Goal: Transaction & Acquisition: Download file/media

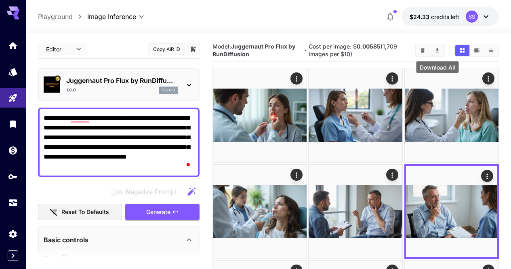
click at [424, 49] on icon "Clear Images" at bounding box center [423, 50] width 6 height 6
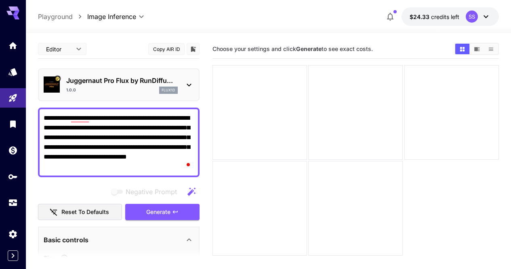
click at [162, 165] on textarea "**********" at bounding box center [119, 142] width 150 height 58
paste textarea "To enrich screen reader interactions, please activate Accessibility in Grammarl…"
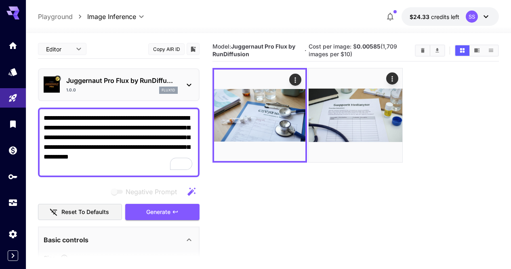
drag, startPoint x: 169, startPoint y: 118, endPoint x: 211, endPoint y: 118, distance: 42.4
click at [211, 118] on main "**********" at bounding box center [268, 177] width 461 height 275
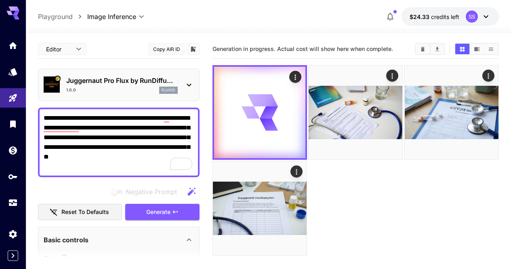
click at [144, 127] on textarea "**********" at bounding box center [119, 142] width 150 height 58
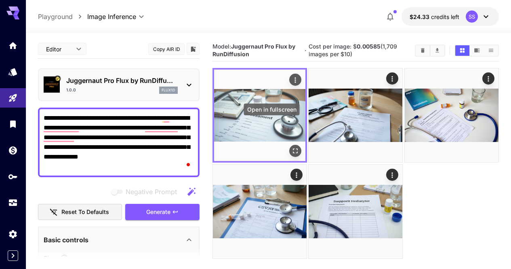
click at [291, 147] on icon "Open in fullscreen" at bounding box center [295, 151] width 8 height 8
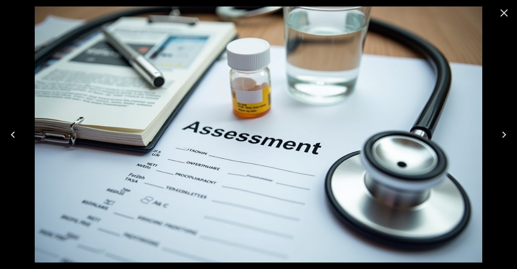
click at [503, 15] on icon "Close" at bounding box center [505, 13] width 8 height 8
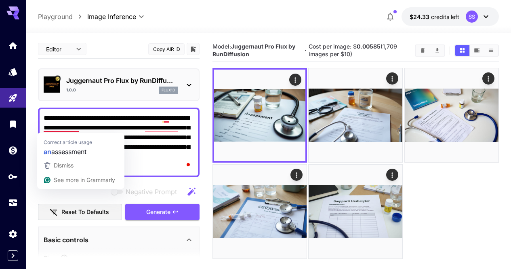
drag, startPoint x: 79, startPoint y: 126, endPoint x: 28, endPoint y: 128, distance: 50.6
click at [28, 128] on section "**********" at bounding box center [268, 183] width 485 height 300
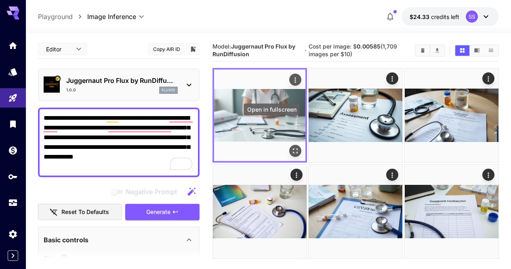
click at [291, 147] on icon "Open in fullscreen" at bounding box center [295, 151] width 8 height 8
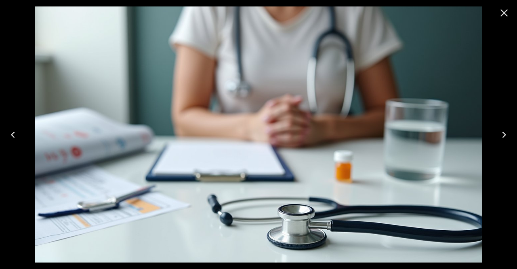
click at [504, 17] on icon "Close" at bounding box center [504, 12] width 13 height 13
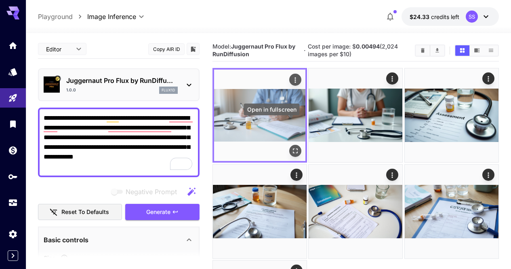
click at [291, 147] on icon "Open in fullscreen" at bounding box center [295, 151] width 8 height 8
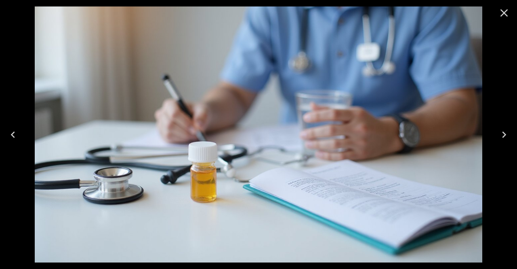
click at [506, 6] on icon "Close" at bounding box center [504, 12] width 13 height 13
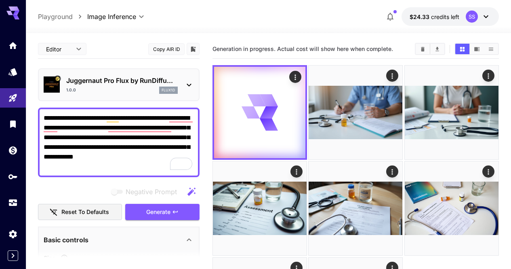
click at [113, 137] on textarea "**********" at bounding box center [119, 142] width 150 height 58
paste textarea "**********"
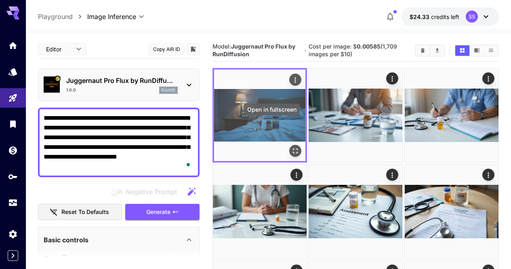
click at [291, 147] on icon "Open in fullscreen" at bounding box center [295, 151] width 8 height 8
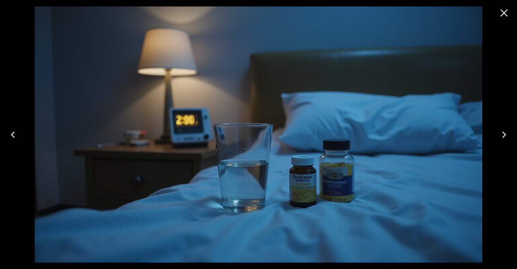
click at [504, 16] on icon "Close" at bounding box center [504, 12] width 13 height 13
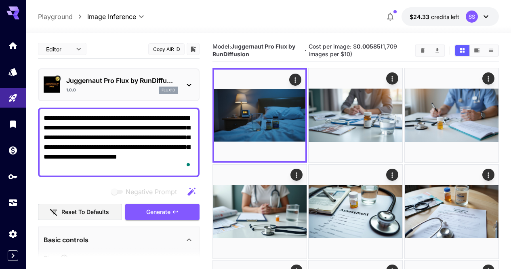
drag, startPoint x: 88, startPoint y: 135, endPoint x: 119, endPoint y: 133, distance: 31.6
click at [119, 133] on textarea "**********" at bounding box center [119, 142] width 150 height 58
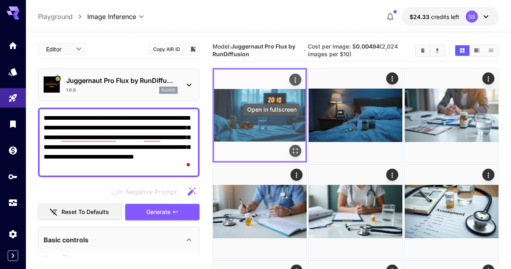
type textarea "**********"
click at [291, 147] on icon "Open in fullscreen" at bounding box center [295, 151] width 8 height 8
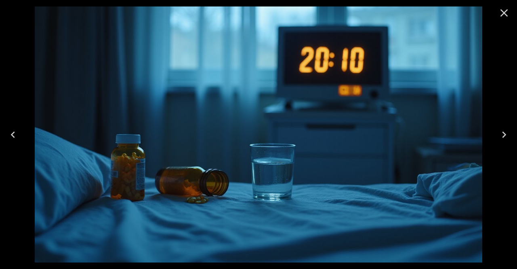
click at [504, 4] on button "Close" at bounding box center [504, 12] width 19 height 19
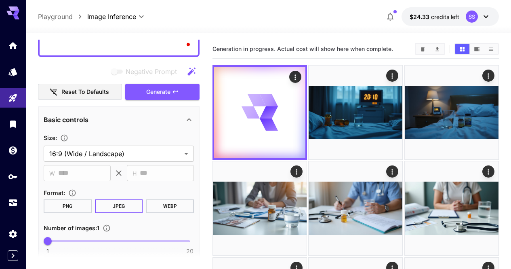
scroll to position [121, 0]
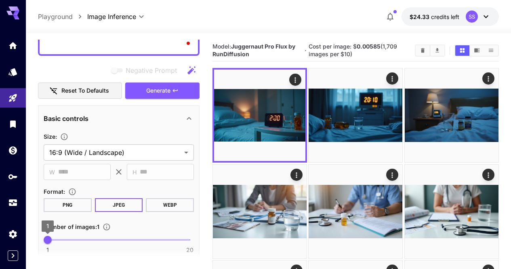
click at [52, 239] on span "1" at bounding box center [48, 240] width 8 height 8
type input "*"
click at [173, 90] on icon "button" at bounding box center [175, 90] width 6 height 6
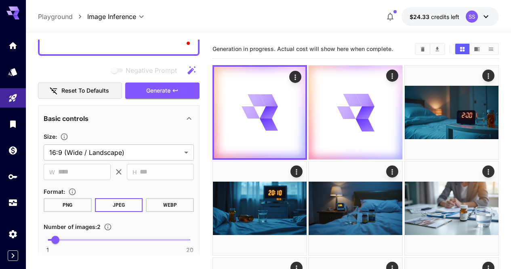
scroll to position [40, 0]
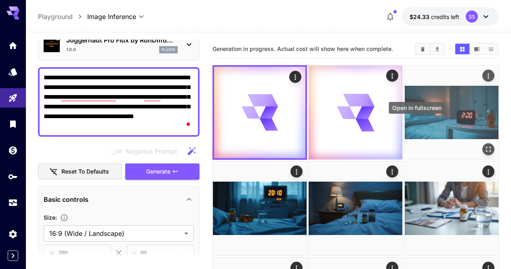
click at [486, 147] on icon "Open in fullscreen" at bounding box center [488, 149] width 5 height 5
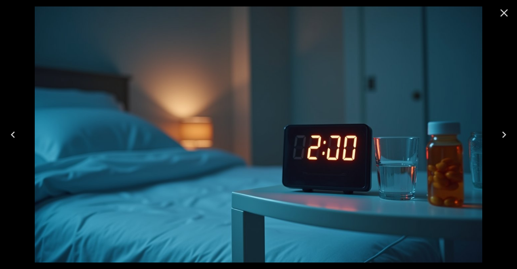
click at [507, 11] on icon "Close" at bounding box center [505, 13] width 8 height 8
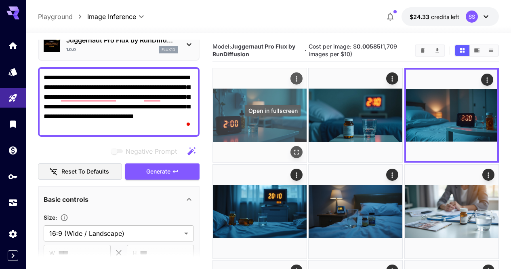
click at [293, 148] on icon "Open in fullscreen" at bounding box center [297, 152] width 8 height 8
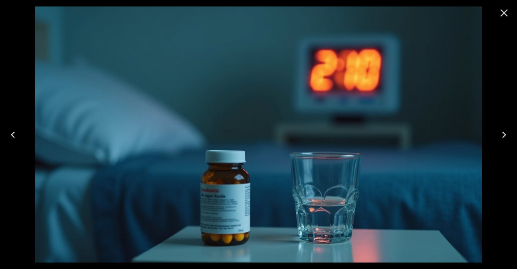
click at [511, 12] on button "Close" at bounding box center [504, 12] width 19 height 19
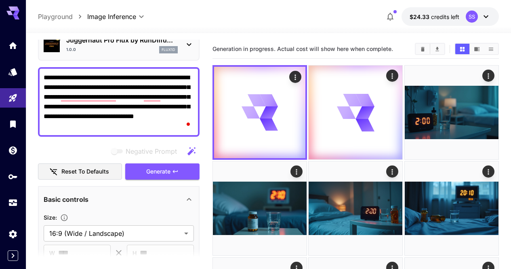
click at [162, 120] on textarea "**********" at bounding box center [119, 102] width 150 height 58
click at [161, 120] on textarea "**********" at bounding box center [119, 102] width 150 height 58
click at [133, 105] on textarea "**********" at bounding box center [119, 102] width 150 height 58
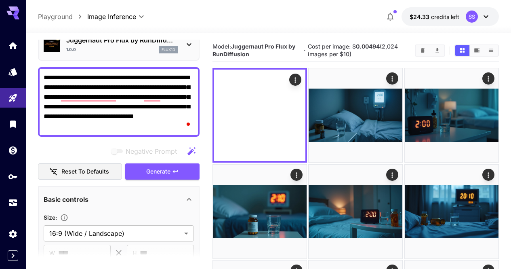
click at [133, 105] on textarea "**********" at bounding box center [119, 102] width 150 height 58
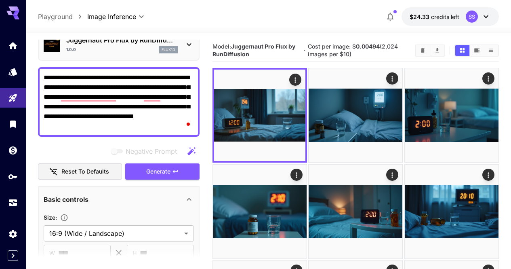
click at [133, 105] on textarea "**********" at bounding box center [119, 102] width 150 height 58
paste textarea "To enrich screen reader interactions, please activate Accessibility in Grammarl…"
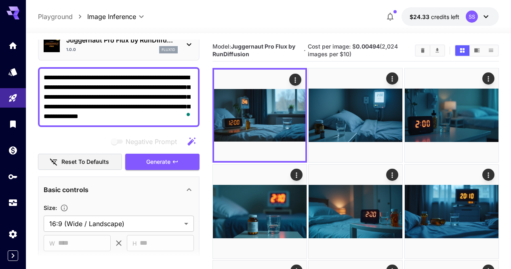
type textarea "**********"
click at [166, 101] on textarea "**********" at bounding box center [119, 97] width 150 height 49
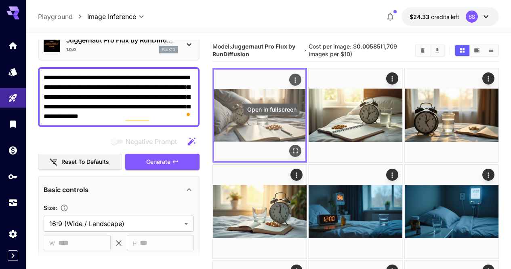
click at [293, 149] on icon "Open in fullscreen" at bounding box center [295, 151] width 5 height 5
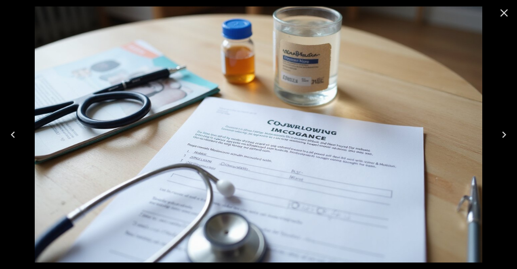
click at [505, 15] on icon "Close" at bounding box center [504, 12] width 13 height 13
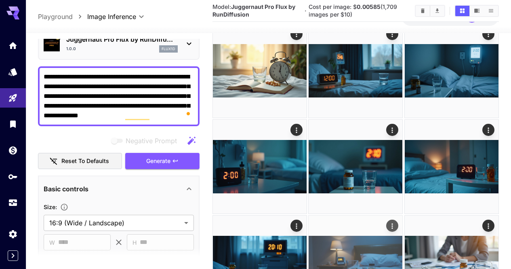
scroll to position [162, 0]
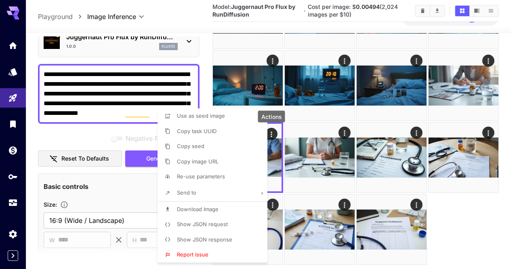
click at [231, 211] on li "Download Image" at bounding box center [215, 209] width 115 height 15
click at [319, 197] on div at bounding box center [258, 134] width 517 height 269
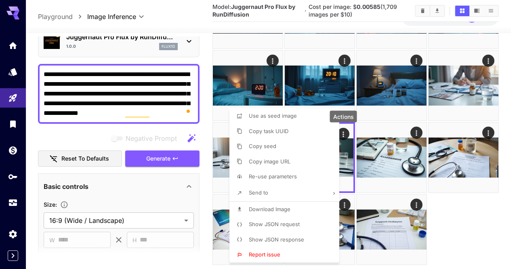
drag, startPoint x: 304, startPoint y: 206, endPoint x: 312, endPoint y: 206, distance: 8.1
click at [304, 206] on li "Download Image" at bounding box center [287, 209] width 115 height 15
click at [378, 207] on div at bounding box center [258, 134] width 517 height 269
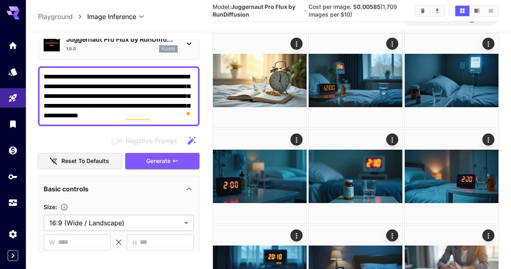
scroll to position [121, 0]
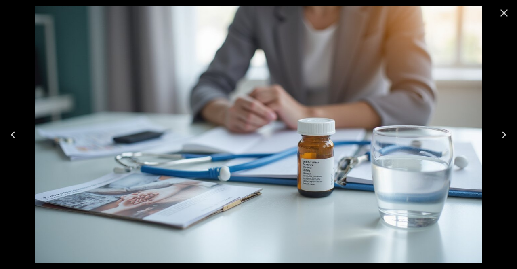
click at [505, 15] on icon "Close" at bounding box center [504, 12] width 13 height 13
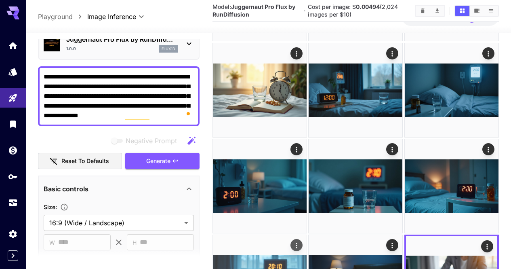
scroll to position [81, 0]
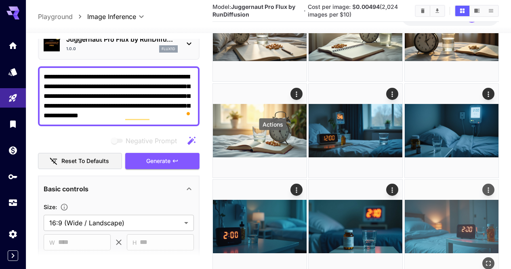
click at [485, 186] on icon "Actions" at bounding box center [489, 190] width 8 height 8
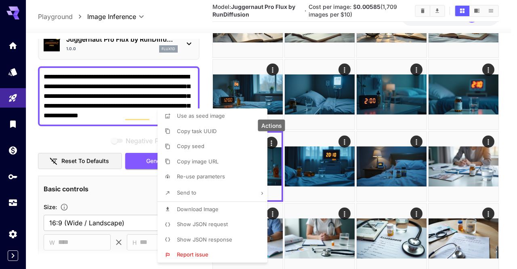
click at [375, 164] on div at bounding box center [258, 134] width 517 height 269
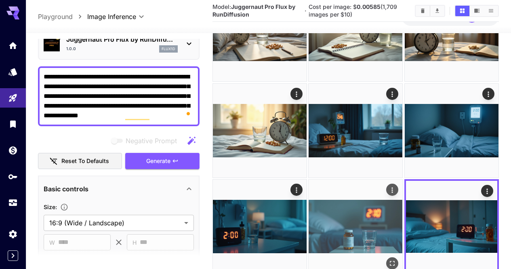
scroll to position [40, 0]
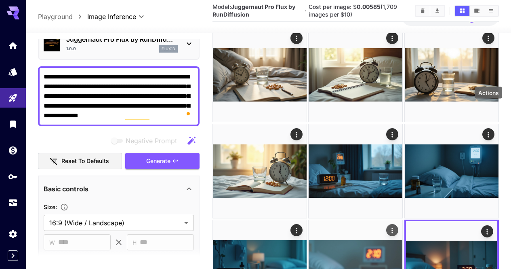
click at [397, 226] on icon "Actions" at bounding box center [393, 230] width 8 height 8
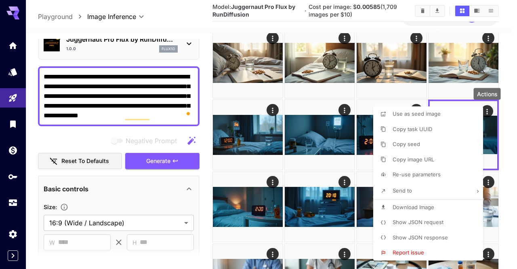
drag, startPoint x: 441, startPoint y: 208, endPoint x: 434, endPoint y: 202, distance: 9.8
click at [441, 208] on li "Download Image" at bounding box center [430, 207] width 115 height 15
click at [304, 143] on div at bounding box center [258, 134] width 517 height 269
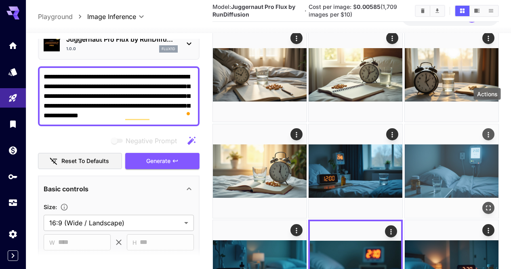
click at [405, 149] on img at bounding box center [452, 171] width 94 height 94
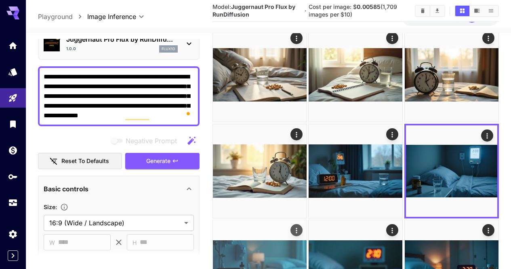
click at [303, 224] on button "Actions" at bounding box center [297, 230] width 12 height 12
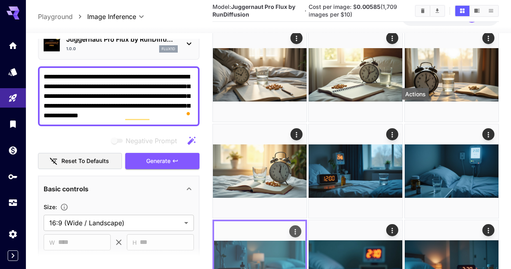
click at [300, 228] on icon "Actions" at bounding box center [295, 232] width 8 height 8
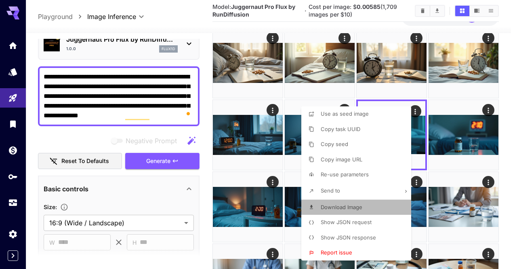
click at [387, 201] on li "Download Image" at bounding box center [359, 207] width 115 height 15
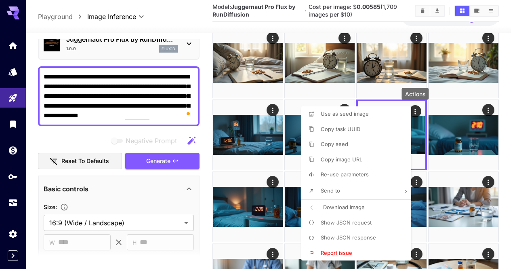
click at [506, 175] on div at bounding box center [258, 134] width 517 height 269
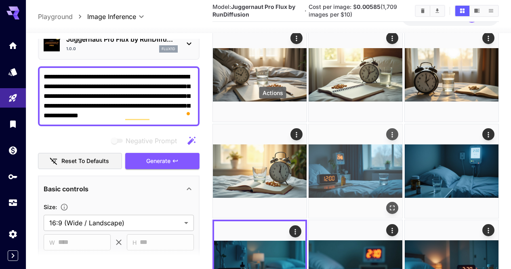
click at [389, 130] on icon "Actions" at bounding box center [393, 134] width 8 height 8
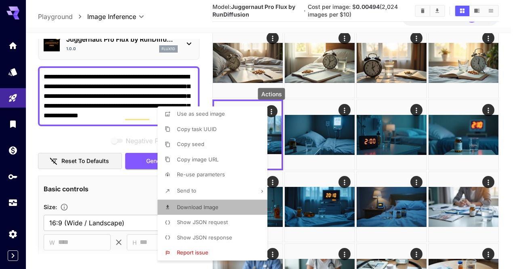
click at [234, 205] on li "Download Image" at bounding box center [215, 207] width 115 height 15
click at [350, 176] on div at bounding box center [258, 134] width 517 height 269
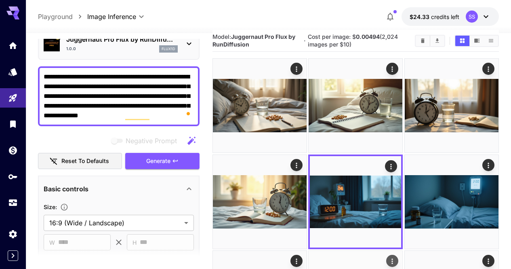
scroll to position [0, 0]
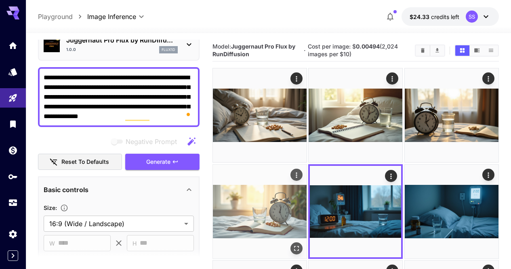
click at [307, 165] on img at bounding box center [260, 212] width 94 height 94
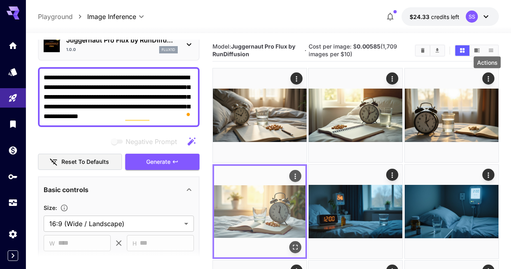
click at [300, 172] on icon "Actions" at bounding box center [295, 176] width 8 height 8
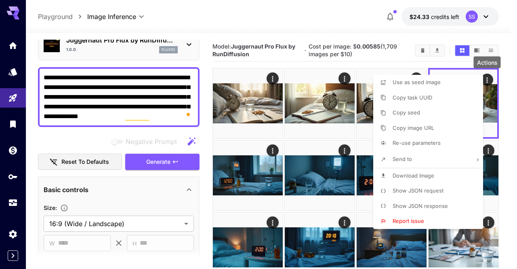
click at [429, 172] on p "Download Image" at bounding box center [414, 176] width 42 height 8
click at [344, 166] on div at bounding box center [258, 134] width 517 height 269
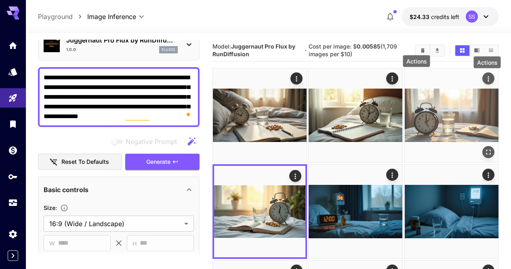
click at [485, 75] on icon "Actions" at bounding box center [489, 79] width 8 height 8
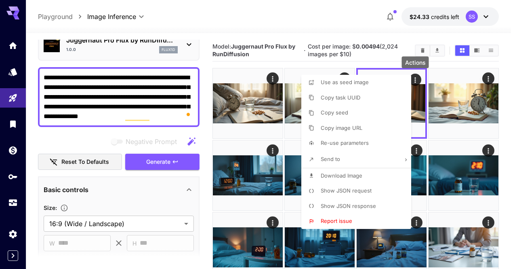
click at [363, 175] on li "Download Image" at bounding box center [359, 175] width 115 height 15
click at [249, 173] on div at bounding box center [258, 134] width 517 height 269
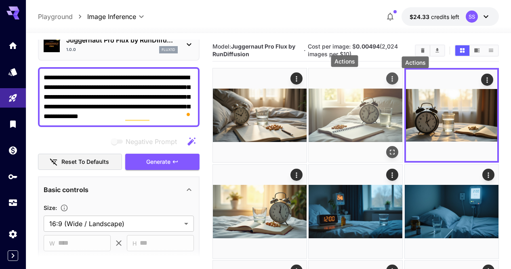
click at [389, 80] on icon "Actions" at bounding box center [393, 79] width 8 height 8
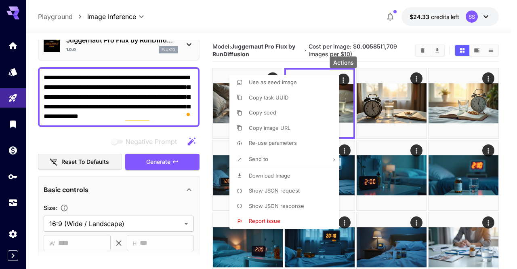
click at [306, 171] on li "Download Image" at bounding box center [287, 175] width 115 height 15
click at [387, 168] on div at bounding box center [258, 134] width 517 height 269
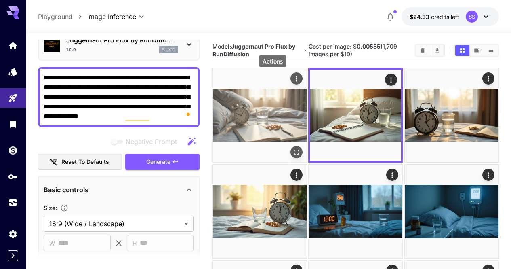
click at [293, 80] on icon "Actions" at bounding box center [297, 79] width 8 height 8
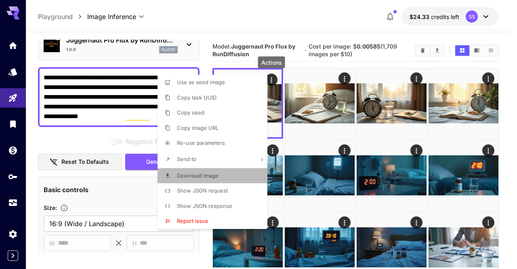
drag, startPoint x: 249, startPoint y: 173, endPoint x: 304, endPoint y: 152, distance: 57.8
click at [249, 173] on li "Download Image" at bounding box center [215, 175] width 115 height 15
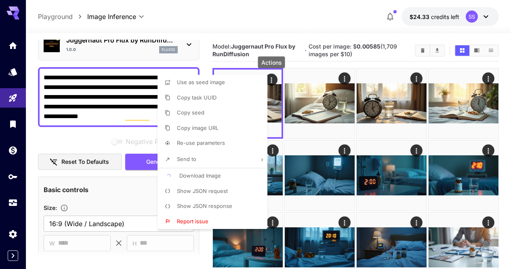
click at [335, 149] on div at bounding box center [258, 134] width 517 height 269
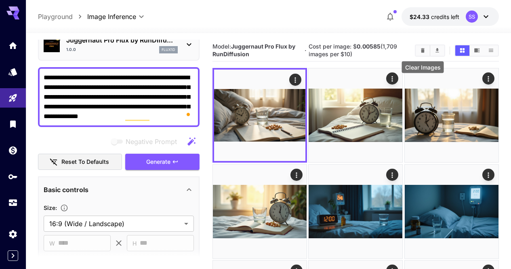
click at [423, 51] on icon "Clear Images" at bounding box center [423, 50] width 4 height 4
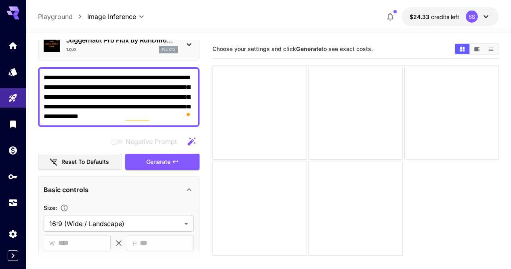
click at [166, 95] on textarea "**********" at bounding box center [119, 97] width 150 height 49
paste textarea "**********"
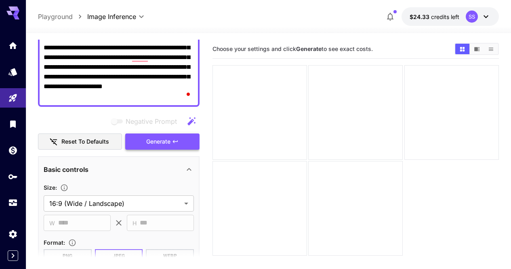
scroll to position [40, 0]
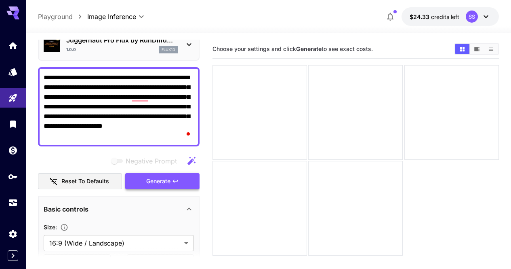
type textarea "**********"
click at [172, 183] on icon "button" at bounding box center [175, 181] width 6 height 6
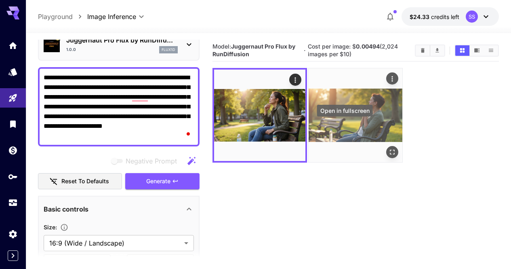
click at [387, 146] on button "Open in fullscreen" at bounding box center [393, 152] width 12 height 12
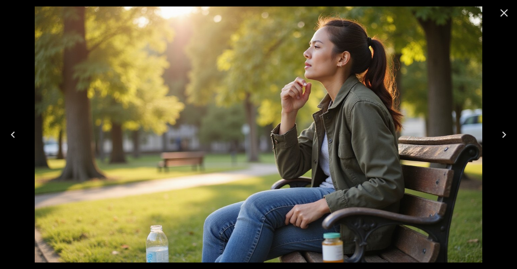
click at [502, 14] on icon "Close" at bounding box center [504, 12] width 13 height 13
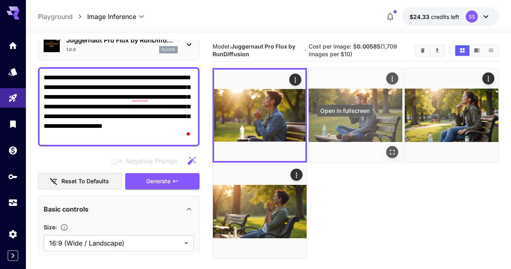
click at [387, 146] on button "Open in fullscreen" at bounding box center [393, 152] width 12 height 12
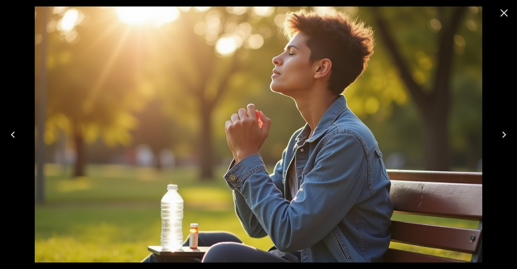
click at [503, 12] on icon "Close" at bounding box center [505, 13] width 8 height 8
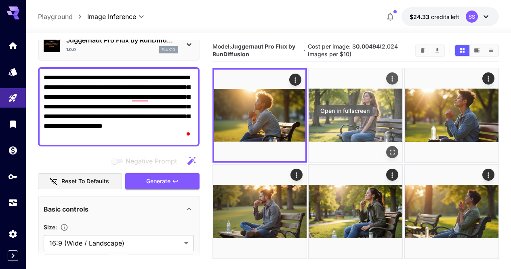
click at [389, 148] on icon "Open in fullscreen" at bounding box center [393, 152] width 8 height 8
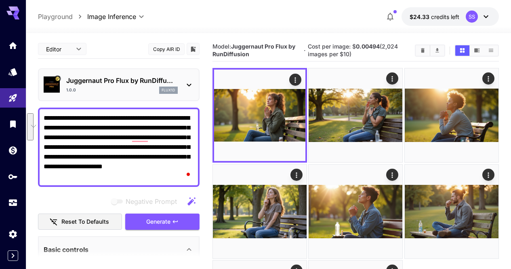
drag, startPoint x: 187, startPoint y: 116, endPoint x: 74, endPoint y: 137, distance: 115.0
click at [74, 137] on textarea "**********" at bounding box center [119, 147] width 150 height 68
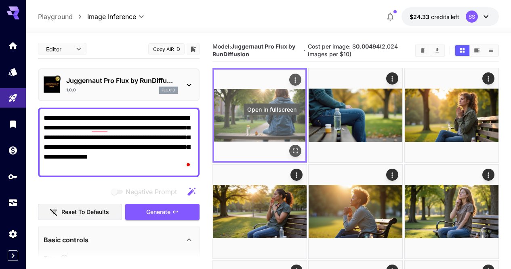
click at [291, 147] on icon "Open in fullscreen" at bounding box center [295, 151] width 8 height 8
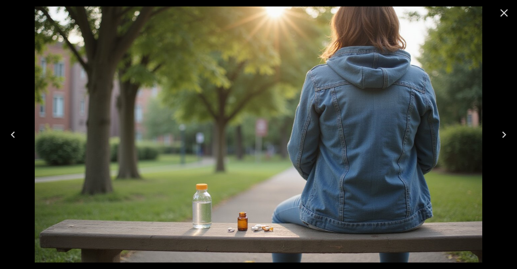
click at [504, 12] on icon "Close" at bounding box center [505, 13] width 8 height 8
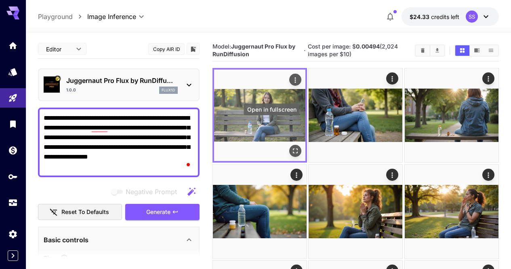
click at [293, 149] on icon "Open in fullscreen" at bounding box center [295, 151] width 5 height 5
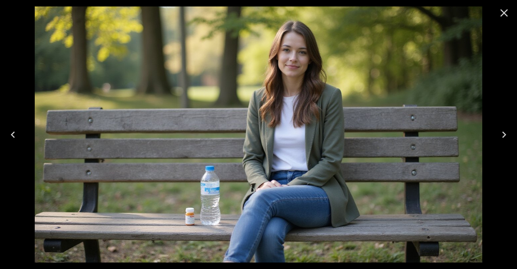
click at [505, 15] on icon "Close" at bounding box center [505, 13] width 8 height 8
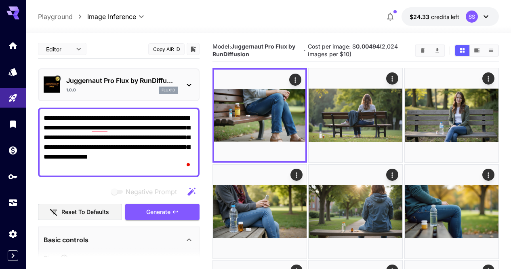
click at [135, 127] on textarea "**********" at bounding box center [119, 142] width 150 height 58
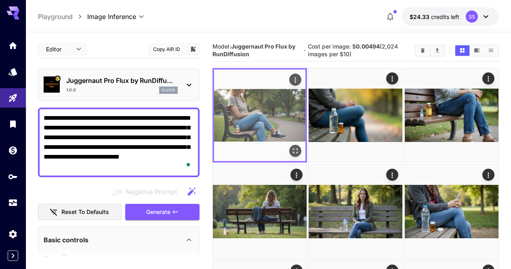
click at [278, 129] on img at bounding box center [259, 115] width 91 height 91
click at [291, 147] on icon "Open in fullscreen" at bounding box center [295, 151] width 8 height 8
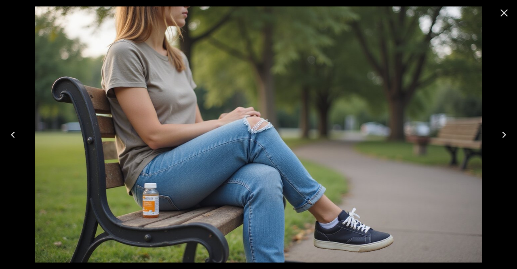
click at [506, 9] on icon "Close" at bounding box center [504, 12] width 13 height 13
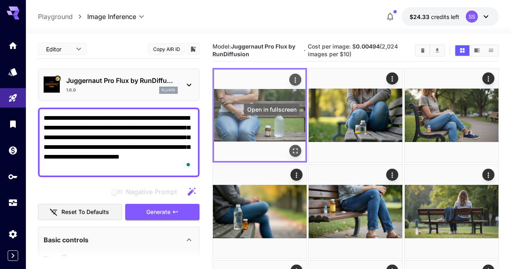
click at [291, 147] on icon "Open in fullscreen" at bounding box center [295, 151] width 8 height 8
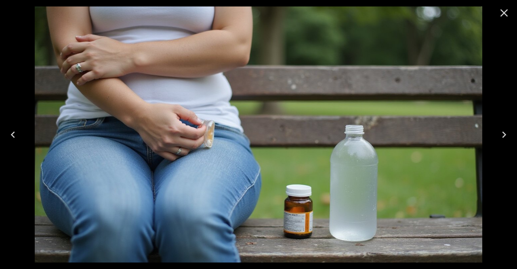
click at [502, 17] on icon "Close" at bounding box center [504, 12] width 13 height 13
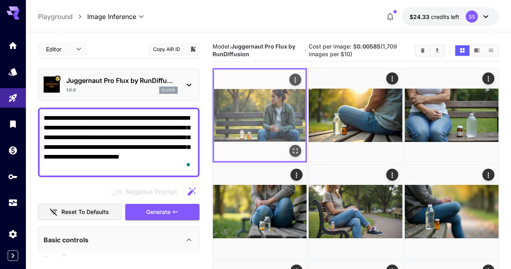
click at [291, 147] on icon "Open in fullscreen" at bounding box center [295, 151] width 8 height 8
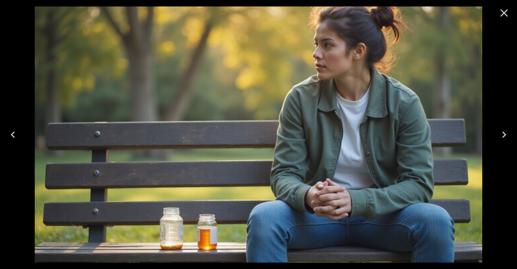
click at [506, 11] on icon "Close" at bounding box center [505, 13] width 8 height 8
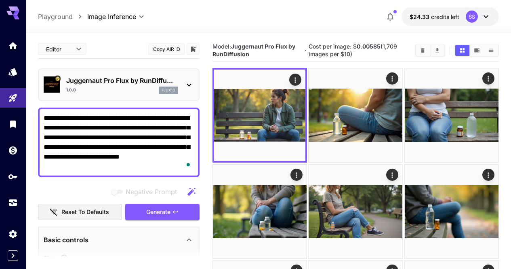
click at [155, 135] on textarea "**********" at bounding box center [119, 142] width 150 height 58
paste textarea "**********"
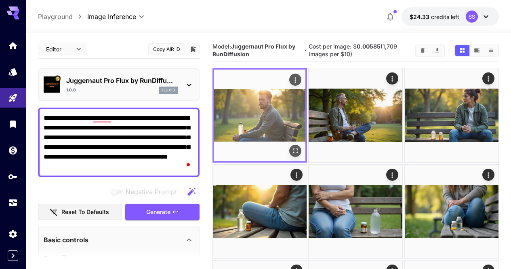
type textarea "**********"
click at [291, 147] on icon "Open in fullscreen" at bounding box center [295, 151] width 8 height 8
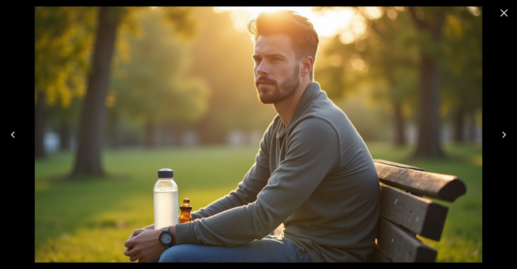
click at [273, 129] on img at bounding box center [259, 134] width 448 height 256
click at [510, 11] on icon "Close" at bounding box center [504, 12] width 13 height 13
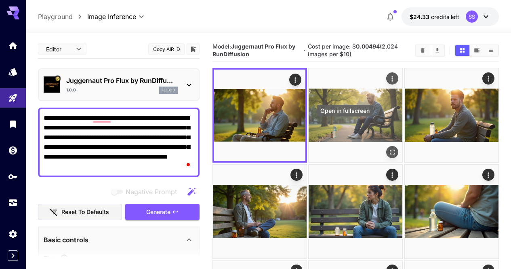
click at [387, 146] on button "Open in fullscreen" at bounding box center [393, 152] width 12 height 12
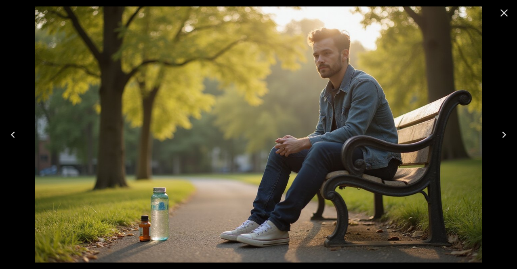
click at [11, 131] on icon "Previous" at bounding box center [12, 134] width 13 height 13
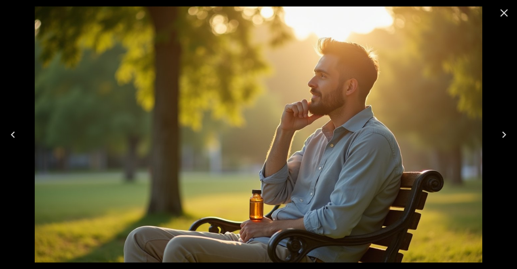
click at [500, 13] on icon "Close" at bounding box center [504, 12] width 13 height 13
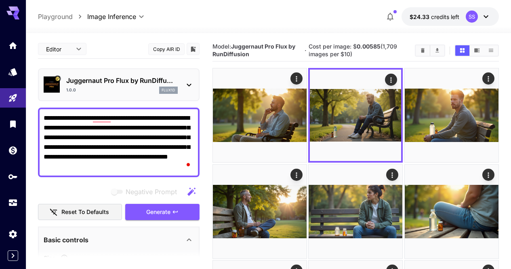
click at [190, 81] on icon at bounding box center [189, 85] width 10 height 10
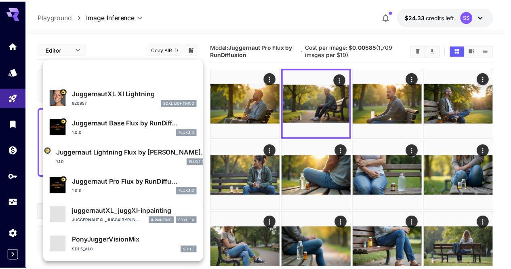
scroll to position [122, 0]
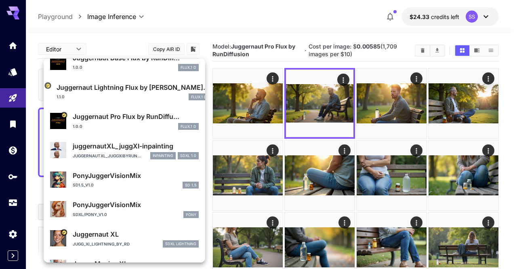
click at [156, 124] on div "1.0.0 FLUX.1 D" at bounding box center [136, 126] width 126 height 7
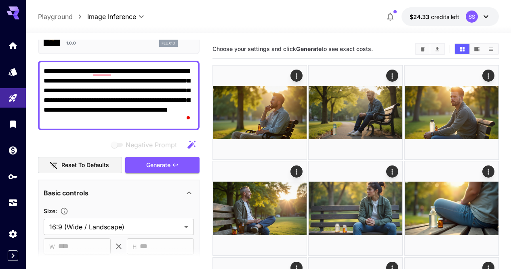
scroll to position [21, 0]
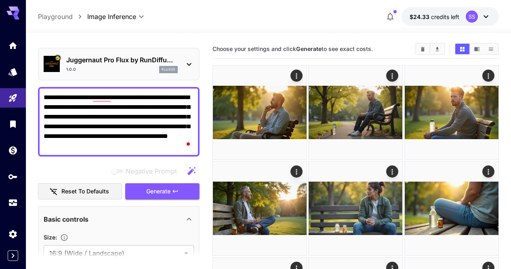
drag, startPoint x: 194, startPoint y: 168, endPoint x: 186, endPoint y: 205, distance: 37.7
click at [194, 168] on icon "button" at bounding box center [192, 171] width 10 height 10
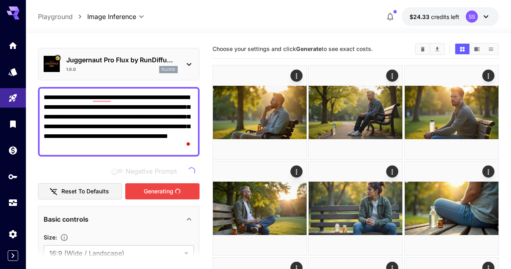
click at [184, 192] on div "Generating" at bounding box center [162, 191] width 74 height 17
click at [175, 124] on textarea "**********" at bounding box center [119, 122] width 150 height 58
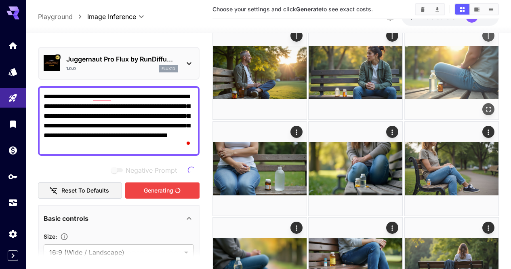
scroll to position [49, 0]
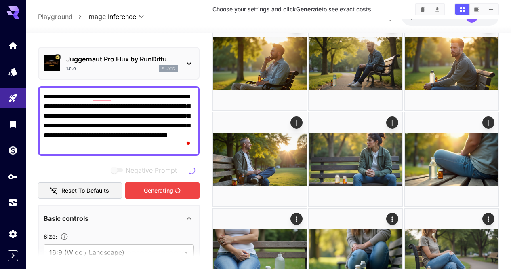
click at [141, 115] on textarea "**********" at bounding box center [119, 121] width 150 height 58
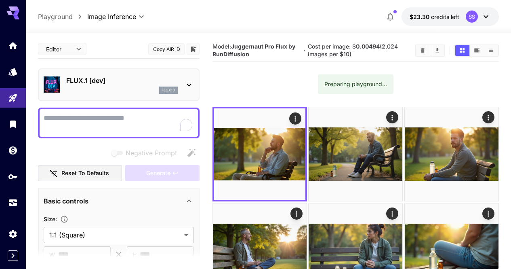
drag, startPoint x: 0, startPoint y: 0, endPoint x: 157, endPoint y: 78, distance: 175.2
click at [157, 78] on p "FLUX.1 [dev]" at bounding box center [122, 81] width 112 height 10
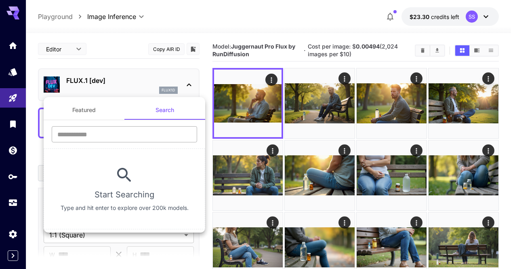
click at [147, 133] on input "text" at bounding box center [125, 134] width 146 height 16
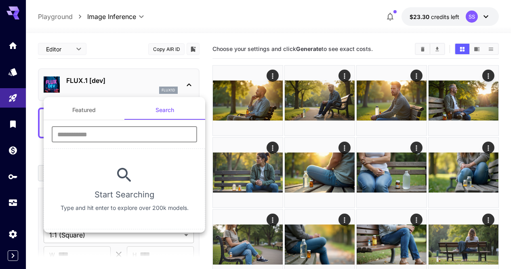
click at [141, 135] on input "text" at bounding box center [125, 134] width 146 height 16
type input "****"
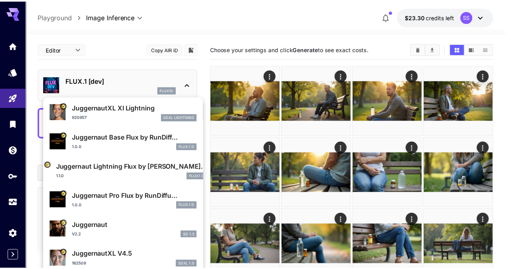
scroll to position [81, 0]
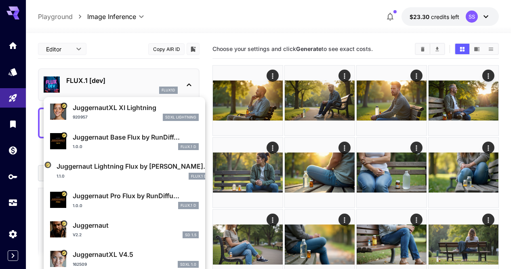
click at [146, 197] on p "Juggernaut Pro Flux by RunDiffu..." at bounding box center [136, 196] width 126 height 10
type input "**"
type input "*"
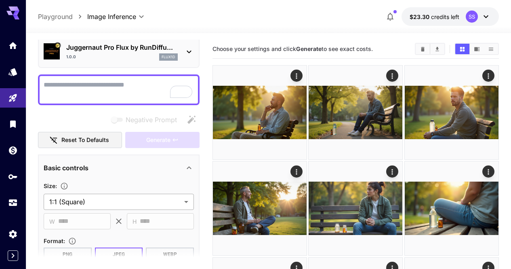
scroll to position [40, 0]
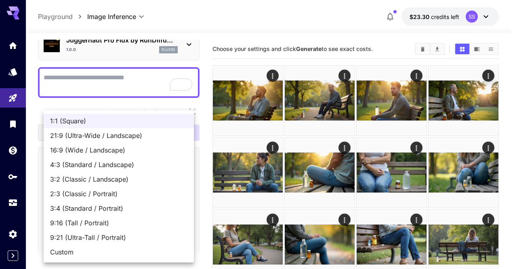
click at [106, 151] on span "16:9 (Wide / Landscape)" at bounding box center [118, 150] width 137 height 10
type input "**********"
type input "****"
type input "***"
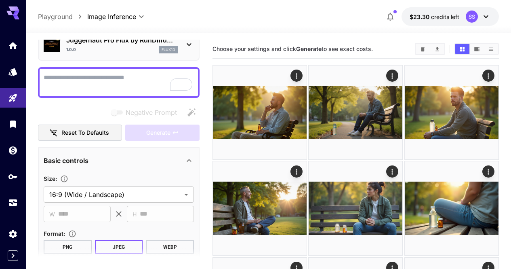
paste textarea "**********"
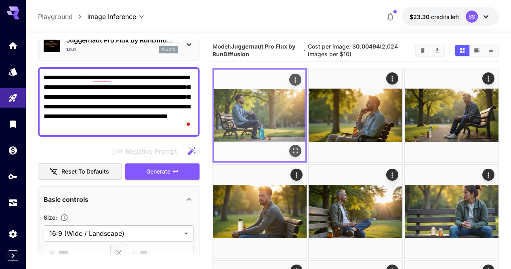
click at [291, 147] on icon "Open in fullscreen" at bounding box center [295, 151] width 8 height 8
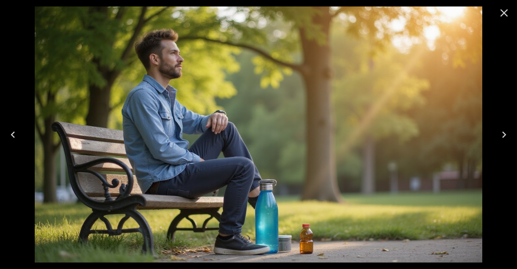
click at [501, 8] on icon "Close" at bounding box center [504, 12] width 13 height 13
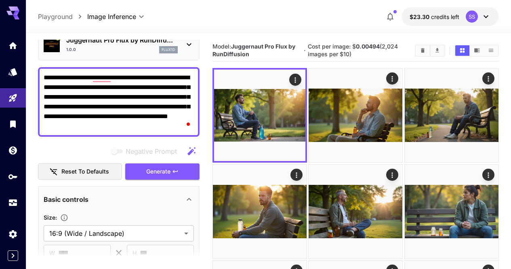
click at [179, 107] on textarea "**********" at bounding box center [119, 102] width 150 height 58
paste textarea "**********"
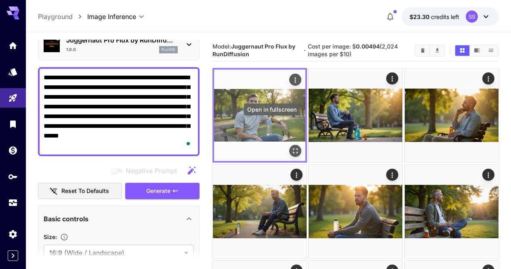
click at [289, 145] on button "Open in fullscreen" at bounding box center [295, 151] width 12 height 12
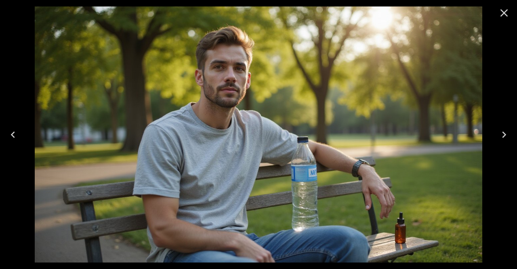
click at [506, 14] on icon "Close" at bounding box center [505, 13] width 8 height 8
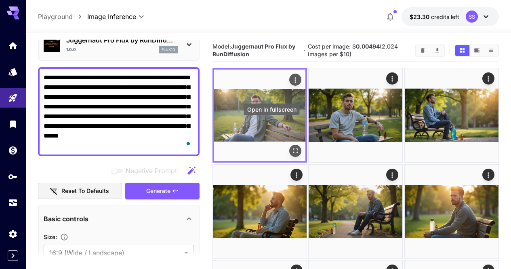
click at [291, 147] on icon "Open in fullscreen" at bounding box center [295, 151] width 8 height 8
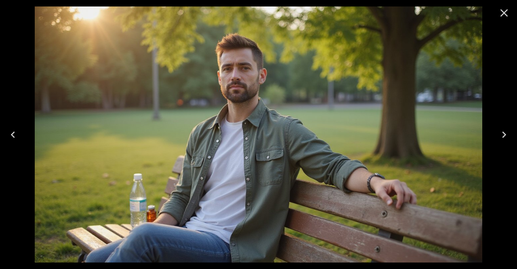
click at [506, 13] on icon "Close" at bounding box center [504, 12] width 13 height 13
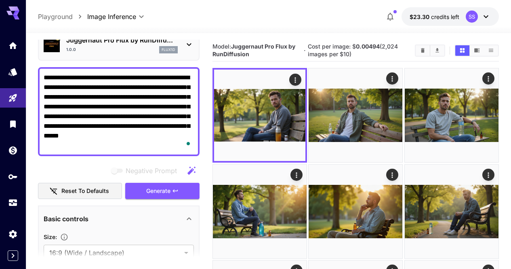
click at [147, 127] on textarea "**********" at bounding box center [119, 112] width 150 height 78
paste textarea "To enrich screen reader interactions, please activate Accessibility in Grammarl…"
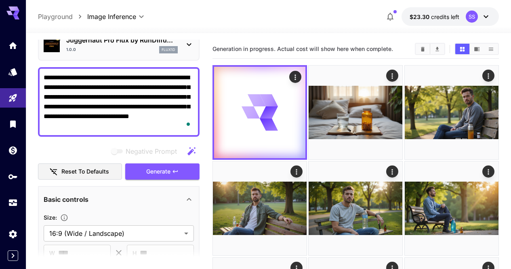
click at [156, 108] on textarea "**********" at bounding box center [119, 102] width 150 height 58
paste textarea "**********"
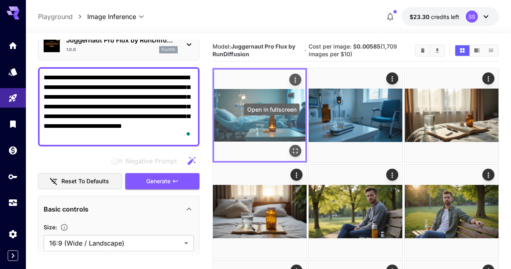
click at [293, 149] on icon "Open in fullscreen" at bounding box center [295, 151] width 5 height 5
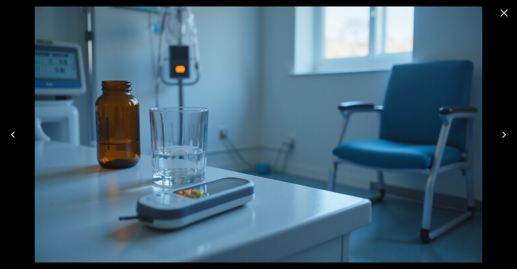
click at [503, 13] on icon "Close" at bounding box center [505, 13] width 8 height 8
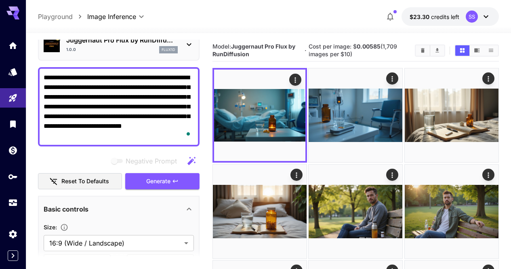
click at [184, 86] on textarea "**********" at bounding box center [119, 107] width 150 height 68
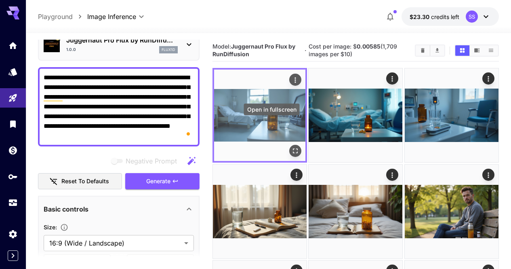
click at [291, 147] on icon "Open in fullscreen" at bounding box center [295, 151] width 8 height 8
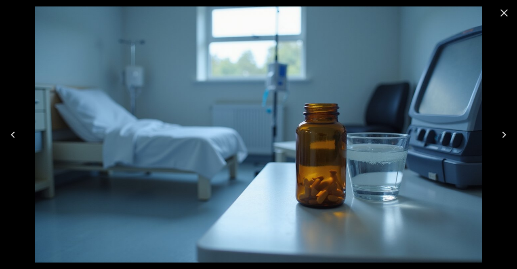
click at [505, 13] on icon "Close" at bounding box center [505, 13] width 8 height 8
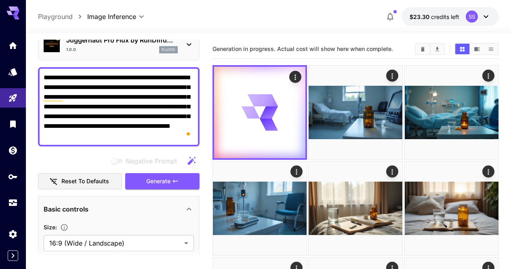
click at [149, 119] on textarea "**********" at bounding box center [119, 107] width 150 height 68
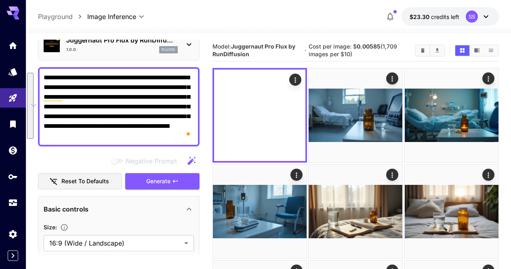
paste textarea "To enrich screen reader interactions, please activate Accessibility in Grammarl…"
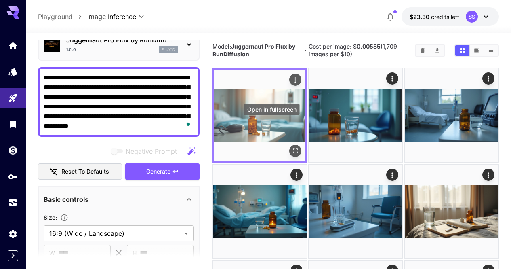
click at [289, 145] on button "Open in fullscreen" at bounding box center [295, 151] width 12 height 12
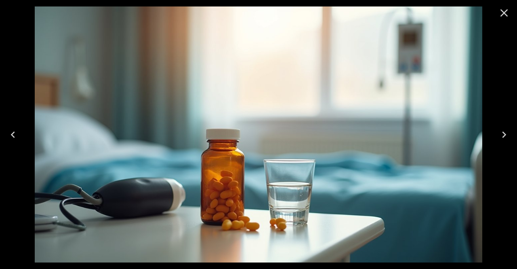
click at [504, 20] on button "Close" at bounding box center [504, 12] width 19 height 19
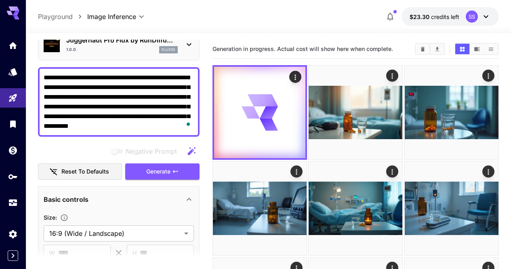
click at [169, 97] on textarea "**********" at bounding box center [119, 102] width 150 height 58
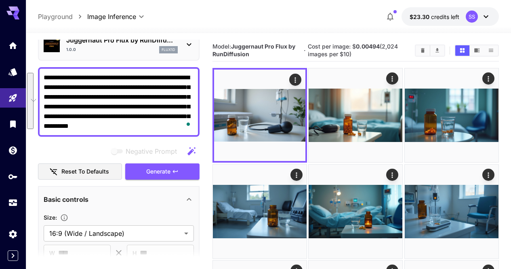
paste textarea "**********"
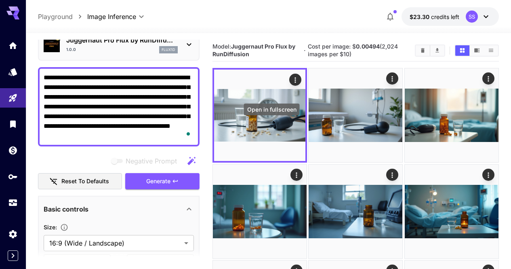
click at [0, 0] on icon "Open in fullscreen" at bounding box center [0, 0] width 0 height 0
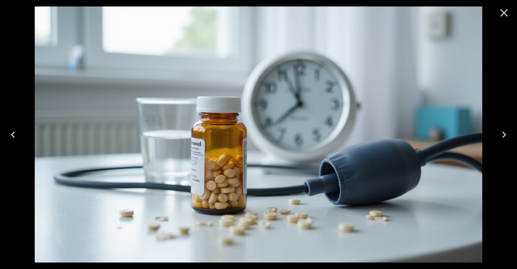
click at [508, 14] on icon "Close" at bounding box center [504, 12] width 13 height 13
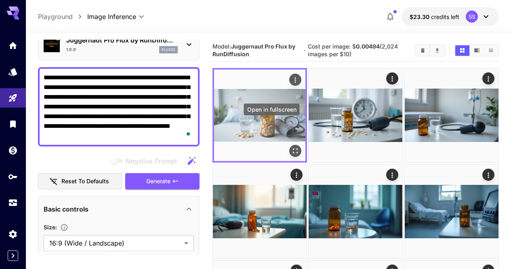
click at [291, 147] on icon "Open in fullscreen" at bounding box center [295, 151] width 8 height 8
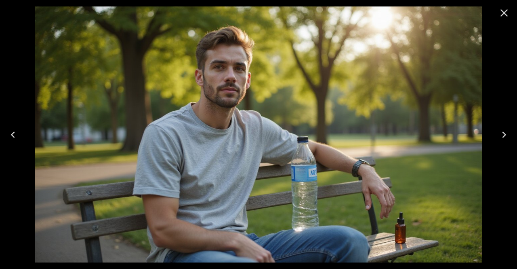
click at [507, 12] on icon "Close" at bounding box center [504, 12] width 13 height 13
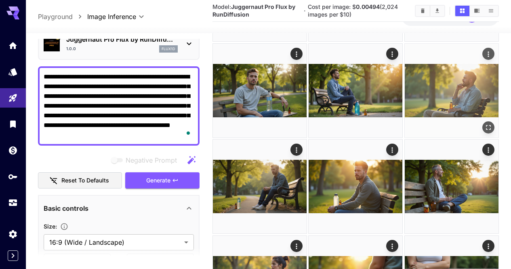
scroll to position [404, 0]
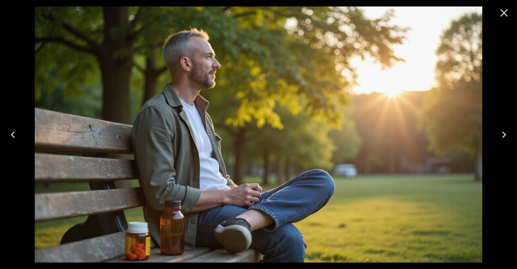
click at [506, 13] on icon "Close" at bounding box center [504, 12] width 13 height 13
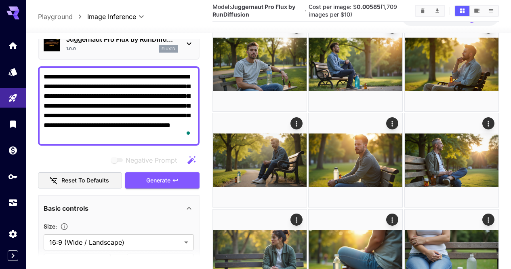
scroll to position [420, 0]
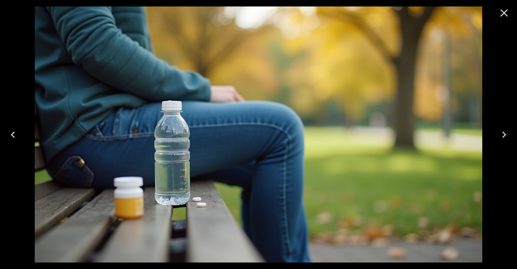
click at [508, 13] on icon "Close" at bounding box center [504, 12] width 13 height 13
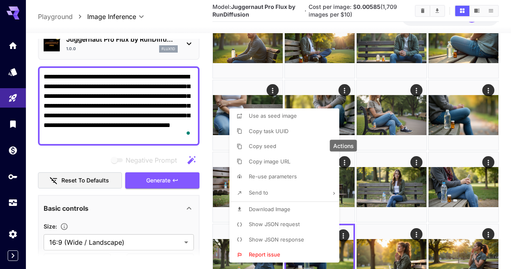
click at [301, 207] on li "Download Image" at bounding box center [287, 209] width 115 height 15
drag, startPoint x: 364, startPoint y: 199, endPoint x: 337, endPoint y: 194, distance: 27.6
click at [364, 199] on div at bounding box center [258, 134] width 517 height 269
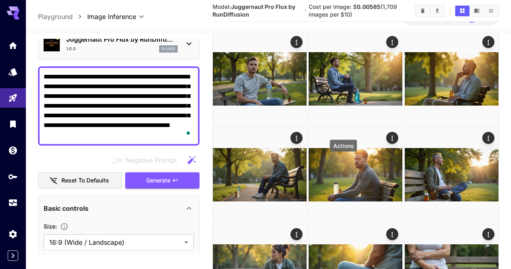
drag, startPoint x: 283, startPoint y: 210, endPoint x: 273, endPoint y: 211, distance: 9.7
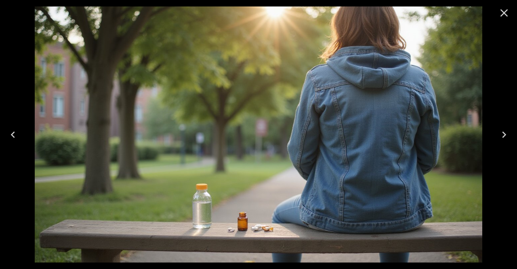
click at [503, 9] on icon "Close" at bounding box center [504, 12] width 13 height 13
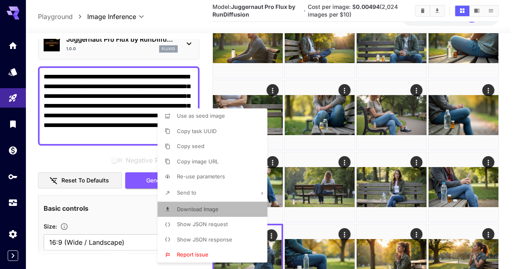
click at [236, 207] on li "Download Image" at bounding box center [215, 209] width 115 height 15
click at [373, 187] on div at bounding box center [258, 134] width 517 height 269
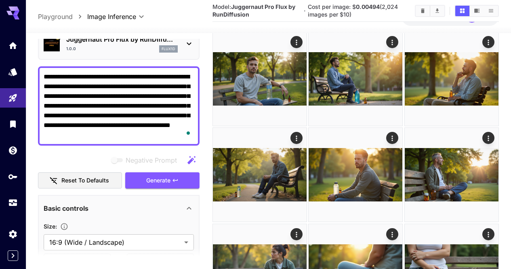
scroll to position [380, 0]
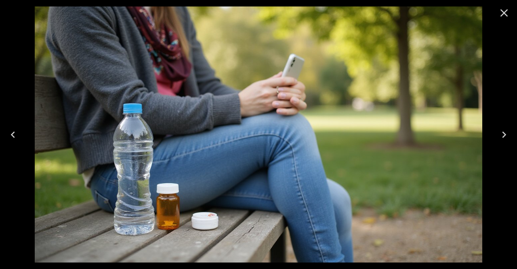
click at [504, 14] on icon "Close" at bounding box center [504, 12] width 13 height 13
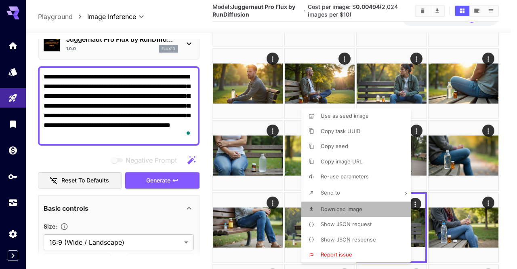
click at [372, 204] on li "Download Image" at bounding box center [359, 209] width 115 height 15
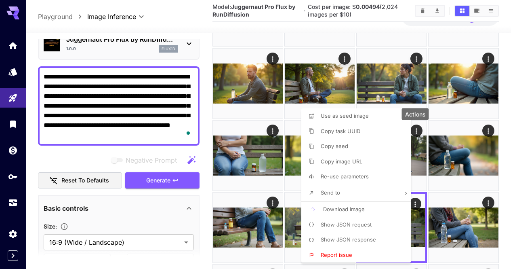
click at [434, 195] on div at bounding box center [258, 134] width 517 height 269
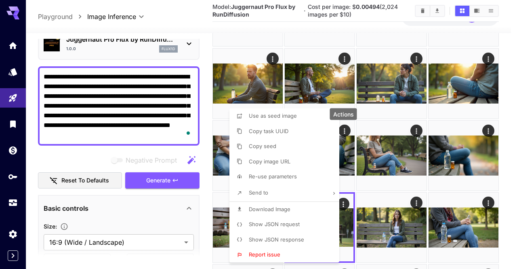
click at [305, 204] on li "Download Image" at bounding box center [287, 209] width 115 height 15
click at [418, 187] on div at bounding box center [258, 134] width 517 height 269
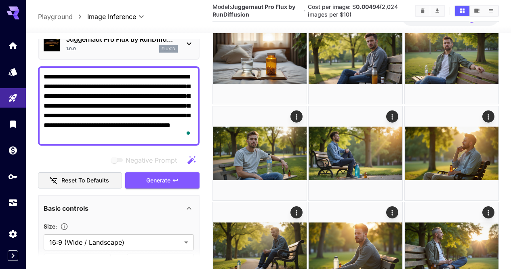
scroll to position [299, 0]
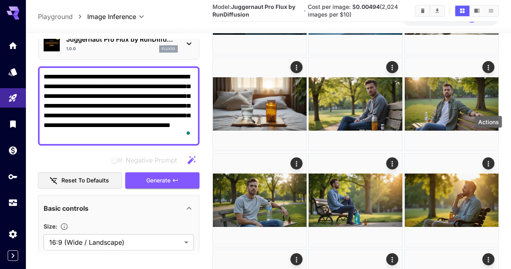
drag, startPoint x: 485, startPoint y: 132, endPoint x: 487, endPoint y: 139, distance: 7.5
click at [485, 132] on div "Actions" at bounding box center [489, 124] width 29 height 18
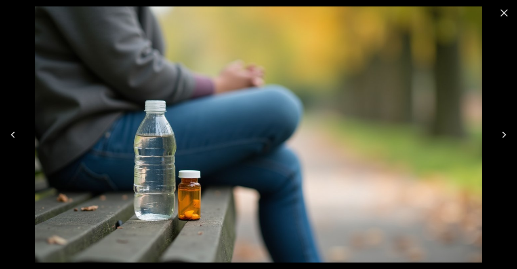
click at [500, 19] on icon "Close" at bounding box center [504, 12] width 13 height 13
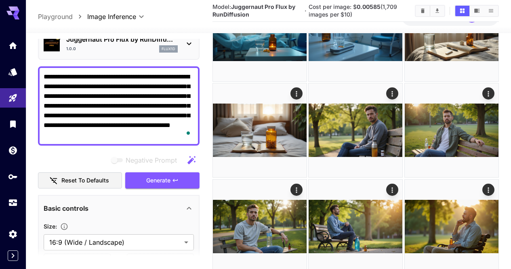
scroll to position [259, 0]
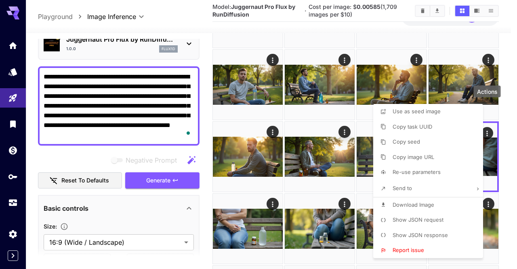
click at [403, 198] on li "Download Image" at bounding box center [430, 204] width 115 height 15
click at [274, 136] on div at bounding box center [258, 134] width 517 height 269
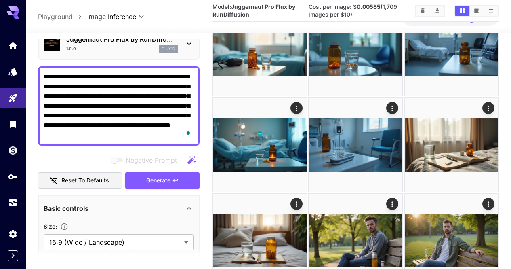
scroll to position [137, 0]
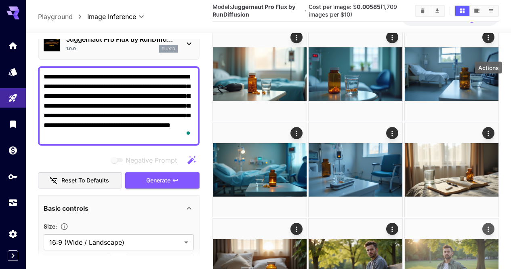
click at [484, 223] on button "Actions" at bounding box center [489, 229] width 12 height 12
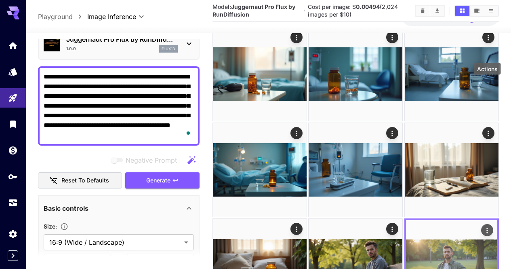
click at [490, 224] on button "Actions" at bounding box center [487, 230] width 12 height 12
click at [488, 226] on icon "Actions" at bounding box center [487, 230] width 8 height 8
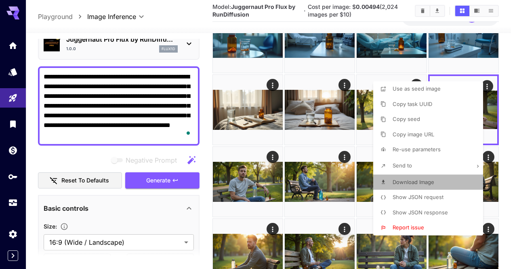
click at [434, 177] on li "Download Image" at bounding box center [430, 182] width 115 height 15
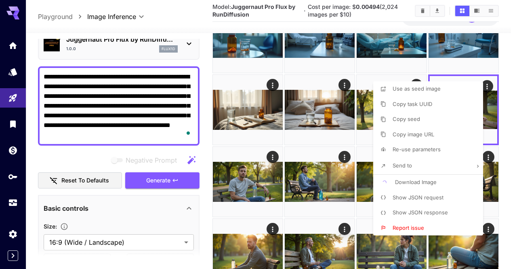
click at [346, 179] on div at bounding box center [258, 134] width 517 height 269
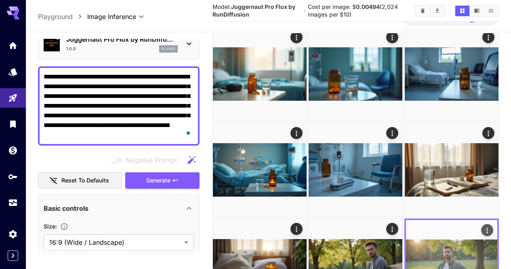
click at [498, 218] on div at bounding box center [452, 265] width 95 height 95
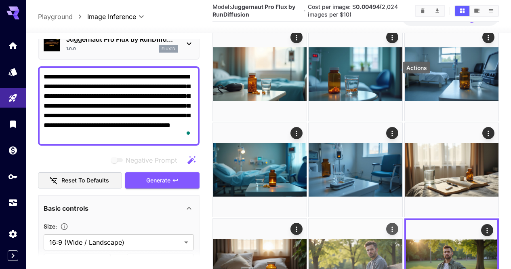
click at [397, 225] on icon "Actions" at bounding box center [393, 229] width 8 height 8
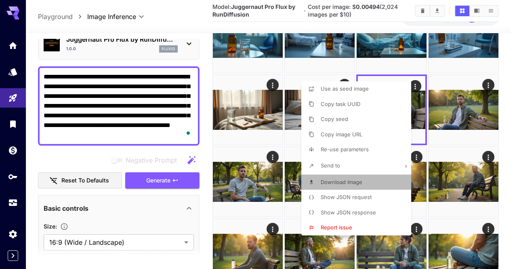
click at [390, 178] on li "Download Image" at bounding box center [359, 182] width 115 height 15
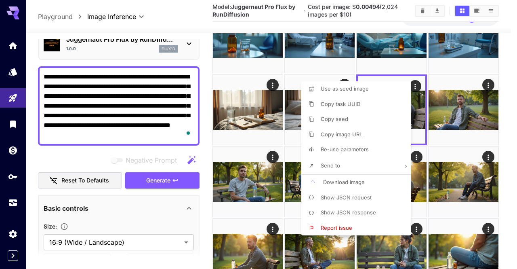
click at [437, 167] on div at bounding box center [258, 134] width 517 height 269
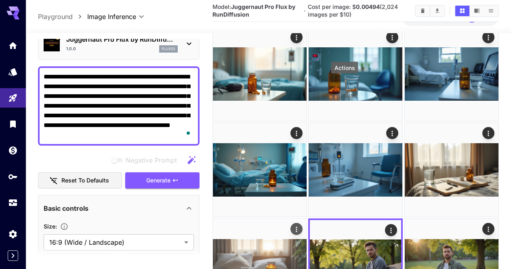
click at [301, 225] on icon "Actions" at bounding box center [297, 229] width 8 height 8
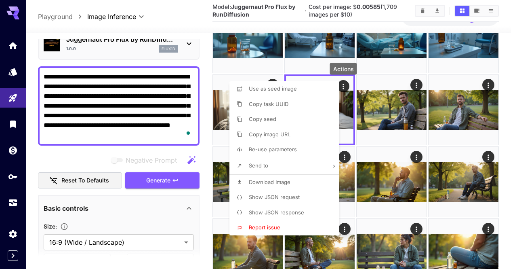
click at [287, 185] on span "Download Image" at bounding box center [270, 182] width 42 height 6
click at [398, 157] on div at bounding box center [258, 134] width 517 height 269
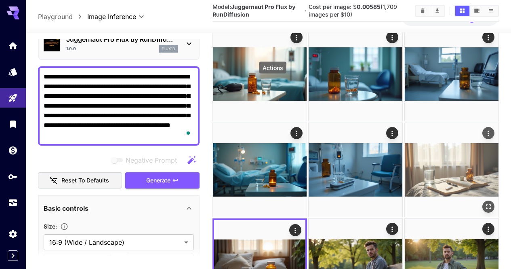
click at [488, 131] on icon "Actions" at bounding box center [488, 133] width 1 height 5
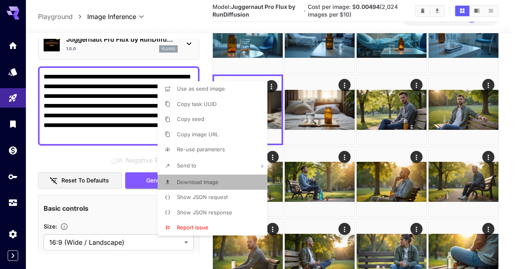
click at [248, 175] on li "Download Image" at bounding box center [215, 182] width 115 height 15
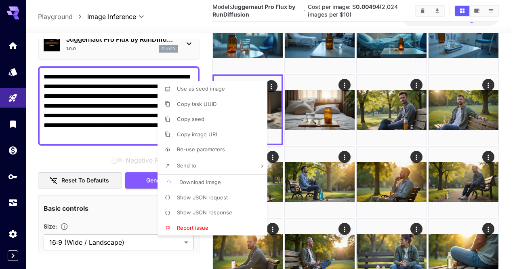
click at [355, 171] on div at bounding box center [258, 134] width 517 height 269
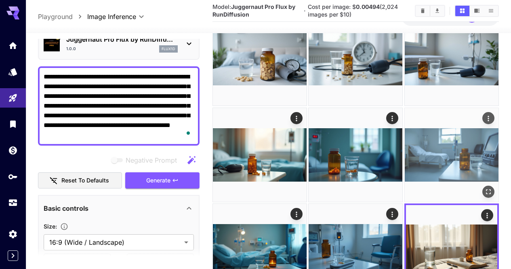
scroll to position [16, 0]
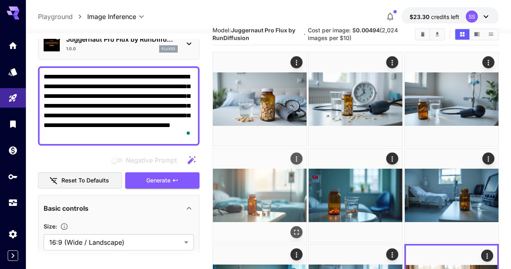
click at [301, 154] on icon "Actions" at bounding box center [297, 158] width 8 height 8
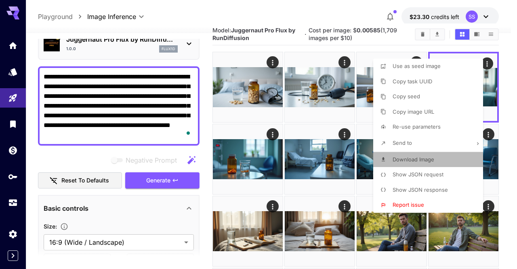
click at [422, 159] on span "Download Image" at bounding box center [414, 159] width 42 height 6
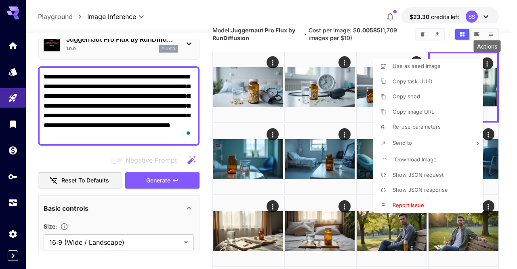
click at [342, 165] on div at bounding box center [258, 134] width 517 height 269
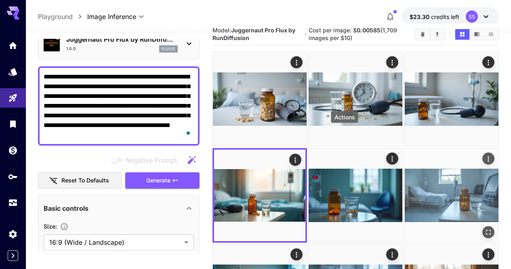
click at [485, 154] on icon "Actions" at bounding box center [489, 158] width 8 height 8
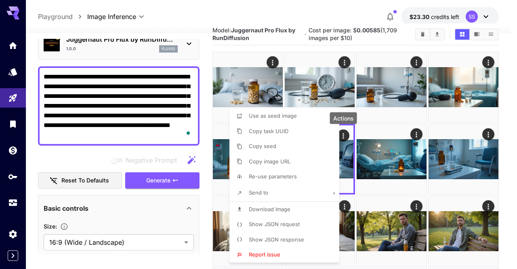
click at [300, 205] on li "Download Image" at bounding box center [287, 209] width 115 height 15
click at [428, 173] on div at bounding box center [258, 134] width 517 height 269
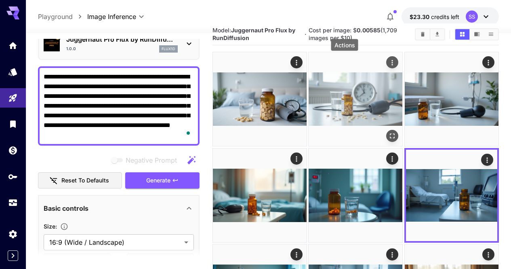
click at [389, 62] on icon "Actions" at bounding box center [393, 63] width 8 height 8
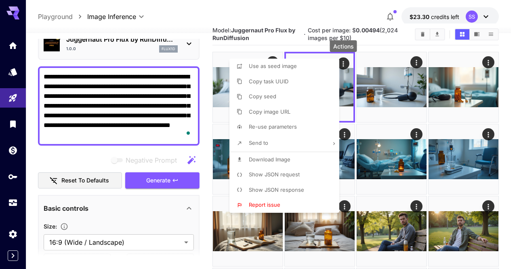
click at [316, 164] on li "Download Image" at bounding box center [287, 159] width 115 height 15
click at [384, 150] on div at bounding box center [258, 134] width 517 height 269
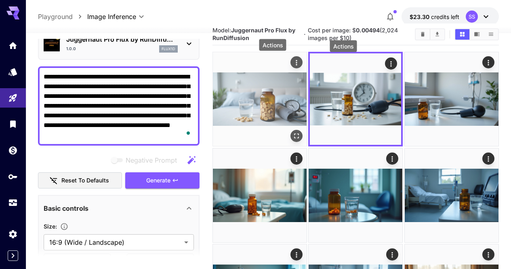
click at [293, 63] on icon "Actions" at bounding box center [297, 63] width 8 height 8
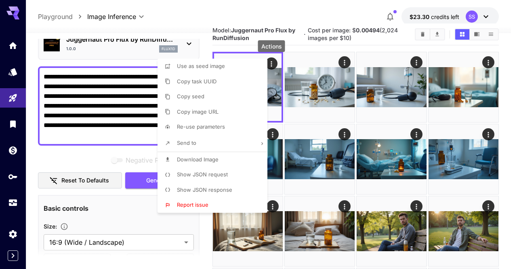
click at [229, 156] on li "Download Image" at bounding box center [215, 159] width 115 height 15
click at [310, 161] on div at bounding box center [258, 134] width 517 height 269
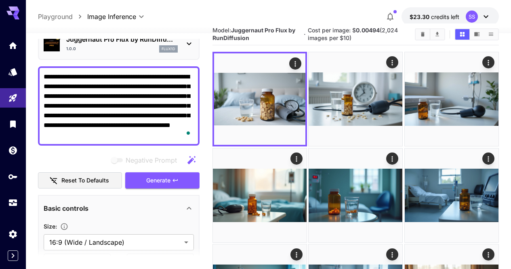
click at [171, 105] on textarea "**********" at bounding box center [119, 106] width 150 height 68
paste textarea "To enrich screen reader interactions, please activate Accessibility in Grammarl…"
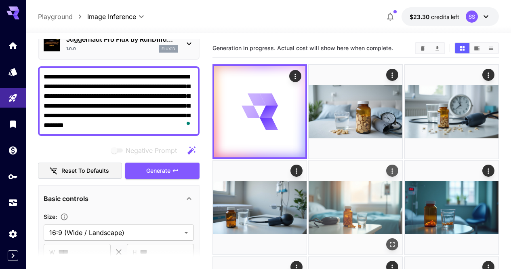
scroll to position [0, 0]
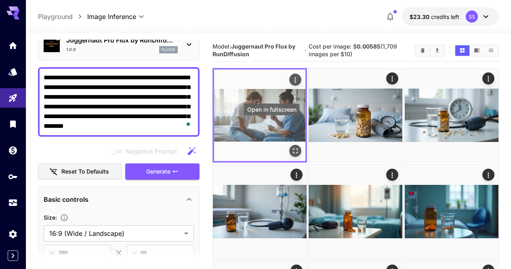
click at [291, 147] on icon "Open in fullscreen" at bounding box center [295, 151] width 8 height 8
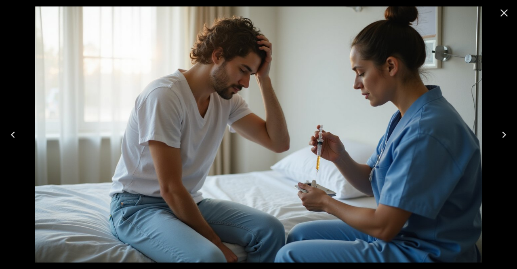
click at [496, 13] on button "Close" at bounding box center [504, 12] width 19 height 19
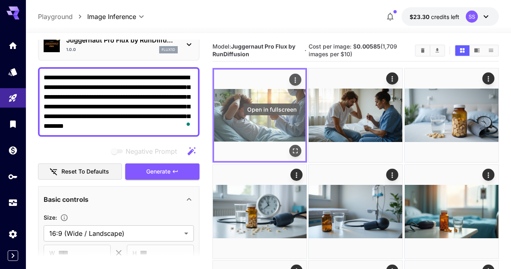
click at [291, 147] on icon "Open in fullscreen" at bounding box center [295, 151] width 8 height 8
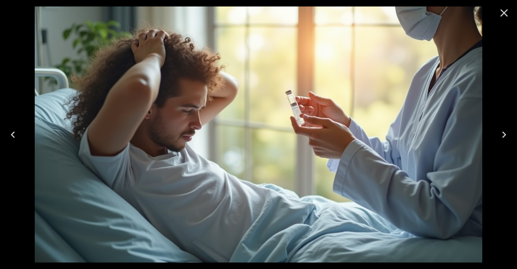
click at [504, 11] on icon "Close" at bounding box center [504, 12] width 13 height 13
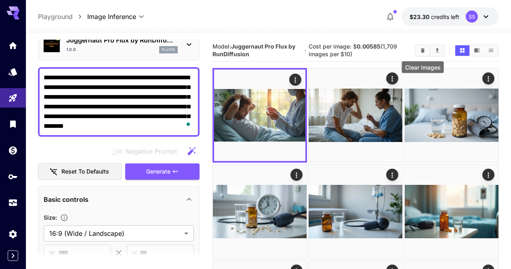
click at [421, 53] on icon "Clear Images" at bounding box center [423, 50] width 6 height 6
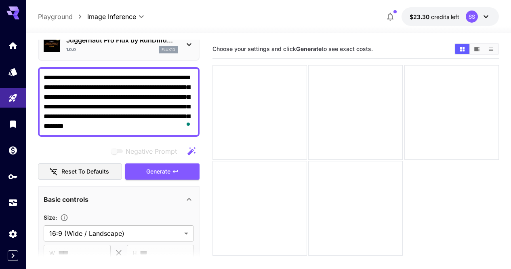
click at [122, 110] on textarea "**********" at bounding box center [119, 102] width 150 height 58
drag, startPoint x: 122, startPoint y: 110, endPoint x: 96, endPoint y: 111, distance: 26.3
click at [96, 111] on textarea "**********" at bounding box center [119, 102] width 150 height 58
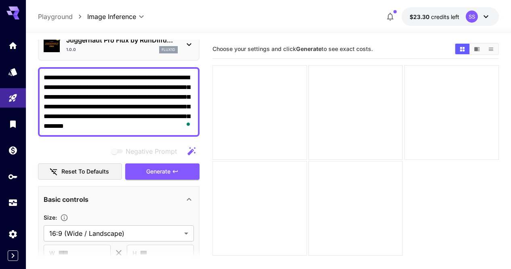
click at [96, 111] on textarea "**********" at bounding box center [119, 102] width 150 height 58
paste textarea "To enrich screen reader interactions, please activate Accessibility in Grammarl…"
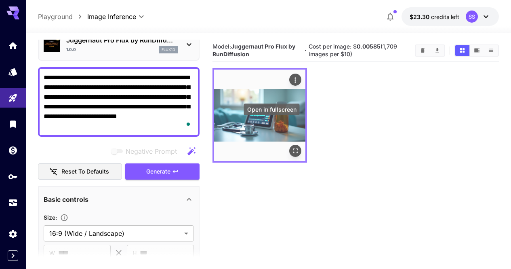
click at [289, 145] on button "Open in fullscreen" at bounding box center [295, 151] width 12 height 12
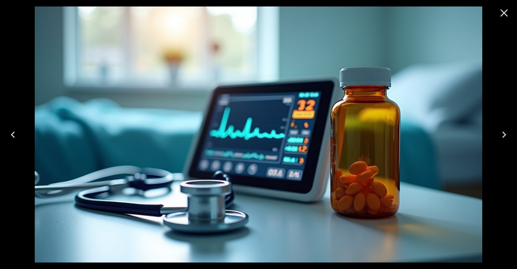
click at [506, 15] on icon "Close" at bounding box center [504, 12] width 13 height 13
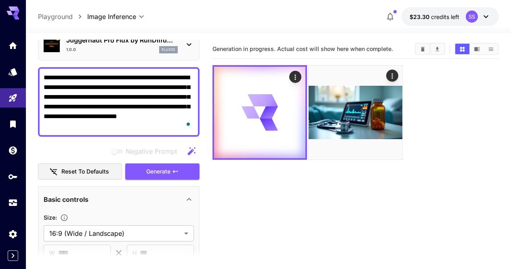
click at [165, 96] on textarea "**********" at bounding box center [119, 102] width 150 height 58
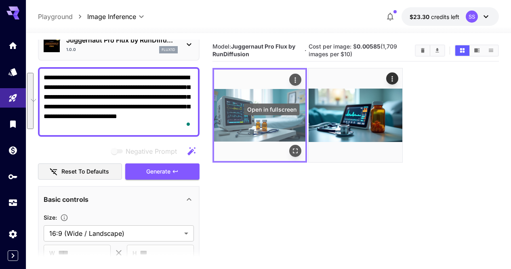
click at [291, 147] on icon "Open in fullscreen" at bounding box center [295, 151] width 8 height 8
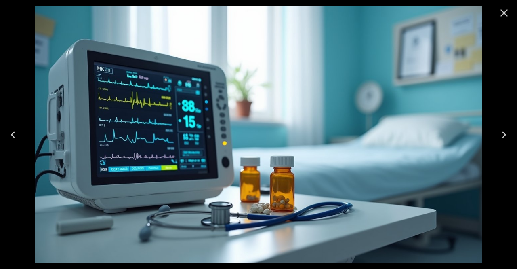
click at [503, 19] on icon "Close" at bounding box center [504, 12] width 13 height 13
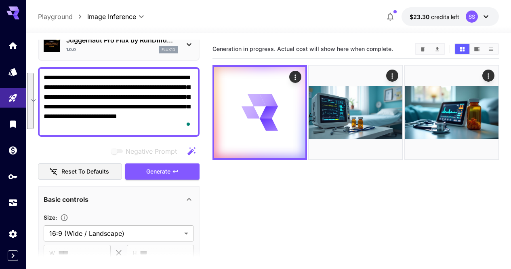
click at [184, 99] on textarea "**********" at bounding box center [119, 102] width 150 height 58
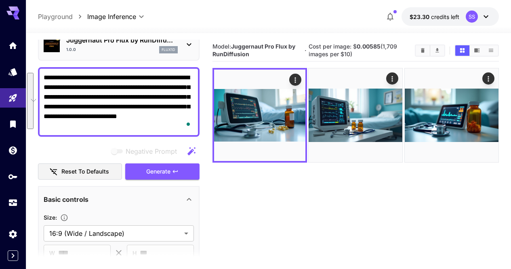
paste textarea "To enrich screen reader interactions, please activate Accessibility in Grammarl…"
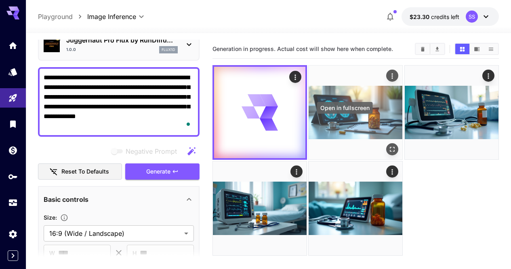
type textarea "**********"
click at [389, 145] on icon "Open in fullscreen" at bounding box center [393, 149] width 8 height 8
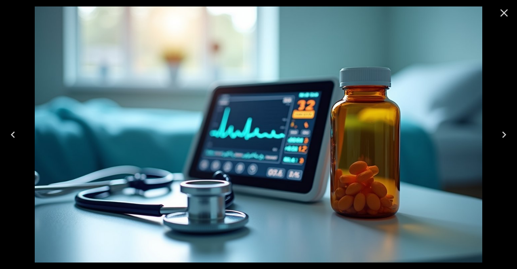
click at [508, 12] on icon "Close" at bounding box center [504, 12] width 13 height 13
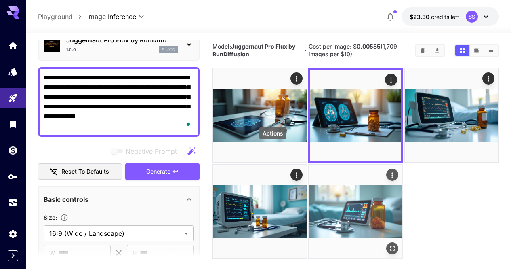
click at [389, 171] on icon "Actions" at bounding box center [393, 175] width 8 height 8
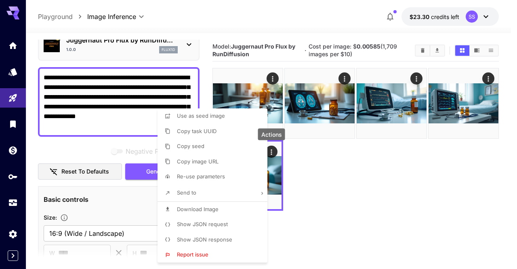
click at [240, 206] on li "Download Image" at bounding box center [215, 209] width 115 height 15
click at [397, 206] on div at bounding box center [258, 134] width 517 height 269
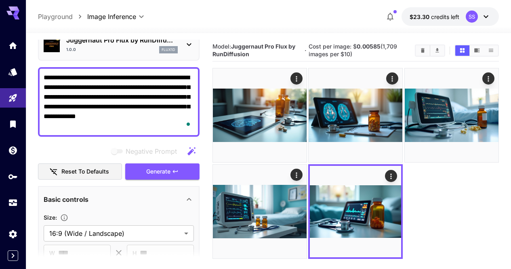
click at [507, 114] on section "**********" at bounding box center [268, 183] width 485 height 300
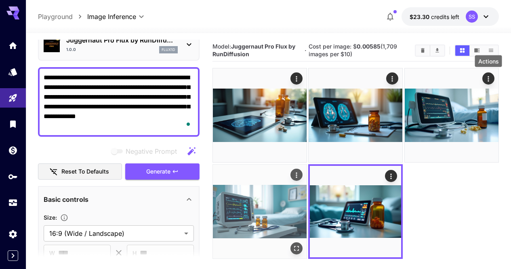
click at [301, 171] on icon "Actions" at bounding box center [297, 175] width 8 height 8
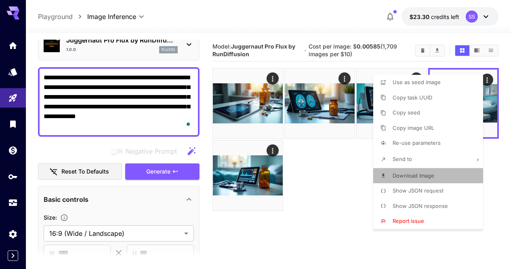
click at [444, 173] on li "Download Image" at bounding box center [430, 175] width 115 height 15
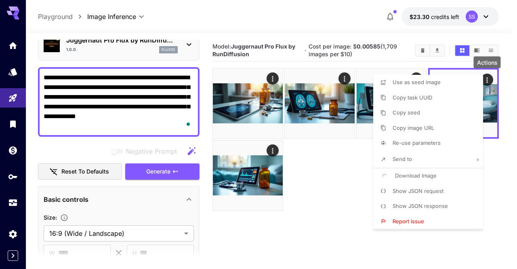
click at [331, 169] on div at bounding box center [258, 134] width 517 height 269
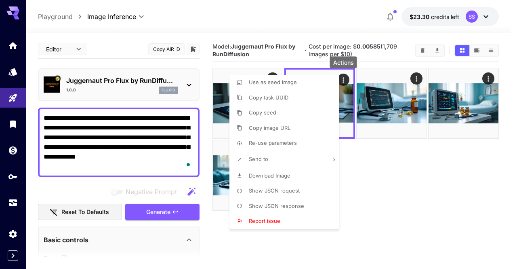
scroll to position [40, 0]
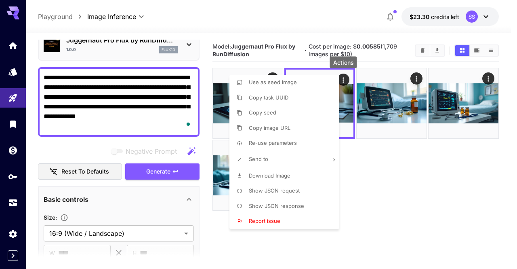
click at [305, 177] on li "Download Image" at bounding box center [287, 175] width 115 height 15
click at [389, 166] on div at bounding box center [258, 134] width 517 height 269
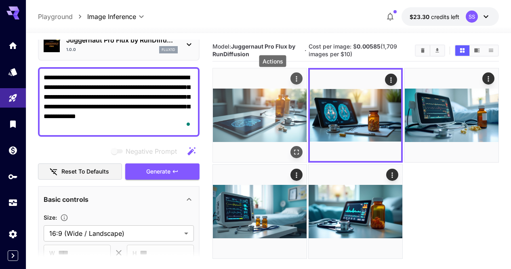
click at [293, 81] on icon "Actions" at bounding box center [297, 79] width 8 height 8
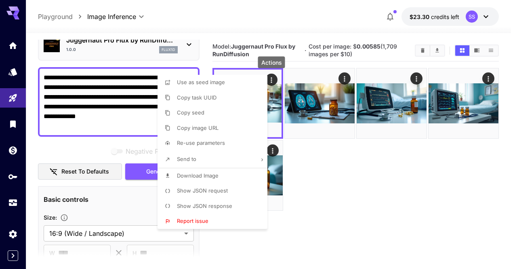
click at [248, 172] on li "Download Image" at bounding box center [215, 175] width 115 height 15
click at [309, 164] on div at bounding box center [258, 134] width 517 height 269
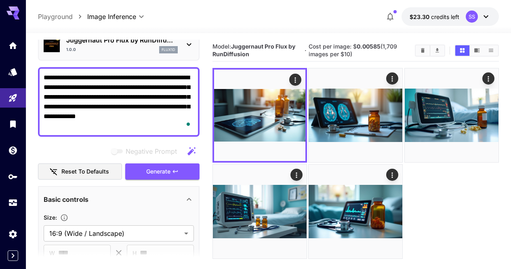
click at [137, 104] on textarea "**********" at bounding box center [119, 102] width 150 height 58
click at [137, 105] on textarea "**********" at bounding box center [119, 102] width 150 height 58
paste textarea "**********"
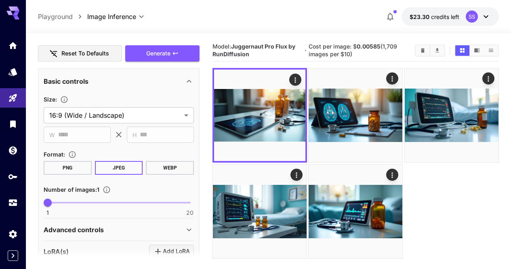
scroll to position [202, 0]
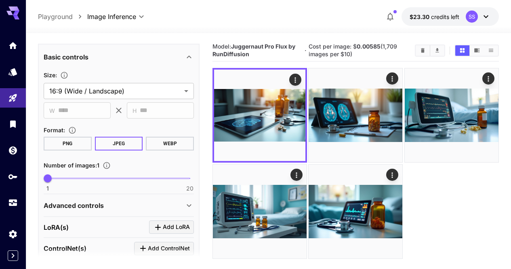
type textarea "**********"
click at [56, 179] on span "1 20 1" at bounding box center [119, 178] width 142 height 12
type input "*"
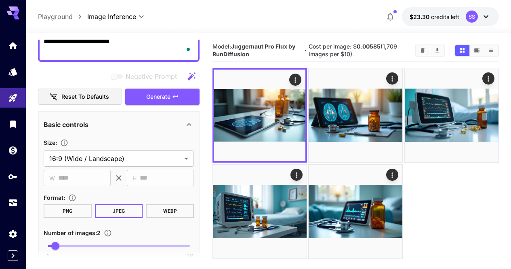
scroll to position [121, 0]
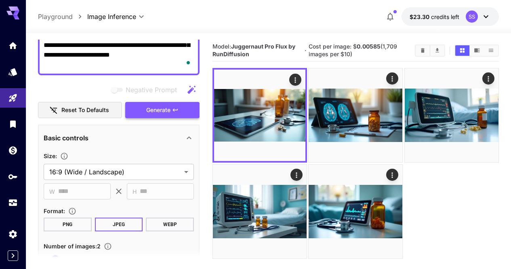
click at [174, 110] on icon "button" at bounding box center [175, 109] width 5 height 3
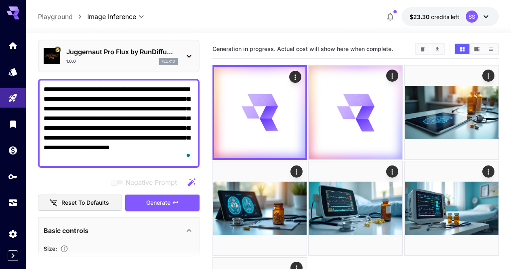
scroll to position [0, 0]
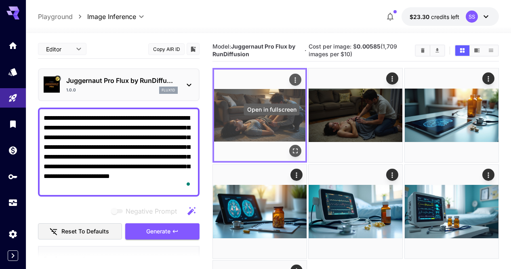
click at [291, 147] on icon "Open in fullscreen" at bounding box center [295, 151] width 8 height 8
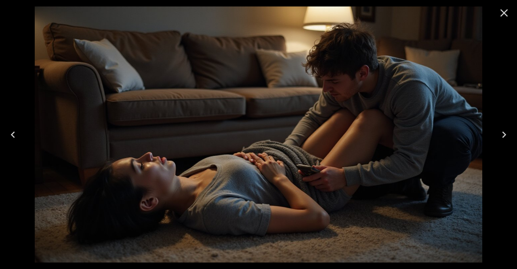
click at [504, 15] on icon "Close" at bounding box center [504, 12] width 13 height 13
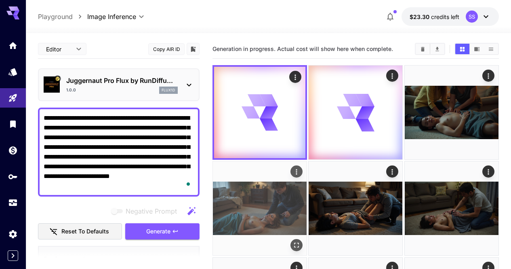
click at [301, 241] on icon "Open in fullscreen" at bounding box center [297, 245] width 8 height 8
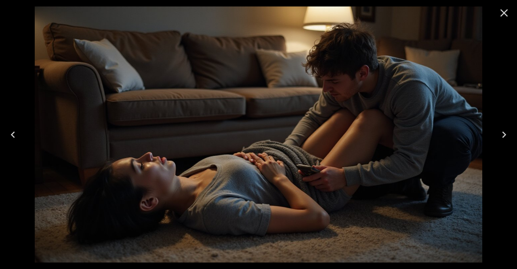
click at [503, 22] on button "Close" at bounding box center [504, 12] width 19 height 19
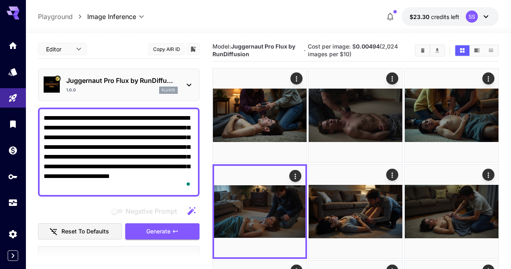
click at [132, 143] on textarea "**********" at bounding box center [119, 152] width 150 height 78
paste textarea "To enrich screen reader interactions, please activate Accessibility in Grammarl…"
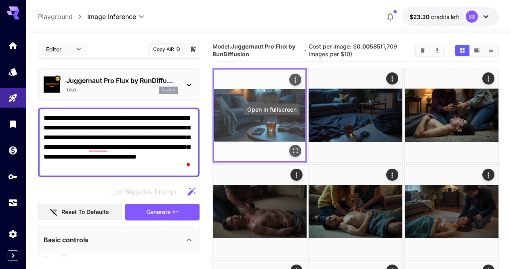
click at [291, 147] on icon "Open in fullscreen" at bounding box center [295, 151] width 8 height 8
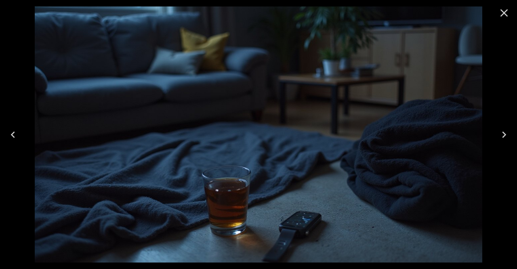
click at [481, 13] on img at bounding box center [259, 134] width 448 height 256
click at [501, 14] on icon "Close" at bounding box center [504, 12] width 13 height 13
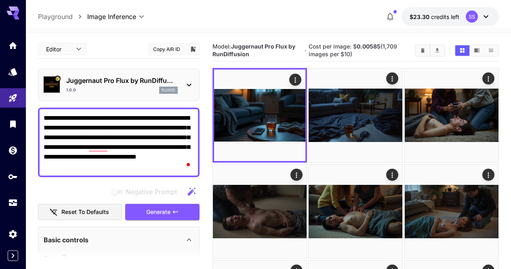
click at [153, 128] on textarea "**********" at bounding box center [119, 142] width 150 height 58
paste textarea "**********"
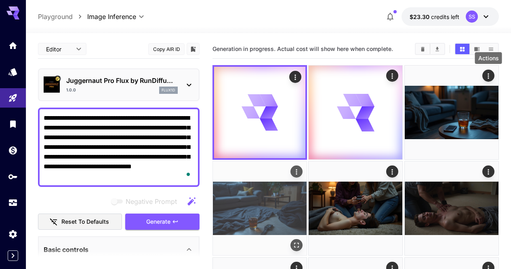
click at [301, 168] on icon "Actions" at bounding box center [297, 172] width 8 height 8
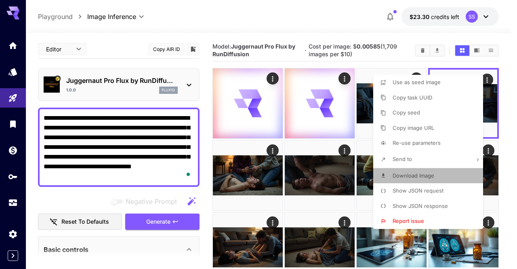
click at [435, 177] on li "Download Image" at bounding box center [430, 175] width 115 height 15
click at [313, 173] on div at bounding box center [258, 134] width 517 height 269
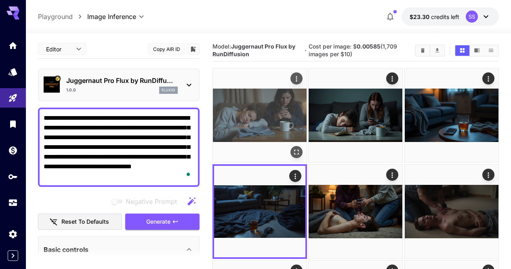
click at [282, 105] on img at bounding box center [260, 115] width 94 height 94
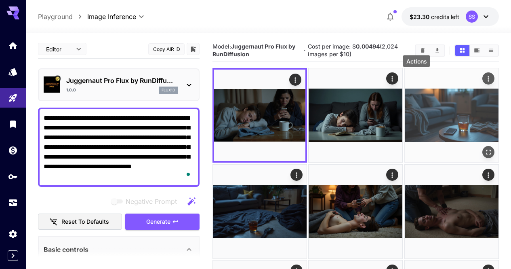
click at [483, 82] on button "Actions" at bounding box center [489, 78] width 12 height 12
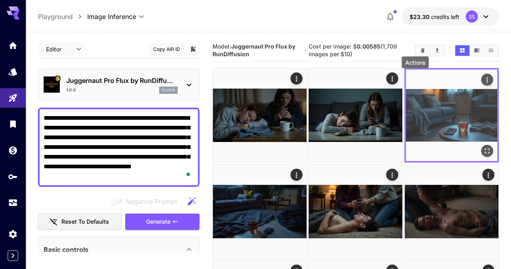
click at [483, 78] on icon "Actions" at bounding box center [487, 80] width 8 height 8
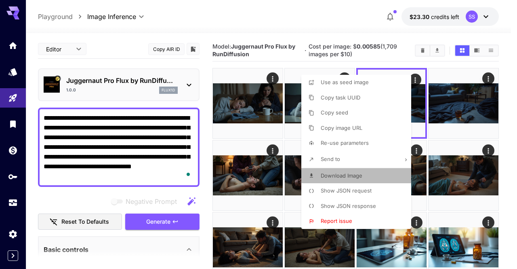
click at [365, 172] on li "Download Image" at bounding box center [359, 175] width 115 height 15
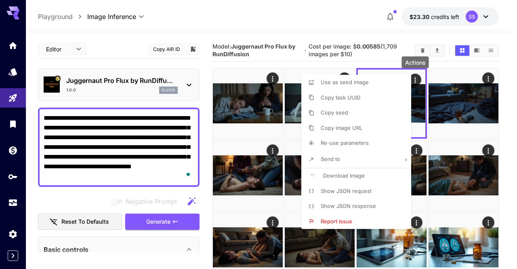
drag, startPoint x: 272, startPoint y: 171, endPoint x: 270, endPoint y: 154, distance: 17.5
click at [272, 171] on div at bounding box center [258, 134] width 517 height 269
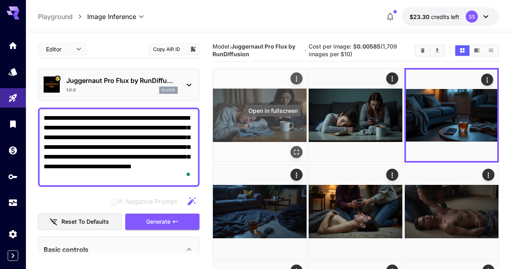
click at [293, 148] on icon "Open in fullscreen" at bounding box center [297, 152] width 8 height 8
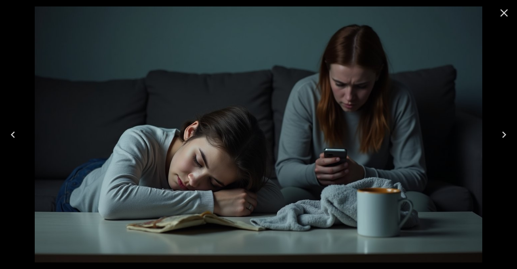
click at [506, 15] on icon "Close" at bounding box center [505, 13] width 8 height 8
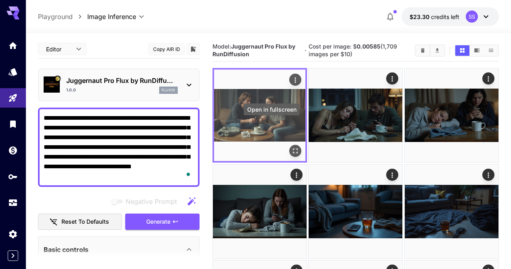
click at [291, 147] on icon "Open in fullscreen" at bounding box center [295, 151] width 8 height 8
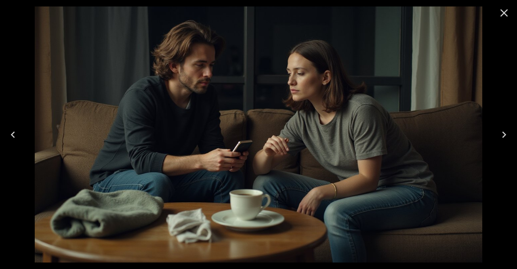
click at [506, 13] on icon "Close" at bounding box center [504, 12] width 13 height 13
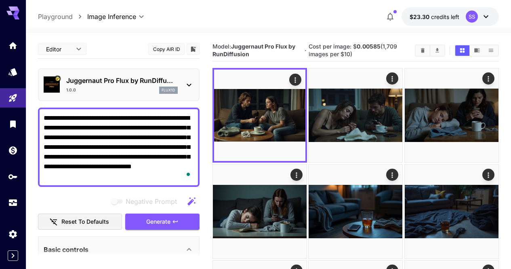
click at [151, 141] on textarea "**********" at bounding box center [119, 147] width 150 height 68
paste textarea "To enrich screen reader interactions, please activate Accessibility in Grammarl…"
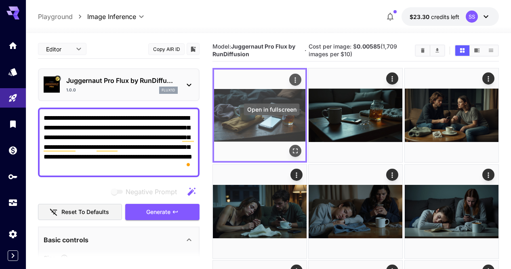
click at [291, 147] on icon "Open in fullscreen" at bounding box center [295, 151] width 8 height 8
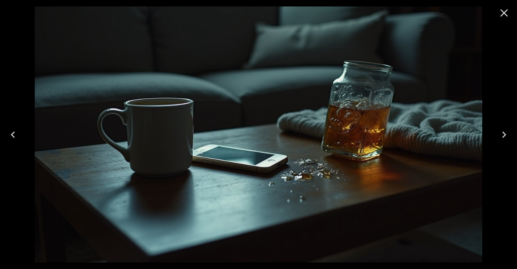
click at [502, 11] on icon "Close" at bounding box center [505, 13] width 8 height 8
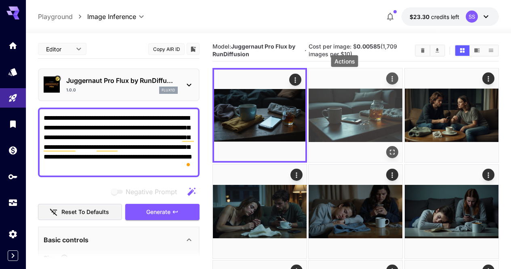
click at [389, 79] on icon "Actions" at bounding box center [393, 79] width 8 height 8
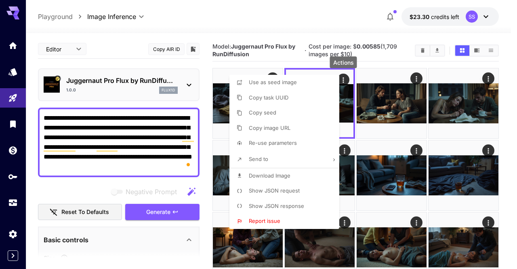
click at [315, 177] on li "Download Image" at bounding box center [287, 175] width 115 height 15
click at [397, 158] on div at bounding box center [258, 134] width 517 height 269
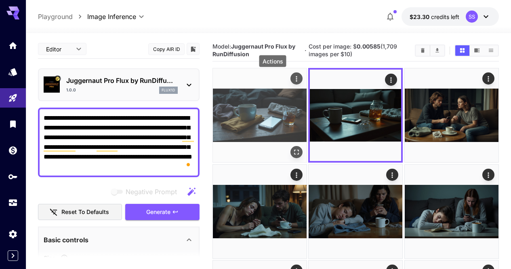
click at [293, 74] on div "Actions" at bounding box center [297, 79] width 8 height 10
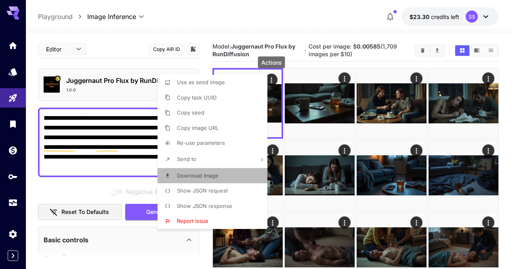
click at [233, 178] on li "Download Image" at bounding box center [215, 175] width 115 height 15
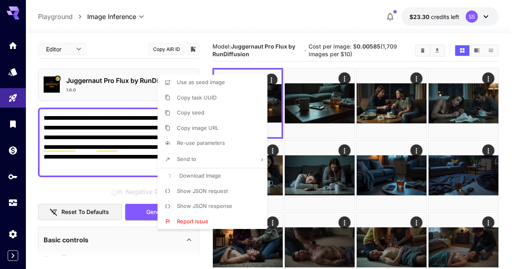
click at [301, 154] on div at bounding box center [258, 134] width 517 height 269
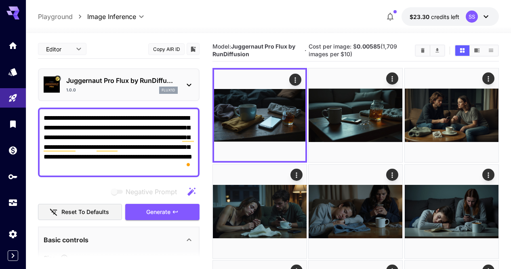
click at [186, 108] on div "**********" at bounding box center [119, 143] width 162 height 70
click at [182, 121] on textarea "**********" at bounding box center [119, 142] width 150 height 58
click at [183, 121] on textarea "**********" at bounding box center [119, 142] width 150 height 58
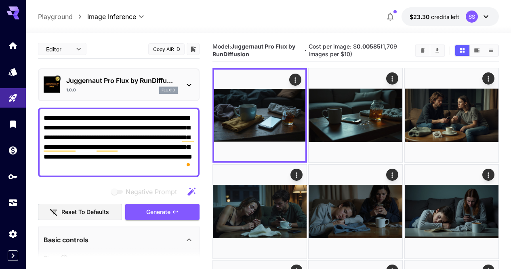
click at [183, 121] on textarea "**********" at bounding box center [119, 142] width 150 height 58
paste textarea "**********"
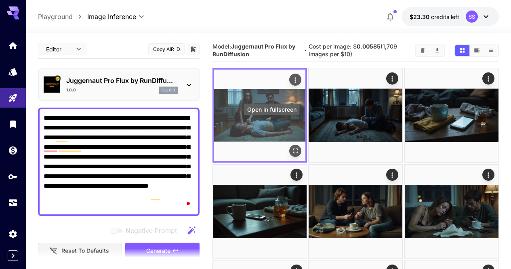
click at [289, 145] on button "Open in fullscreen" at bounding box center [295, 151] width 12 height 12
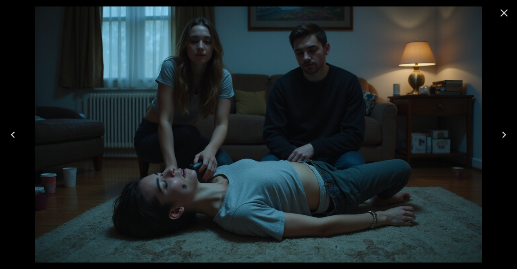
click at [505, 17] on icon "Close" at bounding box center [504, 12] width 13 height 13
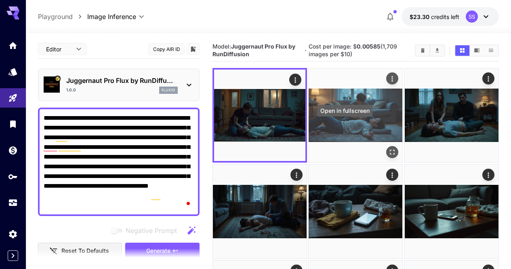
click at [389, 148] on icon "Open in fullscreen" at bounding box center [393, 152] width 8 height 8
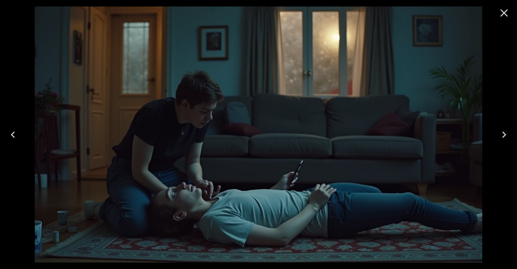
click at [504, 7] on icon "Close" at bounding box center [504, 12] width 13 height 13
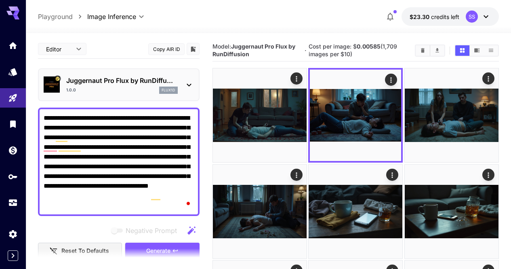
click at [143, 115] on textarea "**********" at bounding box center [119, 161] width 150 height 97
paste textarea "To enrich screen reader interactions, please activate Accessibility in Grammarl…"
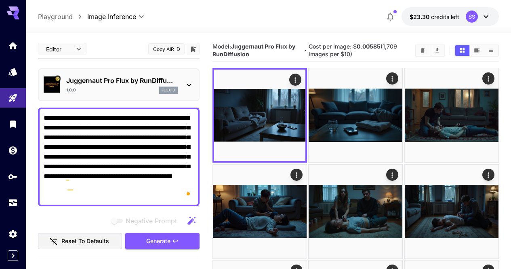
click at [133, 149] on textarea "**********" at bounding box center [119, 156] width 150 height 87
paste textarea "To enrich screen reader interactions, please activate Accessibility in Grammarl…"
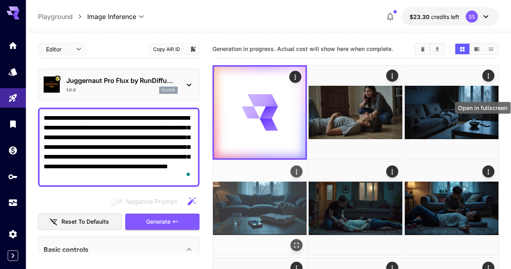
click at [301, 241] on icon "Open in fullscreen" at bounding box center [297, 245] width 8 height 8
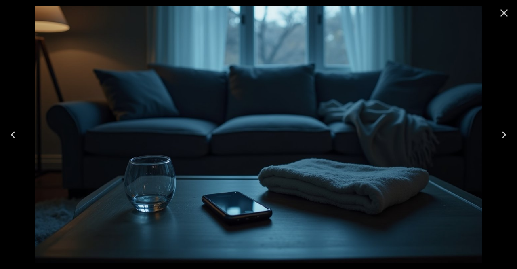
click at [504, 19] on button "Close" at bounding box center [504, 12] width 19 height 19
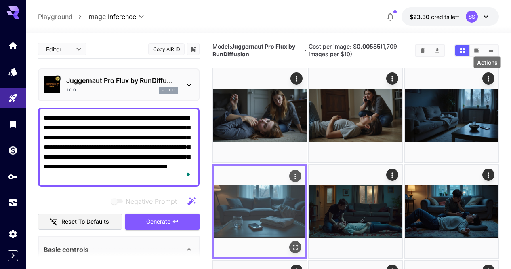
click at [300, 172] on icon "Actions" at bounding box center [295, 176] width 8 height 8
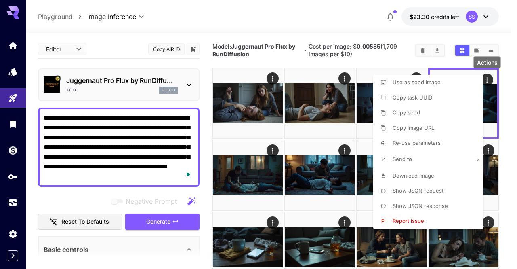
drag, startPoint x: 430, startPoint y: 171, endPoint x: 418, endPoint y: 170, distance: 11.8
click at [430, 172] on p "Download Image" at bounding box center [414, 176] width 42 height 8
click at [352, 155] on div at bounding box center [258, 134] width 517 height 269
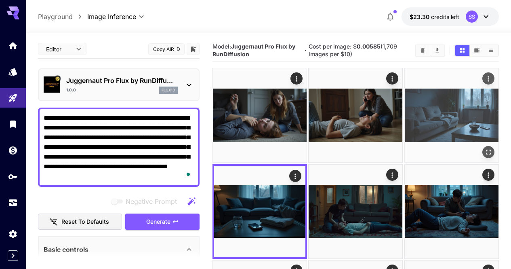
drag, startPoint x: 331, startPoint y: 100, endPoint x: 388, endPoint y: 86, distance: 59.0
click at [331, 100] on img at bounding box center [356, 115] width 94 height 94
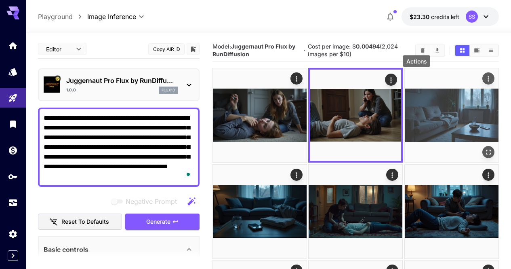
click at [485, 80] on icon "Actions" at bounding box center [489, 79] width 8 height 8
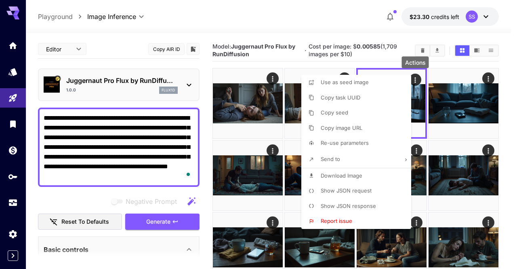
click at [381, 175] on li "Download Image" at bounding box center [359, 175] width 115 height 15
click at [481, 173] on div at bounding box center [258, 134] width 517 height 269
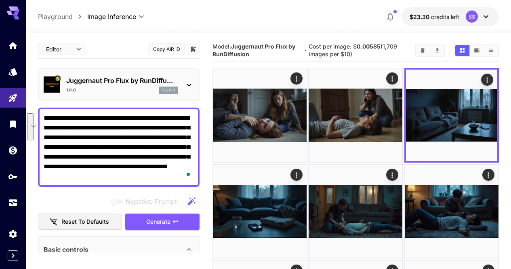
drag, startPoint x: 101, startPoint y: 138, endPoint x: 38, endPoint y: 113, distance: 67.9
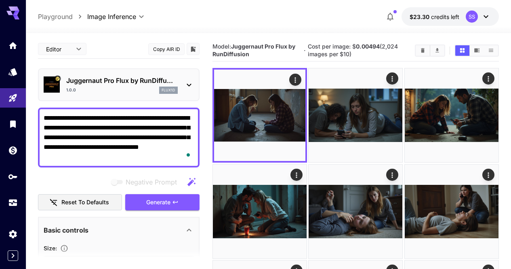
drag, startPoint x: 91, startPoint y: 118, endPoint x: 73, endPoint y: 114, distance: 18.5
click at [73, 114] on textarea "**********" at bounding box center [119, 137] width 150 height 49
drag, startPoint x: 86, startPoint y: 129, endPoint x: 82, endPoint y: 112, distance: 17.7
click at [82, 112] on div "**********" at bounding box center [119, 138] width 162 height 60
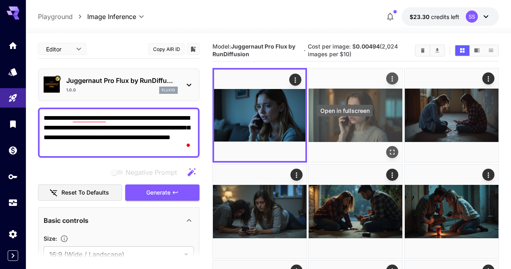
type textarea "**********"
click at [390, 150] on icon "Open in fullscreen" at bounding box center [392, 152] width 5 height 5
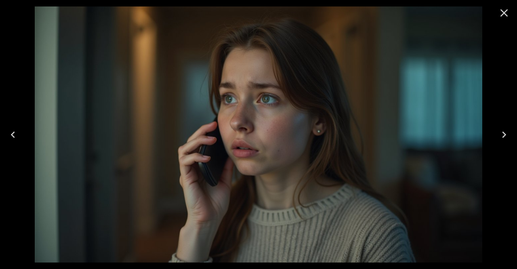
click at [506, 11] on icon "Close" at bounding box center [505, 13] width 8 height 8
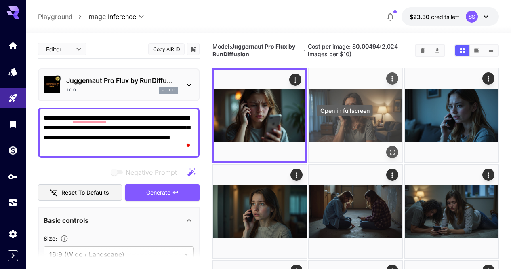
click at [389, 148] on icon "Open in fullscreen" at bounding box center [393, 152] width 8 height 8
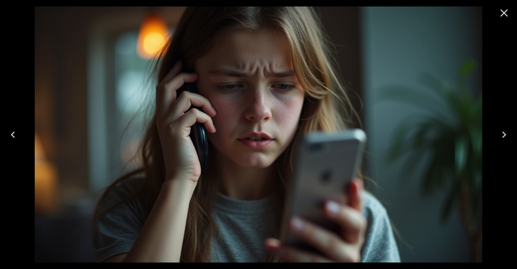
click at [511, 19] on button "Close" at bounding box center [504, 12] width 19 height 19
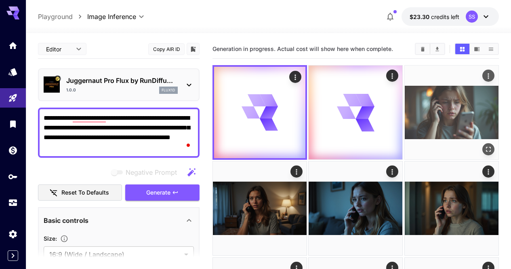
click at [485, 74] on icon "Actions" at bounding box center [489, 76] width 8 height 8
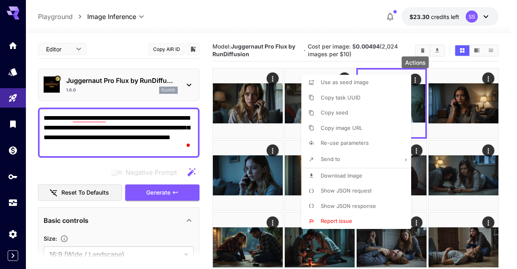
drag, startPoint x: 363, startPoint y: 171, endPoint x: 302, endPoint y: 168, distance: 61.5
click at [363, 171] on li "Download Image" at bounding box center [359, 175] width 115 height 15
click at [235, 162] on div at bounding box center [258, 134] width 517 height 269
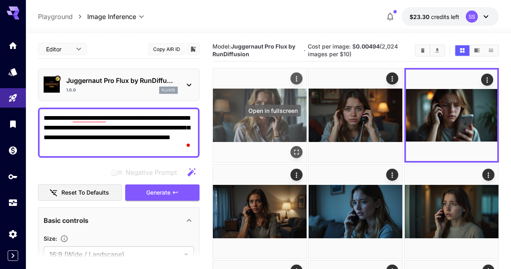
click at [293, 148] on icon "Open in fullscreen" at bounding box center [297, 152] width 8 height 8
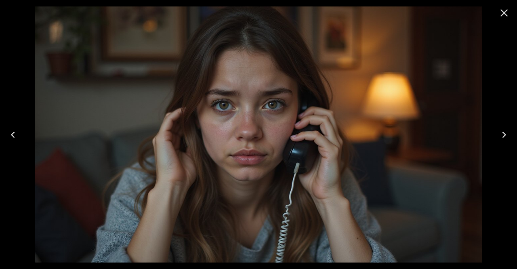
click at [504, 10] on icon "Close" at bounding box center [504, 12] width 13 height 13
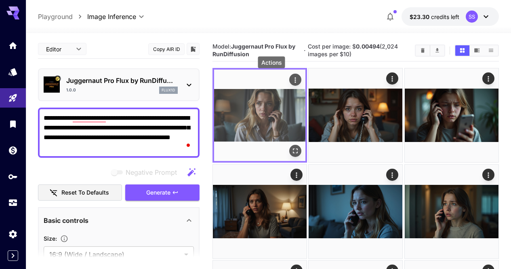
click at [291, 80] on icon "Actions" at bounding box center [295, 80] width 8 height 8
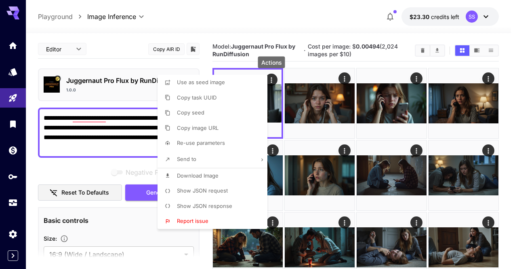
click at [235, 172] on li "Download Image" at bounding box center [215, 175] width 115 height 15
click at [361, 141] on div at bounding box center [258, 134] width 517 height 269
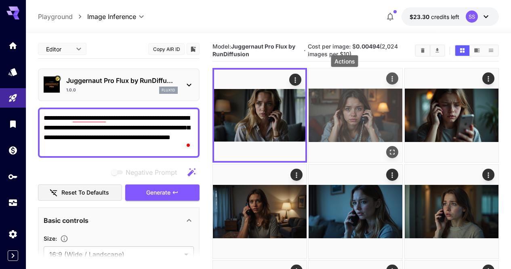
click at [389, 78] on icon "Actions" at bounding box center [393, 79] width 8 height 8
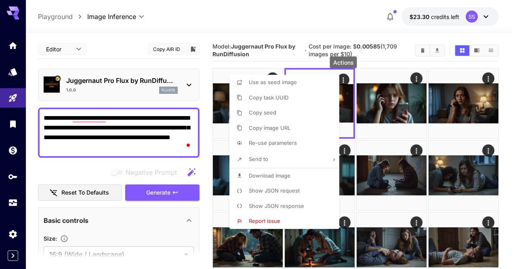
click at [280, 178] on span "Download Image" at bounding box center [270, 175] width 42 height 6
drag, startPoint x: 405, startPoint y: 154, endPoint x: 322, endPoint y: 100, distance: 98.7
click at [403, 154] on div at bounding box center [258, 134] width 517 height 269
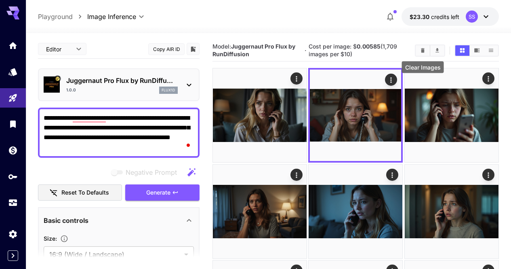
click at [420, 49] on icon "Clear Images" at bounding box center [423, 50] width 6 height 6
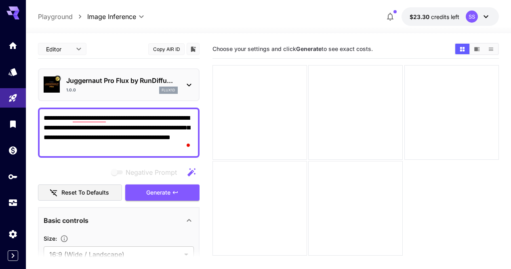
click at [171, 109] on div "**********" at bounding box center [119, 133] width 162 height 50
click at [171, 110] on div "**********" at bounding box center [119, 133] width 162 height 50
drag, startPoint x: 171, startPoint y: 110, endPoint x: 107, endPoint y: 132, distance: 68.4
drag, startPoint x: 164, startPoint y: 133, endPoint x: 107, endPoint y: 142, distance: 58.0
click at [107, 142] on textarea "**********" at bounding box center [119, 132] width 150 height 39
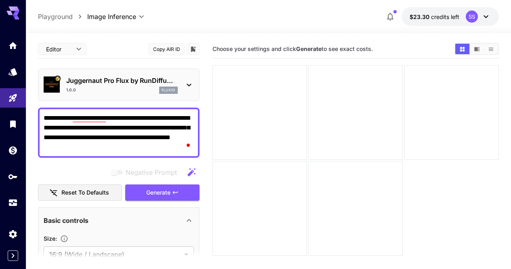
drag, startPoint x: 118, startPoint y: 154, endPoint x: 127, endPoint y: 125, distance: 29.9
drag, startPoint x: 127, startPoint y: 125, endPoint x: 95, endPoint y: 127, distance: 32.0
click at [95, 127] on textarea "**********" at bounding box center [119, 132] width 150 height 39
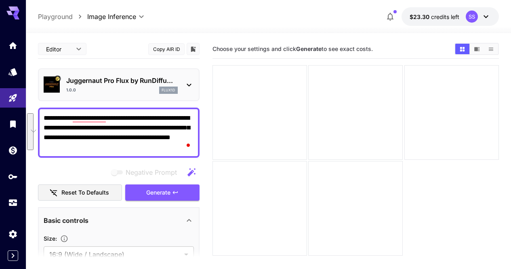
paste textarea "**********"
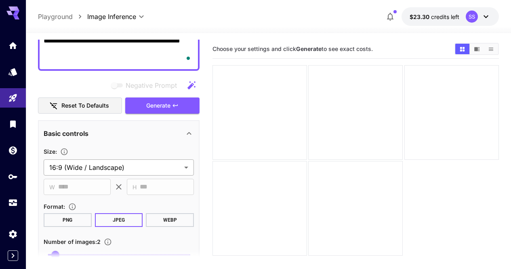
scroll to position [162, 0]
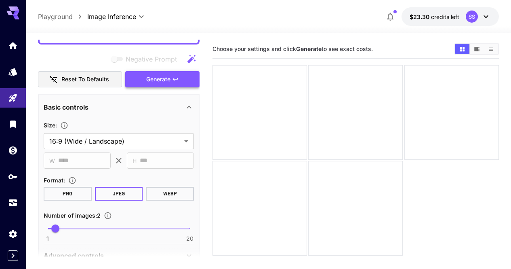
click at [168, 83] on span "Generate" at bounding box center [158, 79] width 24 height 10
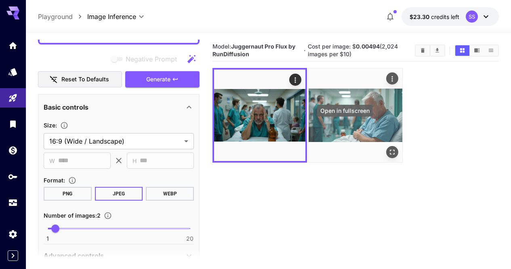
click at [389, 148] on icon "Open in fullscreen" at bounding box center [393, 152] width 8 height 8
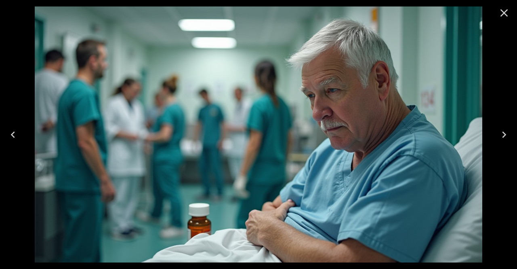
click at [504, 14] on icon "Close" at bounding box center [504, 12] width 13 height 13
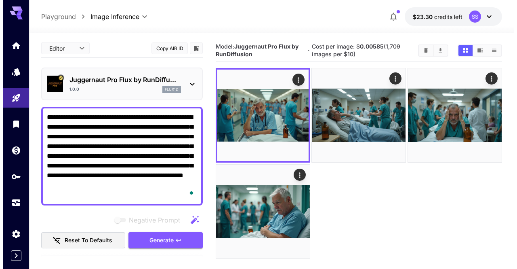
scroll to position [0, 0]
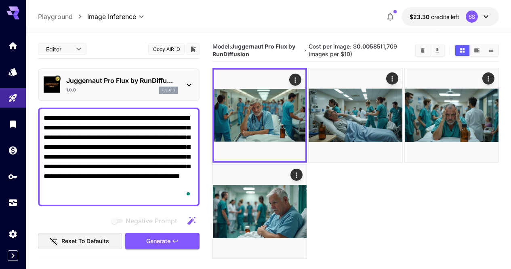
drag, startPoint x: 157, startPoint y: 137, endPoint x: 146, endPoint y: 141, distance: 12.7
drag, startPoint x: 146, startPoint y: 141, endPoint x: 136, endPoint y: 128, distance: 16.5
click at [136, 128] on textarea "**********" at bounding box center [119, 156] width 150 height 87
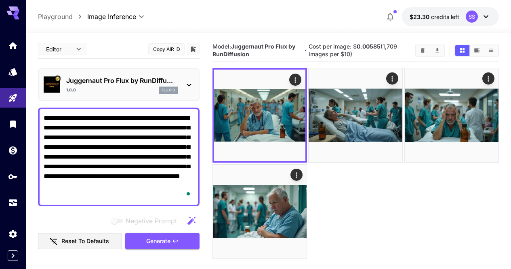
click at [136, 128] on textarea "**********" at bounding box center [119, 156] width 150 height 87
drag, startPoint x: 136, startPoint y: 128, endPoint x: 105, endPoint y: 150, distance: 37.1
click at [105, 150] on textarea "**********" at bounding box center [119, 156] width 150 height 87
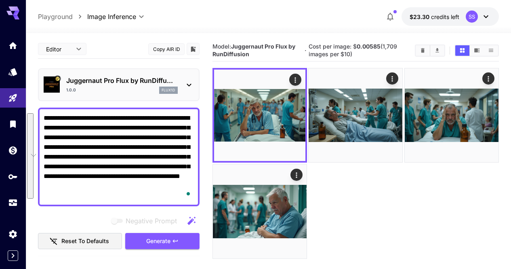
paste textarea "To enrich screen reader interactions, please activate Accessibility in Grammarl…"
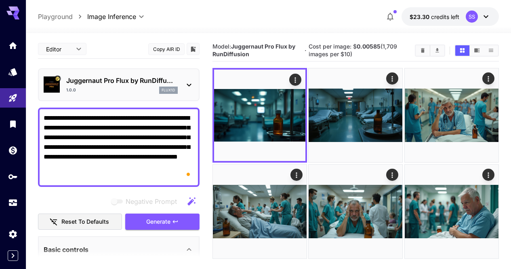
drag, startPoint x: 65, startPoint y: 136, endPoint x: 41, endPoint y: 137, distance: 23.5
click at [41, 137] on div "**********" at bounding box center [119, 147] width 162 height 79
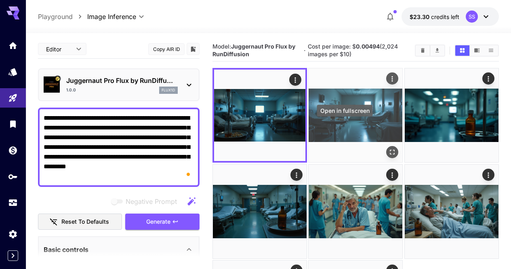
type textarea "**********"
click at [389, 148] on icon "Open in fullscreen" at bounding box center [393, 152] width 8 height 8
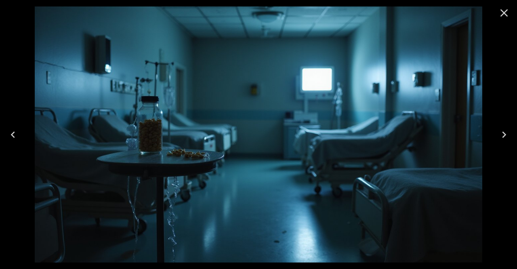
click at [14, 135] on icon "Previous" at bounding box center [12, 134] width 13 height 13
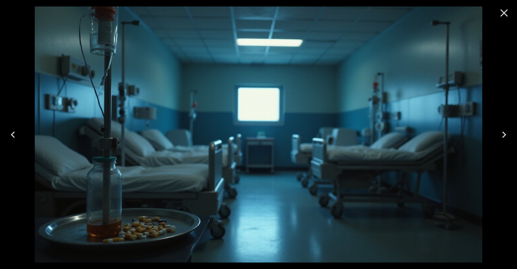
click at [504, 16] on icon "Close" at bounding box center [504, 12] width 13 height 13
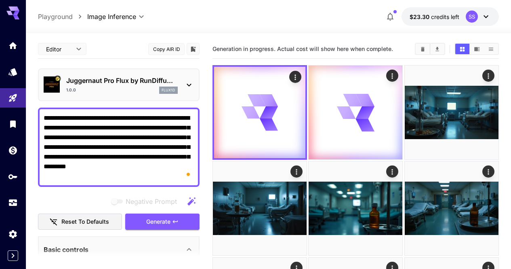
click at [151, 137] on textarea "**********" at bounding box center [119, 147] width 150 height 68
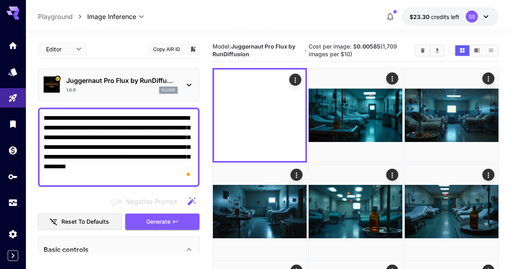
click at [151, 137] on textarea "**********" at bounding box center [119, 147] width 150 height 68
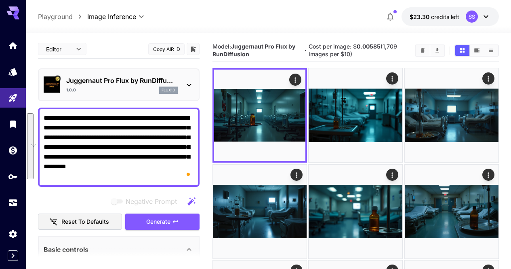
paste textarea "To enrich screen reader interactions, please activate Accessibility in Grammarl…"
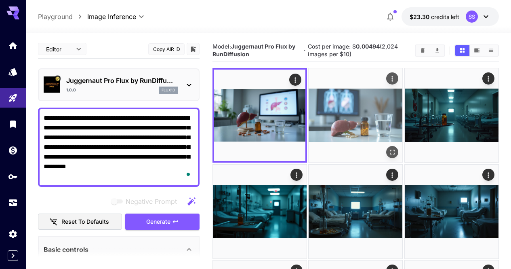
click at [389, 148] on icon "Open in fullscreen" at bounding box center [393, 152] width 8 height 8
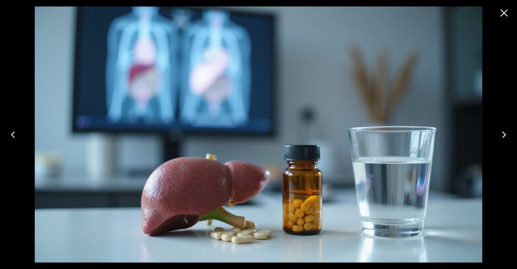
click at [10, 137] on icon "Previous" at bounding box center [12, 134] width 13 height 13
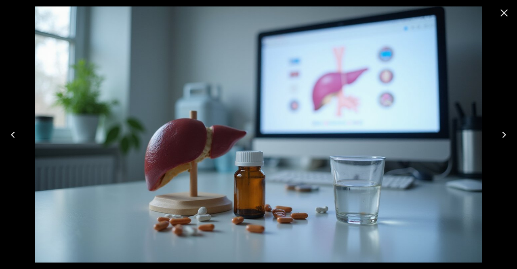
click at [504, 15] on icon "Close" at bounding box center [504, 12] width 13 height 13
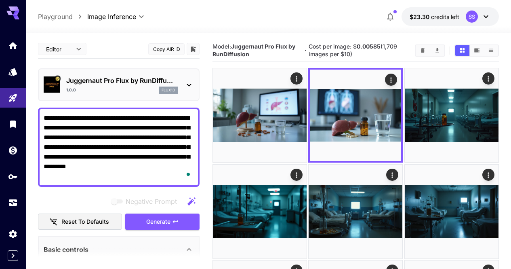
drag, startPoint x: 95, startPoint y: 127, endPoint x: 79, endPoint y: 127, distance: 16.2
click at [79, 127] on textarea "**********" at bounding box center [119, 147] width 150 height 68
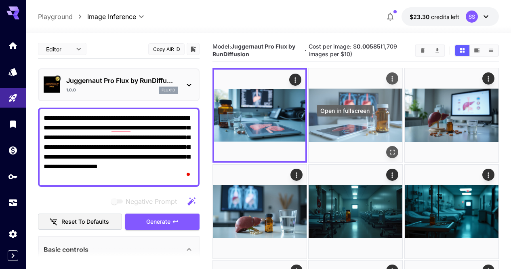
click at [389, 148] on icon "Open in fullscreen" at bounding box center [393, 152] width 8 height 8
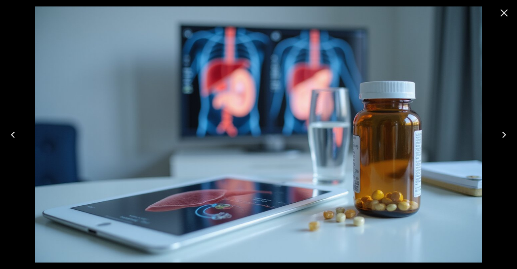
click at [506, 5] on button "Close" at bounding box center [504, 12] width 19 height 19
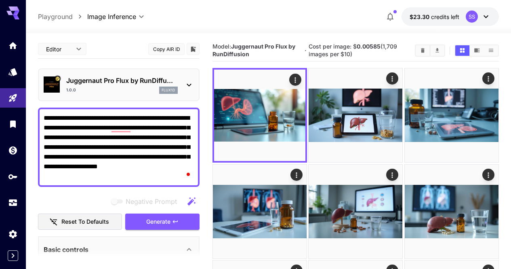
click at [154, 128] on textarea "**********" at bounding box center [119, 147] width 150 height 68
paste textarea "**********"
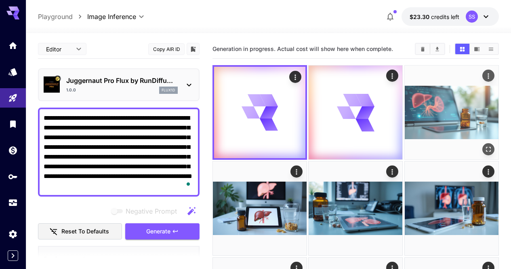
type textarea "**********"
click at [486, 147] on icon "Open in fullscreen" at bounding box center [488, 149] width 5 height 5
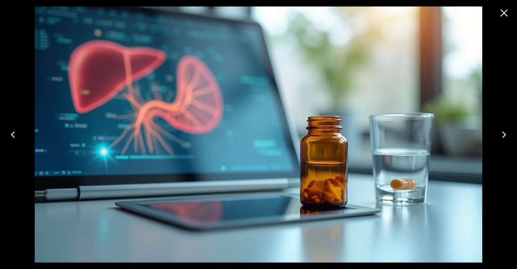
click at [505, 130] on icon "Next" at bounding box center [504, 134] width 13 height 13
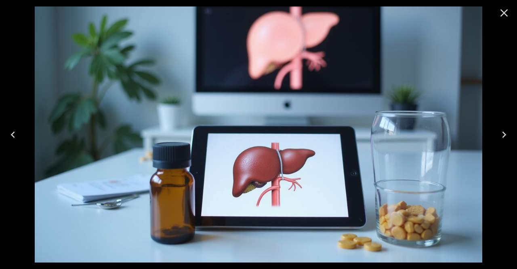
click at [510, 19] on icon "Close" at bounding box center [504, 12] width 13 height 13
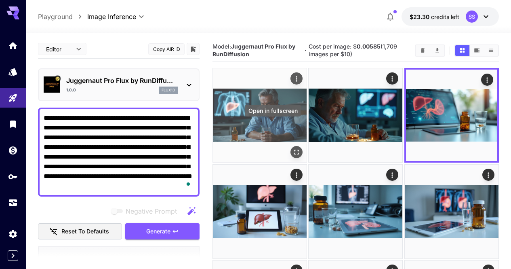
click at [293, 148] on icon "Open in fullscreen" at bounding box center [297, 152] width 8 height 8
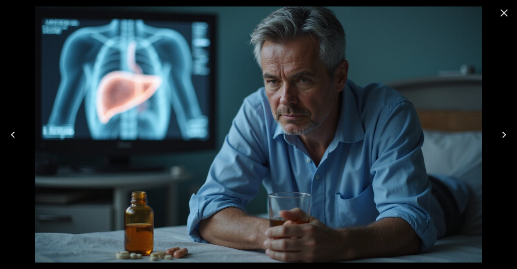
click at [506, 17] on icon "Close" at bounding box center [504, 12] width 13 height 13
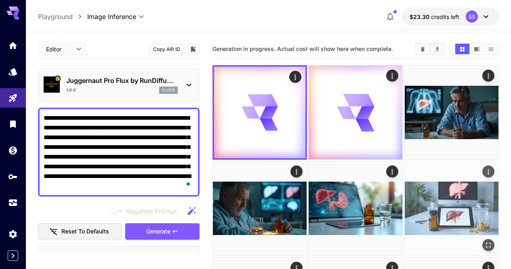
click at [485, 168] on icon "Actions" at bounding box center [489, 172] width 8 height 8
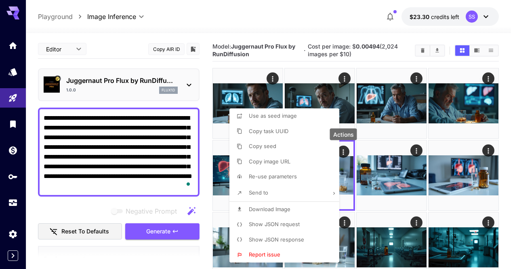
click at [297, 220] on p "Show JSON request" at bounding box center [274, 224] width 51 height 8
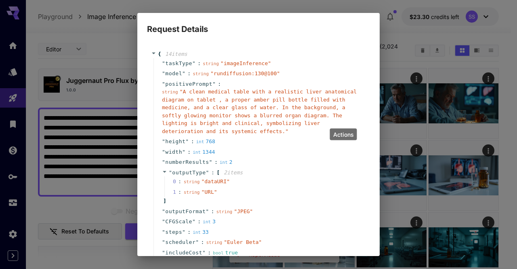
click at [299, 141] on div "" height " : int 768" at bounding box center [260, 141] width 213 height 11
click at [296, 113] on span "" A clean medical table with a realistic liver anatomical diagram on tablet , a…" at bounding box center [259, 112] width 195 height 46
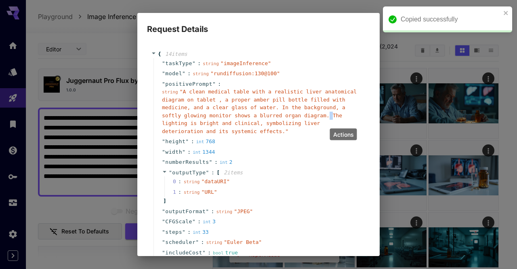
click at [296, 113] on span "" A clean medical table with a realistic liver anatomical diagram on tablet , a…" at bounding box center [259, 112] width 195 height 46
click at [511, 125] on div "Request Details { 14 item s " taskType " : string " imageInference " " model " …" at bounding box center [258, 134] width 517 height 269
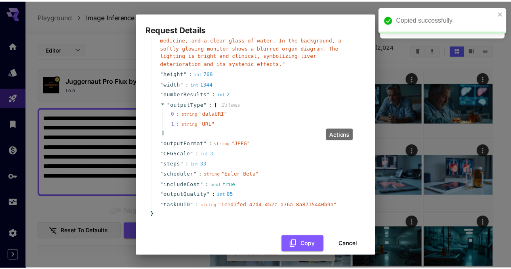
scroll to position [79, 0]
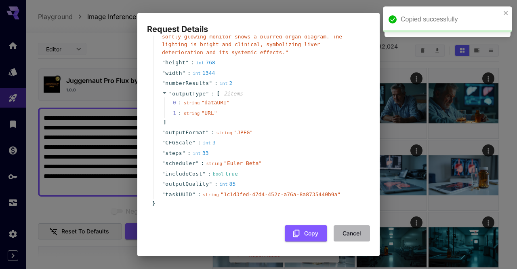
click at [345, 229] on button "Cancel" at bounding box center [352, 233] width 36 height 17
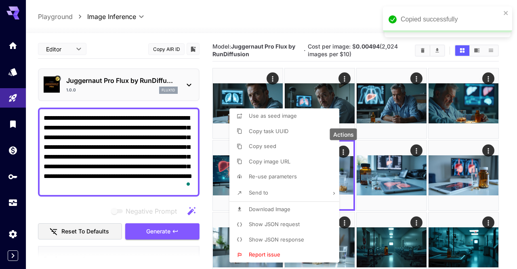
click at [319, 100] on div at bounding box center [258, 134] width 517 height 269
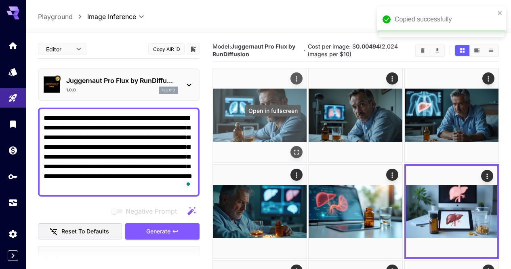
click at [291, 146] on button "Open in fullscreen" at bounding box center [297, 152] width 12 height 12
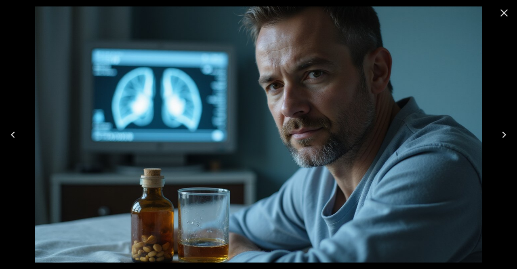
click at [500, 15] on icon "Close" at bounding box center [504, 12] width 13 height 13
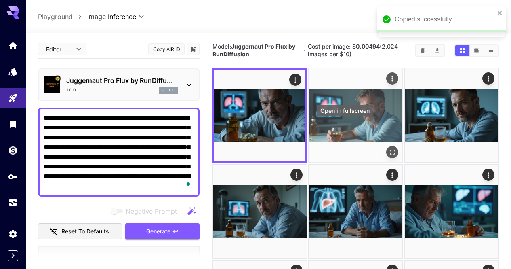
click at [389, 148] on icon "Open in fullscreen" at bounding box center [393, 152] width 8 height 8
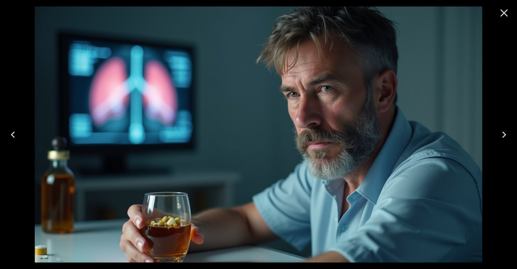
click at [0, 132] on button "Previous" at bounding box center [13, 134] width 26 height 32
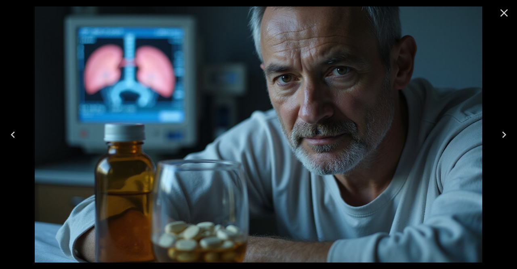
drag, startPoint x: 495, startPoint y: 19, endPoint x: 486, endPoint y: 26, distance: 11.3
click at [496, 19] on button "Close" at bounding box center [504, 12] width 19 height 19
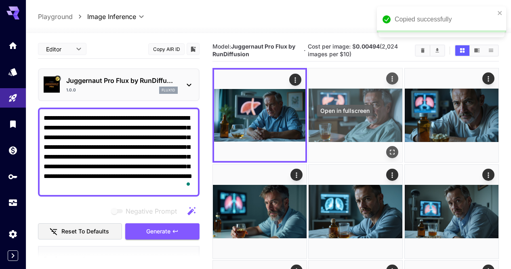
click at [389, 148] on icon "Open in fullscreen" at bounding box center [393, 152] width 8 height 8
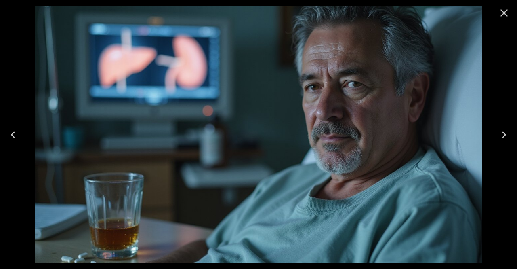
click at [13, 134] on icon "Previous" at bounding box center [12, 134] width 13 height 13
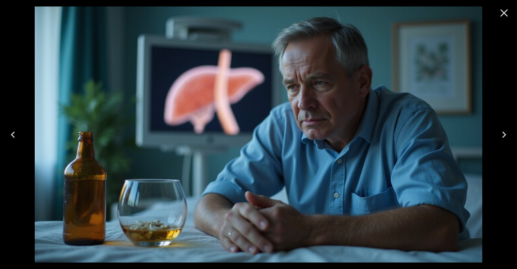
click at [498, 16] on icon "Close" at bounding box center [504, 12] width 13 height 13
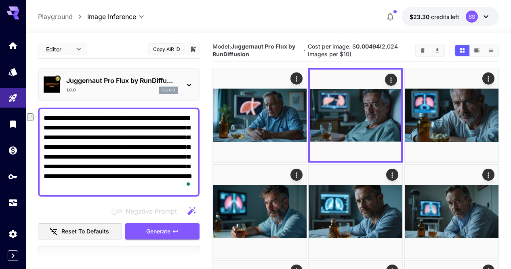
drag, startPoint x: 156, startPoint y: 116, endPoint x: 212, endPoint y: 116, distance: 55.8
click at [192, 115] on textarea "**********" at bounding box center [119, 152] width 150 height 78
drag, startPoint x: 165, startPoint y: 116, endPoint x: 73, endPoint y: 129, distance: 92.2
click at [73, 129] on textarea "**********" at bounding box center [119, 152] width 150 height 78
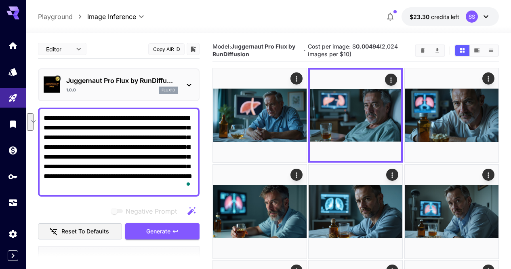
click at [172, 115] on textarea "**********" at bounding box center [119, 152] width 150 height 78
drag, startPoint x: 86, startPoint y: 156, endPoint x: 188, endPoint y: 184, distance: 106.6
click at [188, 184] on div "**********" at bounding box center [119, 152] width 162 height 89
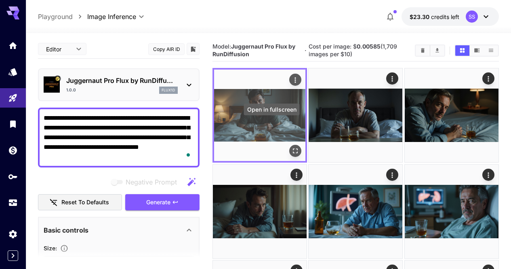
click at [293, 149] on icon "Open in fullscreen" at bounding box center [295, 151] width 5 height 5
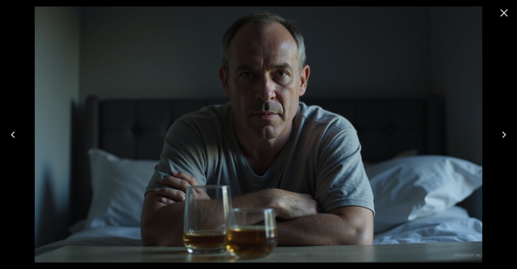
click at [502, 14] on icon "Close" at bounding box center [504, 12] width 13 height 13
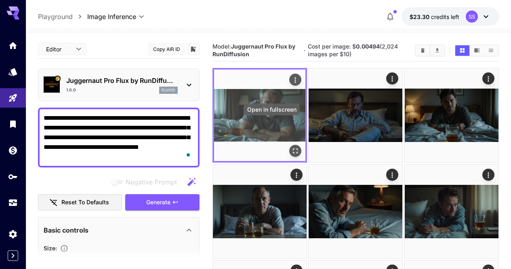
click at [291, 147] on icon "Open in fullscreen" at bounding box center [295, 151] width 8 height 8
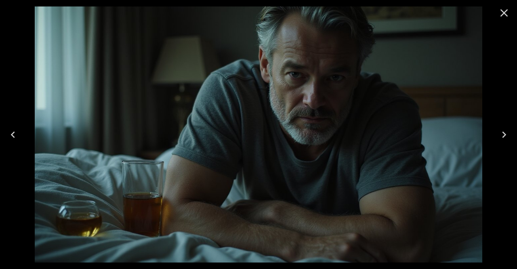
click at [504, 14] on icon "Close" at bounding box center [504, 12] width 13 height 13
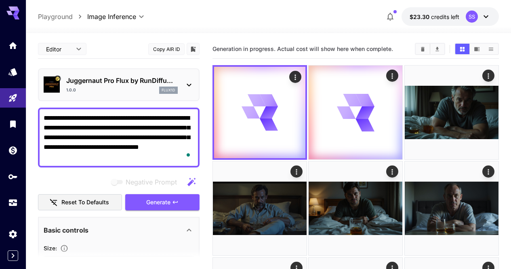
click at [157, 131] on textarea "**********" at bounding box center [119, 137] width 150 height 49
paste textarea "**********"
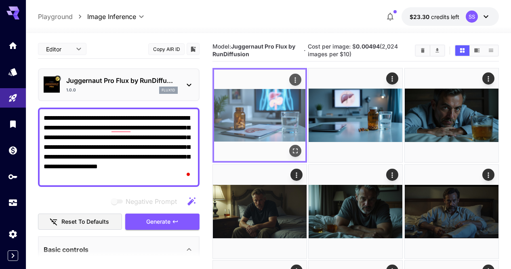
click at [291, 147] on icon "Open in fullscreen" at bounding box center [295, 151] width 8 height 8
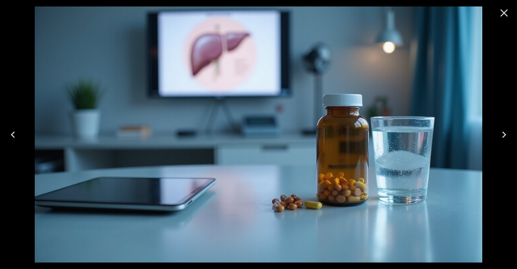
click at [501, 20] on button "Close" at bounding box center [504, 12] width 19 height 19
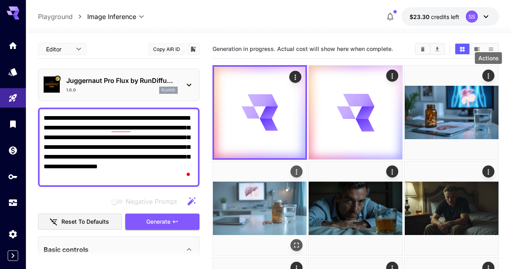
click at [301, 168] on icon "Actions" at bounding box center [297, 172] width 8 height 8
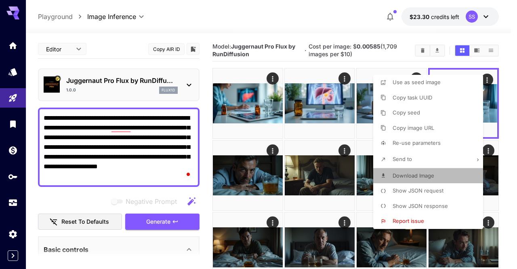
click at [416, 176] on span "Download Image" at bounding box center [414, 175] width 42 height 6
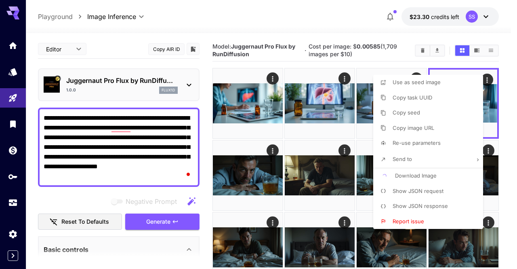
click at [302, 161] on div at bounding box center [258, 134] width 517 height 269
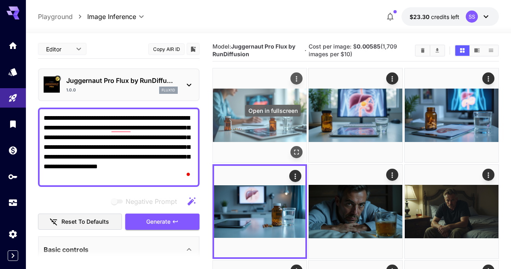
click at [293, 148] on icon "Open in fullscreen" at bounding box center [297, 152] width 8 height 8
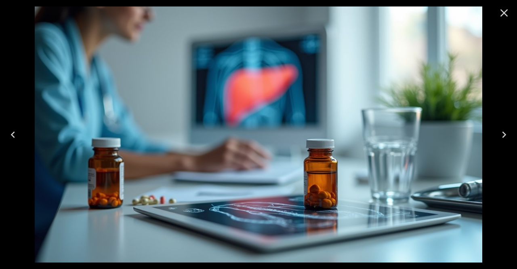
click at [503, 145] on button "Next" at bounding box center [504, 134] width 26 height 32
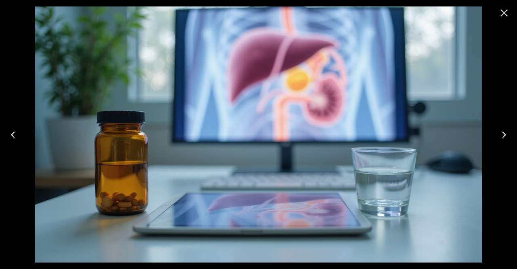
click at [502, 135] on icon "Next" at bounding box center [504, 134] width 13 height 13
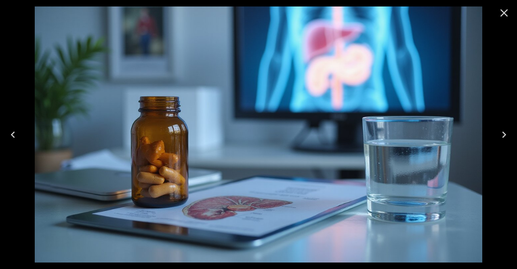
click at [19, 131] on button "Previous" at bounding box center [13, 134] width 26 height 32
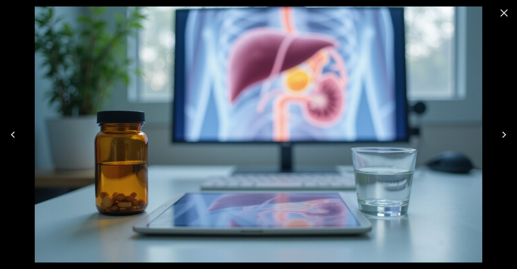
click at [502, 9] on icon "Close" at bounding box center [504, 12] width 13 height 13
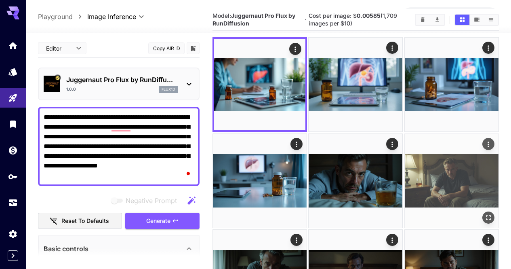
scroll to position [40, 0]
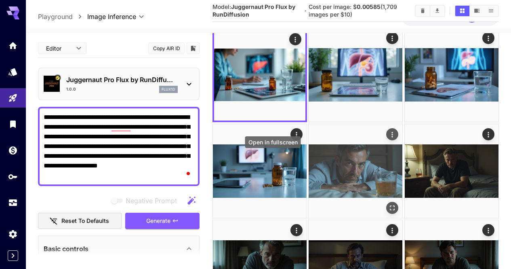
click at [389, 204] on icon "Open in fullscreen" at bounding box center [393, 208] width 8 height 8
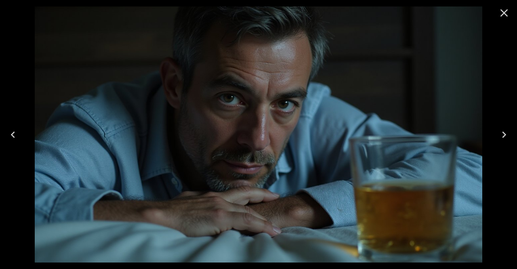
click at [502, 129] on icon "Next" at bounding box center [504, 134] width 13 height 13
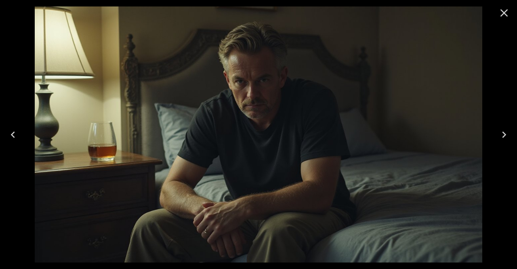
click at [501, 16] on icon "Close" at bounding box center [505, 13] width 8 height 8
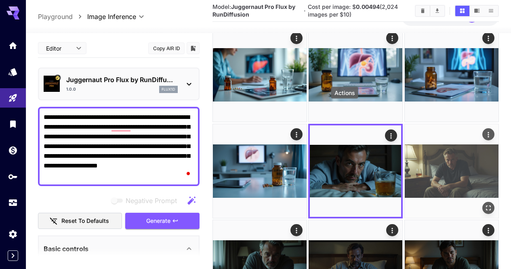
click at [485, 130] on icon "Actions" at bounding box center [489, 134] width 8 height 8
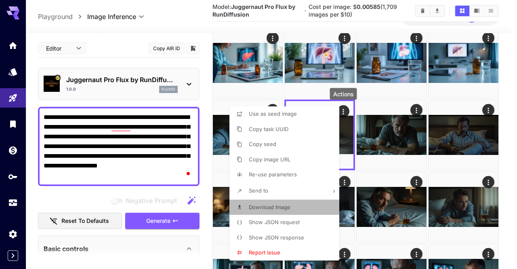
click at [299, 209] on li "Download Image" at bounding box center [287, 207] width 115 height 15
click at [379, 183] on div at bounding box center [258, 134] width 517 height 269
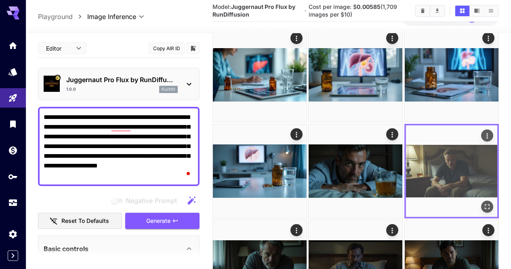
click at [406, 164] on img at bounding box center [451, 170] width 91 height 91
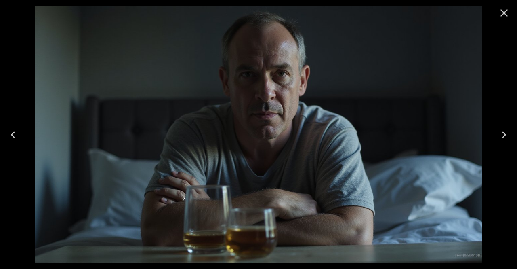
click at [508, 10] on icon "Close" at bounding box center [505, 13] width 8 height 8
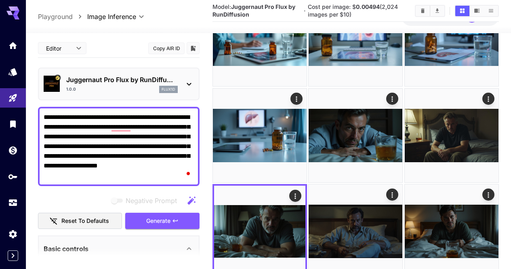
scroll to position [121, 0]
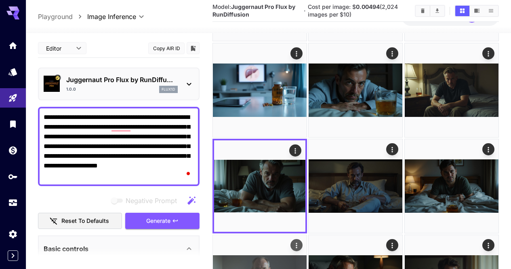
click at [301, 240] on div "Actions" at bounding box center [297, 245] width 8 height 10
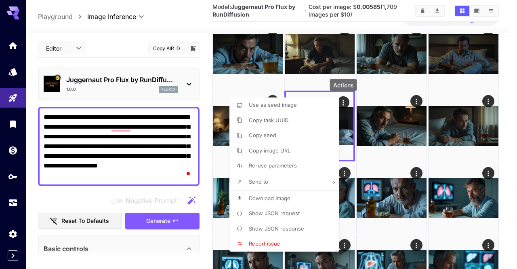
click at [316, 197] on li "Download Image" at bounding box center [287, 198] width 115 height 15
click at [403, 193] on div at bounding box center [258, 134] width 517 height 269
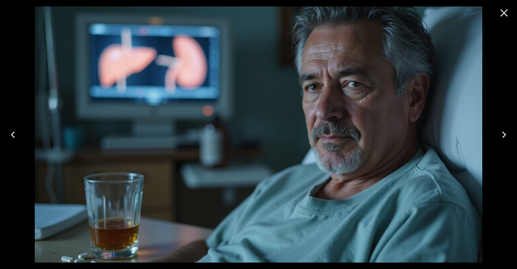
click at [503, 5] on button "Close" at bounding box center [504, 12] width 19 height 19
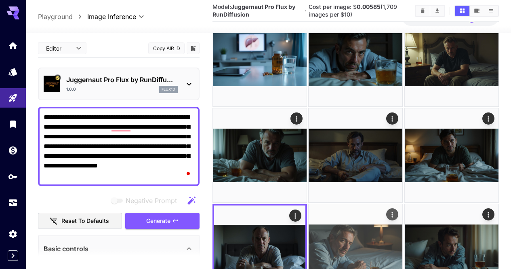
scroll to position [162, 0]
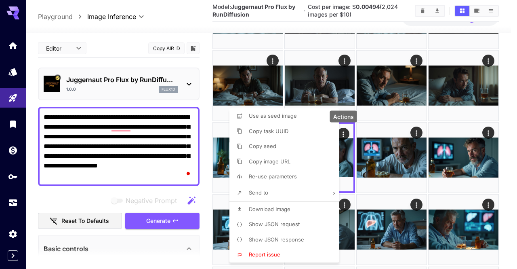
click at [297, 207] on li "Download Image" at bounding box center [287, 209] width 115 height 15
click at [408, 185] on div at bounding box center [258, 134] width 517 height 269
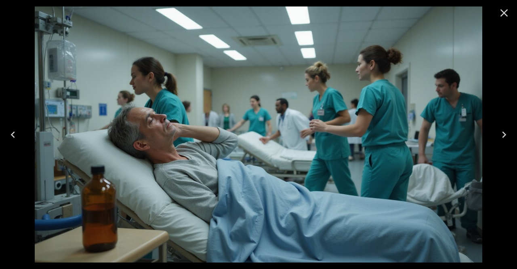
click at [510, 2] on div at bounding box center [504, 13] width 26 height 26
click at [508, 11] on icon "Close" at bounding box center [504, 12] width 13 height 13
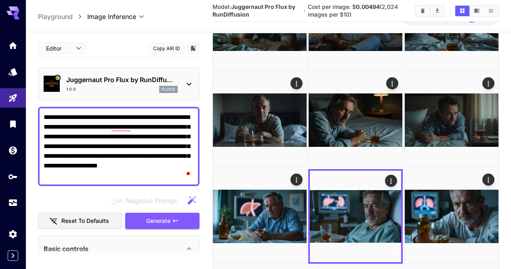
scroll to position [323, 0]
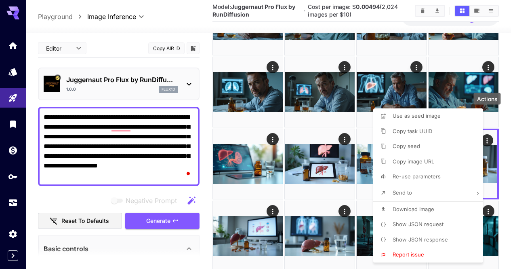
click at [450, 202] on li "Download Image" at bounding box center [430, 209] width 115 height 15
click at [277, 204] on div at bounding box center [258, 134] width 517 height 269
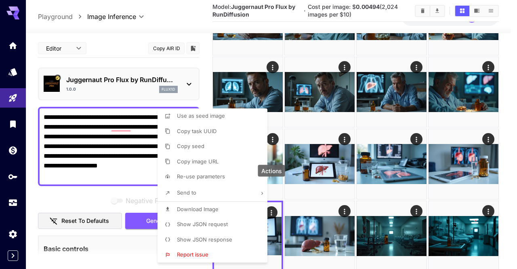
click at [235, 211] on li "Download Image" at bounding box center [215, 209] width 115 height 15
click at [340, 206] on div at bounding box center [258, 134] width 517 height 269
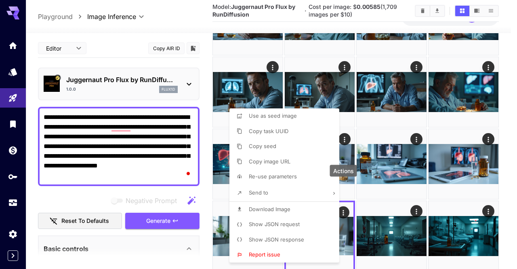
click at [297, 208] on li "Download Image" at bounding box center [287, 209] width 115 height 15
click at [385, 207] on div at bounding box center [258, 134] width 517 height 269
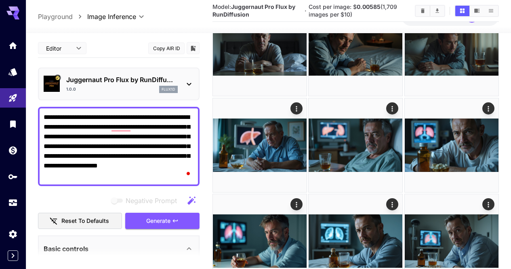
scroll to position [364, 0]
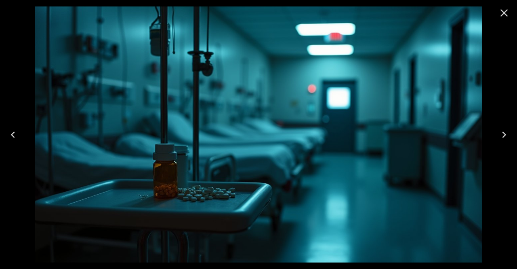
click at [502, 127] on button "Next" at bounding box center [504, 134] width 26 height 32
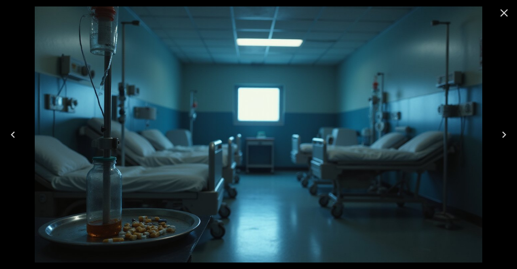
drag, startPoint x: 503, startPoint y: 7, endPoint x: 508, endPoint y: 27, distance: 21.0
click at [503, 7] on icon "Close" at bounding box center [504, 12] width 13 height 13
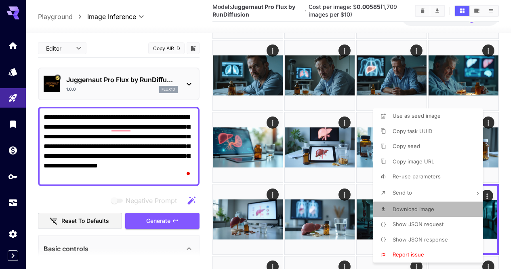
click at [430, 206] on span "Download Image" at bounding box center [414, 209] width 42 height 6
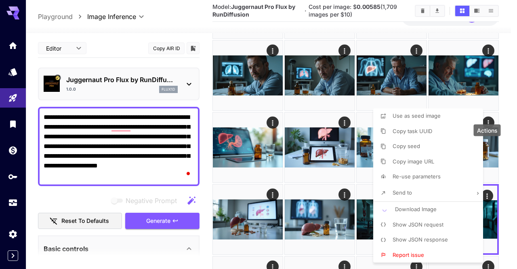
click at [331, 178] on div at bounding box center [258, 134] width 517 height 269
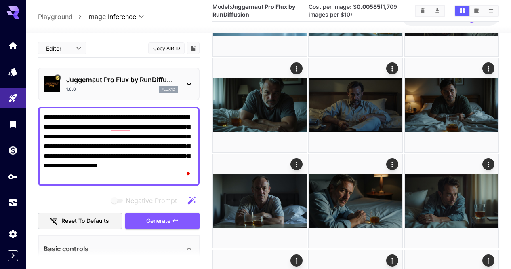
scroll to position [121, 0]
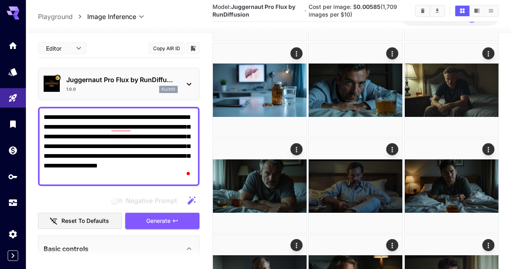
click at [162, 131] on textarea "**********" at bounding box center [119, 146] width 150 height 68
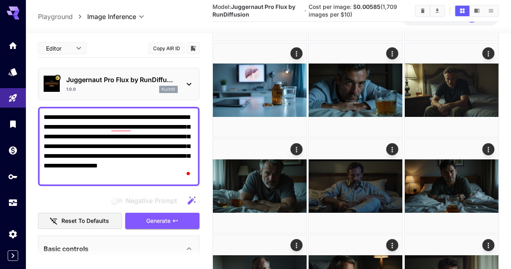
click at [162, 131] on textarea "**********" at bounding box center [119, 146] width 150 height 68
paste textarea "**********"
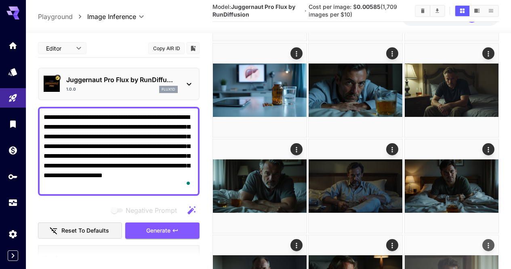
type textarea "**********"
click at [183, 232] on button "Generate" at bounding box center [162, 230] width 74 height 17
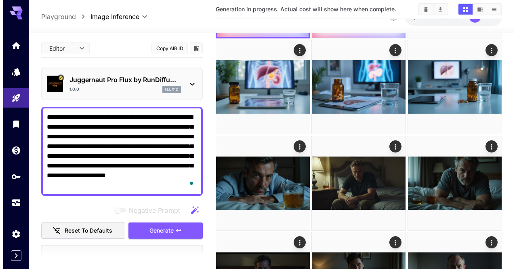
scroll to position [0, 0]
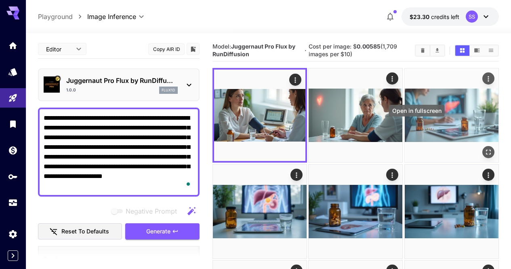
click at [486, 150] on icon "Open in fullscreen" at bounding box center [488, 152] width 5 height 5
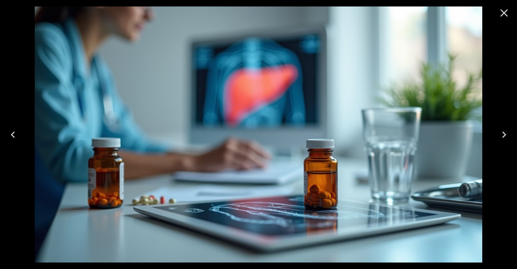
click at [504, 12] on icon "Close" at bounding box center [505, 13] width 8 height 8
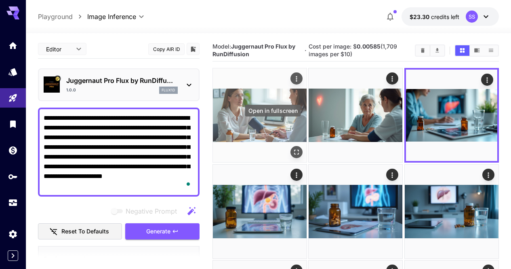
click at [293, 148] on icon "Open in fullscreen" at bounding box center [297, 152] width 8 height 8
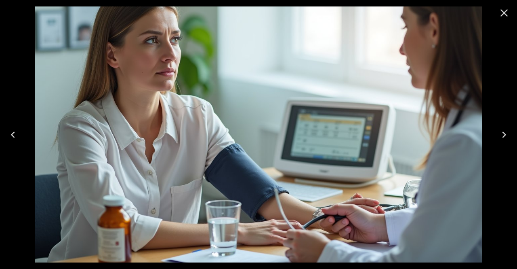
click at [506, 131] on icon "Next" at bounding box center [504, 134] width 13 height 13
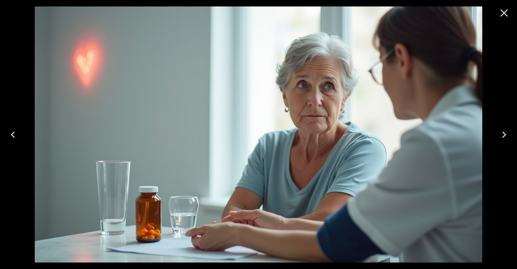
click at [501, 17] on icon "Close" at bounding box center [504, 12] width 13 height 13
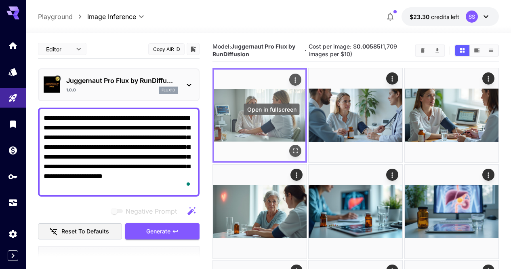
click at [291, 147] on icon "Open in fullscreen" at bounding box center [295, 151] width 8 height 8
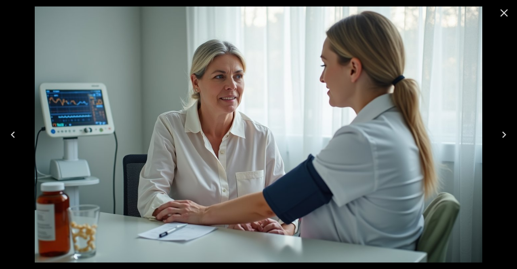
click at [510, 131] on icon "Next" at bounding box center [504, 134] width 13 height 13
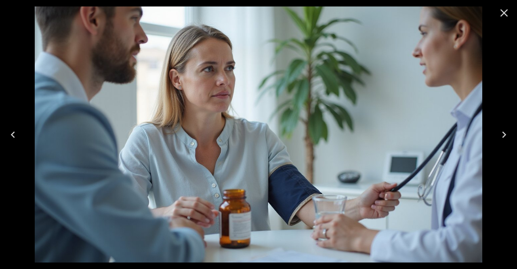
click at [498, 18] on button "Close" at bounding box center [504, 12] width 19 height 19
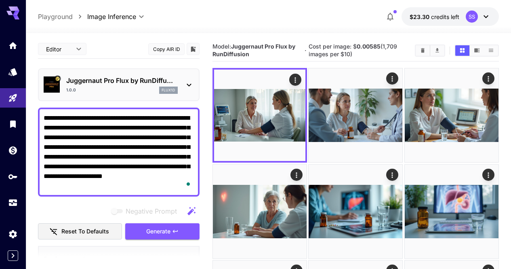
click at [154, 151] on textarea "**********" at bounding box center [119, 152] width 150 height 78
paste textarea "To enrich screen reader interactions, please activate Accessibility in Grammarl…"
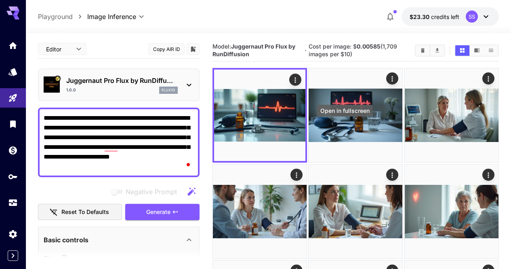
click at [342, 122] on div "Open in fullscreen" at bounding box center [344, 113] width 57 height 18
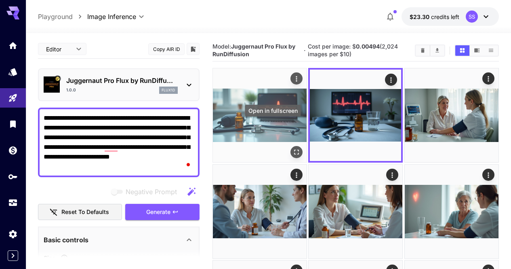
click at [293, 148] on icon "Open in fullscreen" at bounding box center [297, 152] width 8 height 8
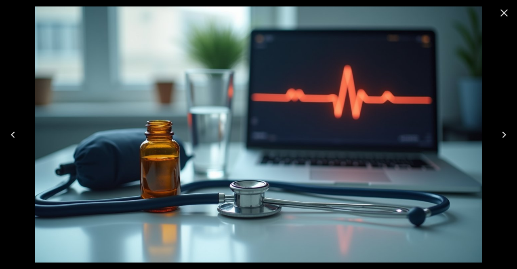
click at [496, 130] on button "Next" at bounding box center [504, 134] width 26 height 32
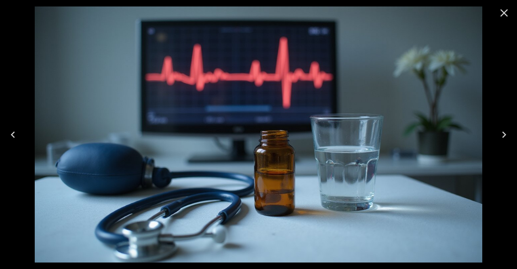
click at [506, 11] on icon "Close" at bounding box center [505, 13] width 8 height 8
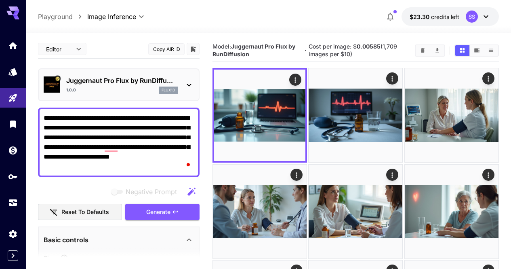
click at [169, 125] on textarea "**********" at bounding box center [119, 142] width 150 height 58
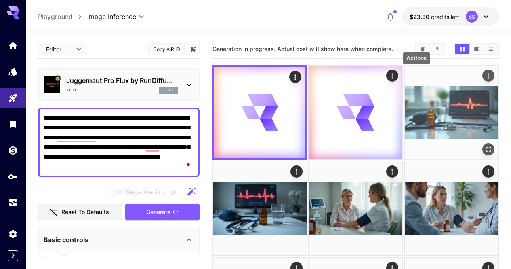
type textarea "**********"
click at [485, 75] on icon "Actions" at bounding box center [489, 76] width 8 height 8
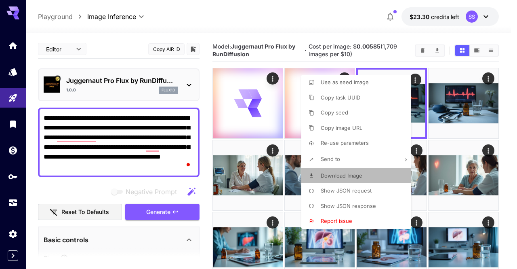
click at [327, 175] on span "Download Image" at bounding box center [342, 175] width 42 height 6
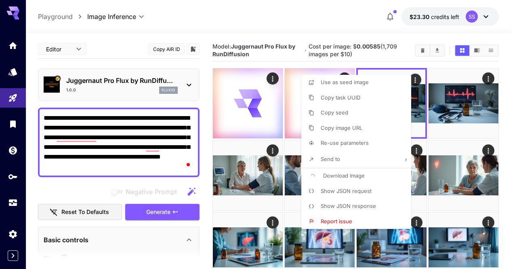
click at [482, 127] on div at bounding box center [258, 134] width 517 height 269
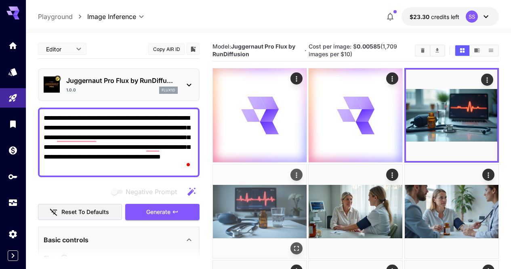
click at [301, 171] on icon "Actions" at bounding box center [297, 175] width 8 height 8
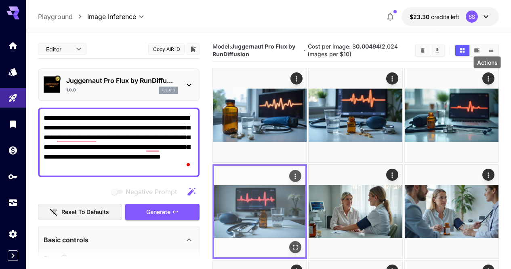
click at [300, 172] on icon "Actions" at bounding box center [295, 176] width 8 height 8
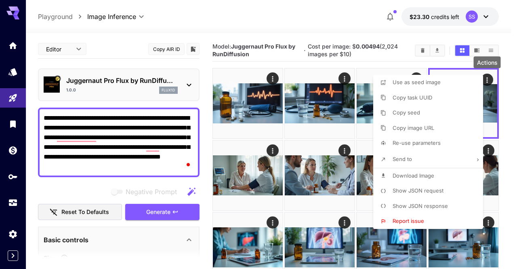
click at [430, 179] on p "Download Image" at bounding box center [414, 176] width 42 height 8
click at [326, 144] on div at bounding box center [258, 134] width 517 height 269
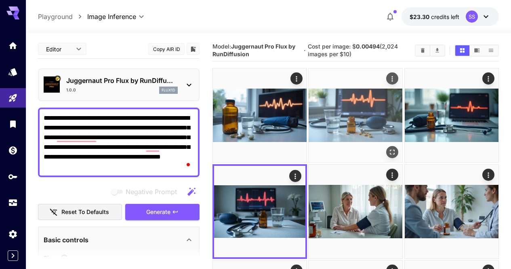
click at [338, 127] on img at bounding box center [356, 115] width 94 height 94
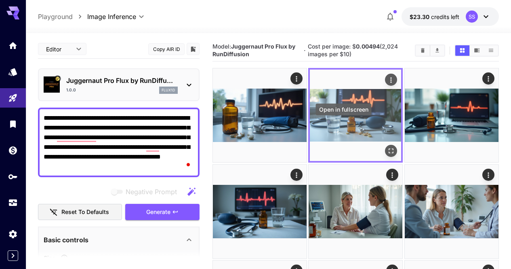
click at [388, 147] on icon "Open in fullscreen" at bounding box center [392, 151] width 8 height 8
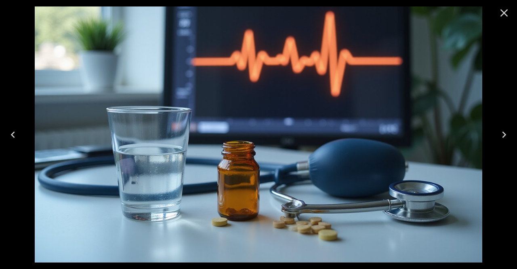
click at [502, 12] on icon "Close" at bounding box center [504, 12] width 13 height 13
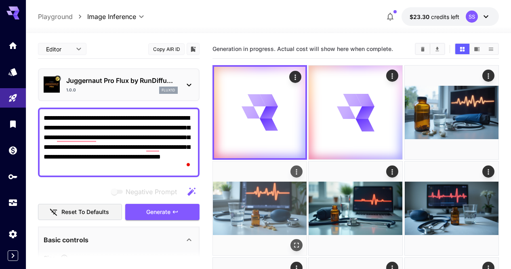
click at [301, 168] on icon "Actions" at bounding box center [297, 172] width 8 height 8
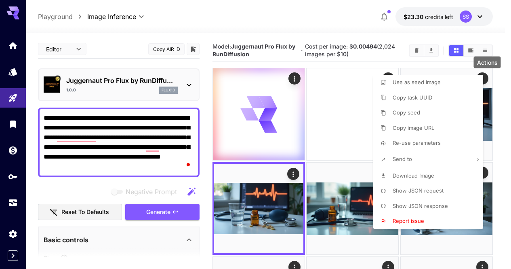
click at [428, 178] on span "Download Image" at bounding box center [414, 175] width 42 height 6
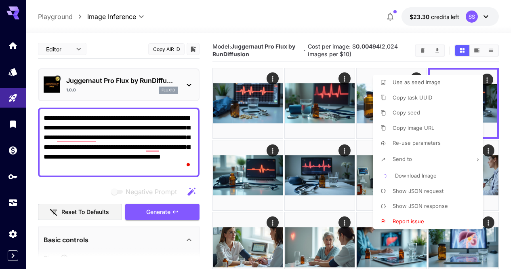
drag, startPoint x: 321, startPoint y: 183, endPoint x: 291, endPoint y: 143, distance: 49.5
click at [320, 183] on div at bounding box center [258, 134] width 517 height 269
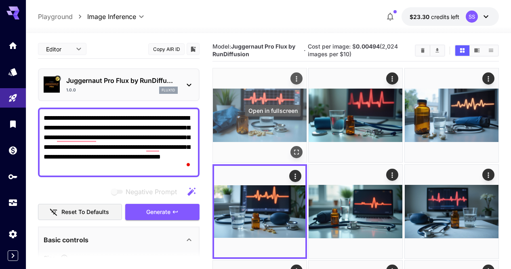
click at [293, 148] on icon "Open in fullscreen" at bounding box center [297, 152] width 8 height 8
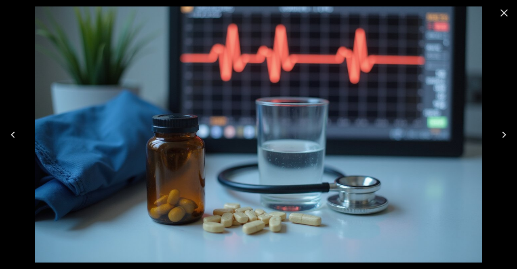
click at [517, 145] on button "Next" at bounding box center [504, 134] width 26 height 32
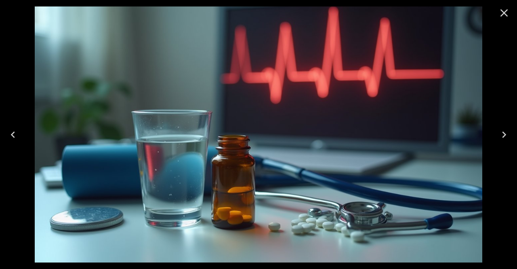
click at [58, 108] on img at bounding box center [259, 134] width 448 height 256
click at [15, 131] on icon "Previous" at bounding box center [12, 134] width 13 height 13
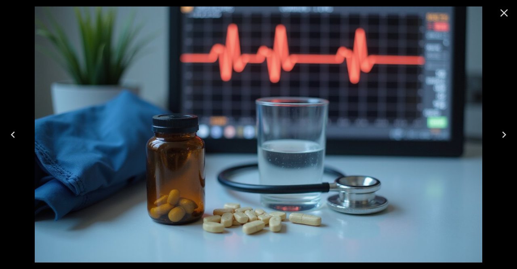
click at [507, 15] on icon "Close" at bounding box center [504, 12] width 13 height 13
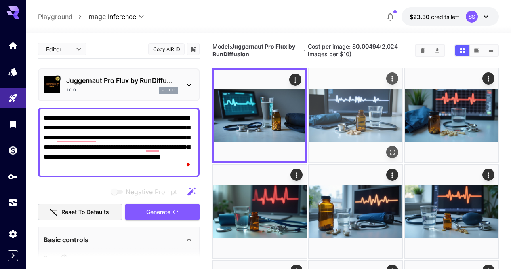
click at [390, 150] on icon "Open in fullscreen" at bounding box center [392, 152] width 5 height 5
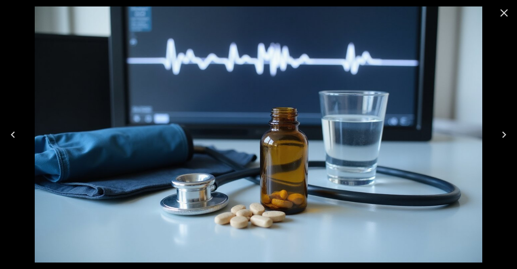
click at [16, 131] on icon "Previous" at bounding box center [12, 134] width 13 height 13
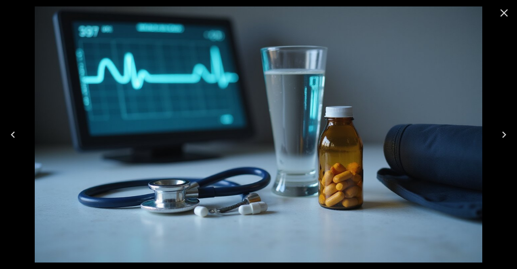
click at [506, 16] on icon "Close" at bounding box center [504, 12] width 13 height 13
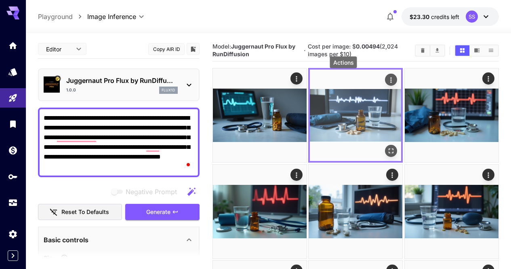
click at [388, 80] on icon "Actions" at bounding box center [392, 80] width 8 height 8
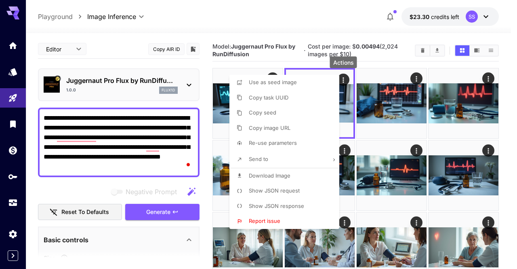
drag, startPoint x: 273, startPoint y: 173, endPoint x: 277, endPoint y: 172, distance: 4.5
click at [274, 173] on span "Download Image" at bounding box center [270, 175] width 42 height 6
drag, startPoint x: 424, startPoint y: 167, endPoint x: 285, endPoint y: 116, distance: 148.3
click at [423, 166] on div at bounding box center [258, 134] width 517 height 269
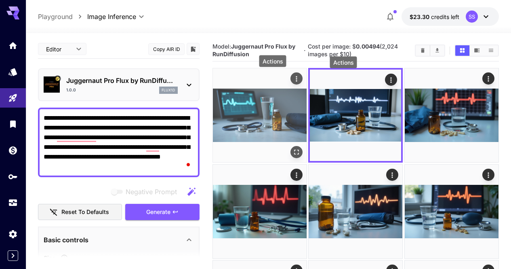
click at [293, 82] on icon "Actions" at bounding box center [297, 79] width 8 height 8
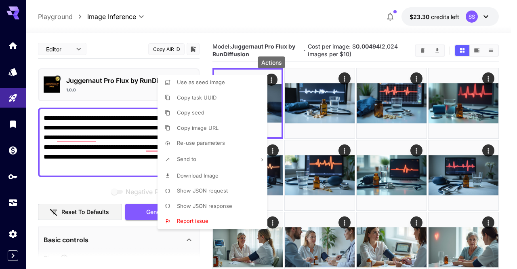
click at [239, 171] on li "Download Image" at bounding box center [215, 175] width 115 height 15
click at [337, 153] on div at bounding box center [258, 134] width 517 height 269
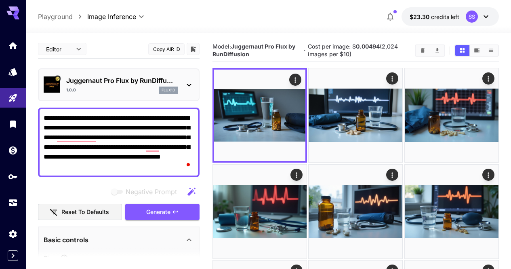
click at [165, 135] on textarea "**********" at bounding box center [119, 142] width 150 height 58
paste textarea "**********"
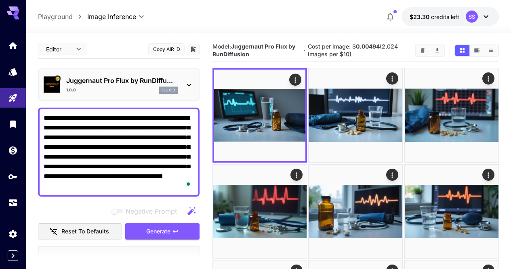
click at [425, 51] on icon "Clear Images" at bounding box center [423, 50] width 6 height 6
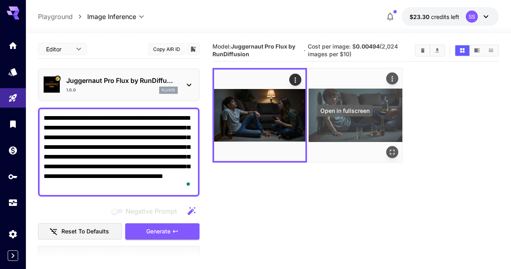
click at [390, 150] on icon "Open in fullscreen" at bounding box center [392, 152] width 5 height 5
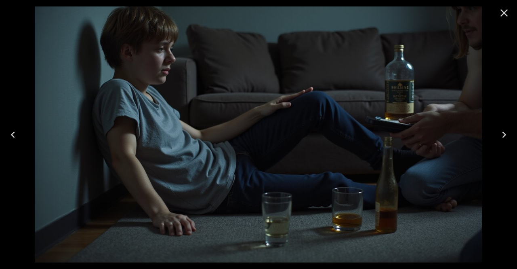
click at [504, 15] on icon "Close" at bounding box center [504, 12] width 13 height 13
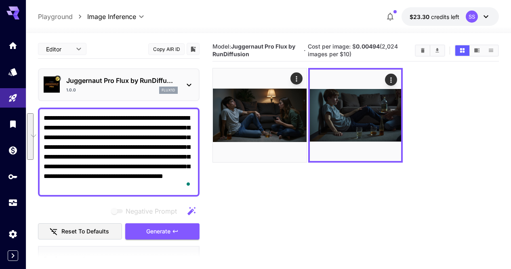
drag, startPoint x: 105, startPoint y: 176, endPoint x: 126, endPoint y: 138, distance: 42.7
click at [126, 138] on textarea "**********" at bounding box center [119, 152] width 150 height 78
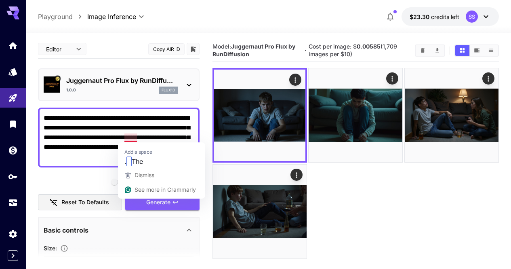
type textarea "**********"
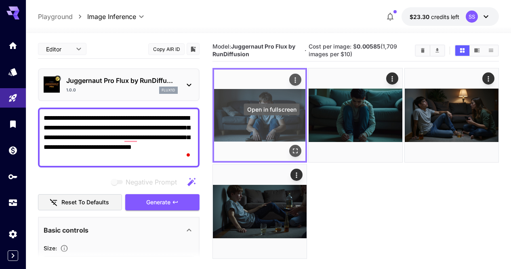
click at [291, 147] on icon "Open in fullscreen" at bounding box center [295, 151] width 8 height 8
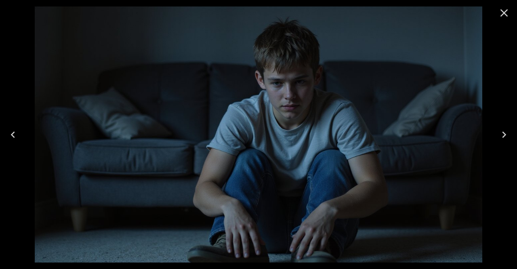
drag, startPoint x: 508, startPoint y: 19, endPoint x: 504, endPoint y: 20, distance: 4.5
click at [508, 19] on icon "Close" at bounding box center [504, 12] width 13 height 13
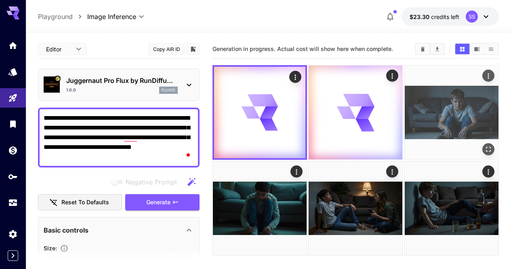
click at [485, 75] on icon "Actions" at bounding box center [489, 76] width 8 height 8
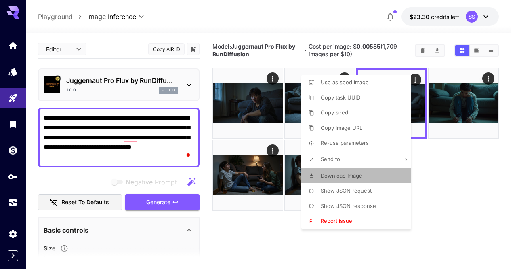
click at [373, 173] on li "Download Image" at bounding box center [359, 175] width 115 height 15
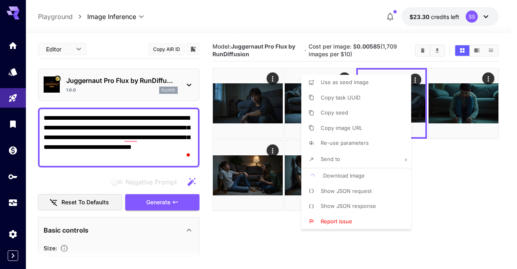
drag, startPoint x: 444, startPoint y: 161, endPoint x: 511, endPoint y: 125, distance: 76.3
click at [445, 161] on div at bounding box center [258, 134] width 517 height 269
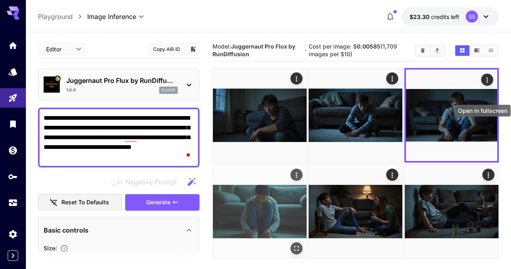
click at [301, 244] on icon "Open in fullscreen" at bounding box center [297, 248] width 8 height 8
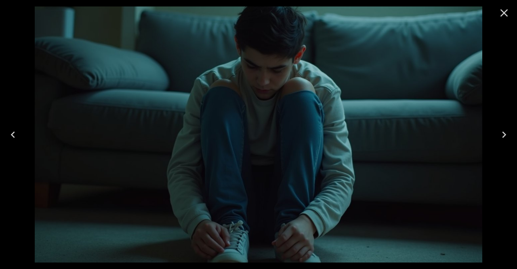
click at [21, 134] on button "Previous" at bounding box center [13, 134] width 26 height 32
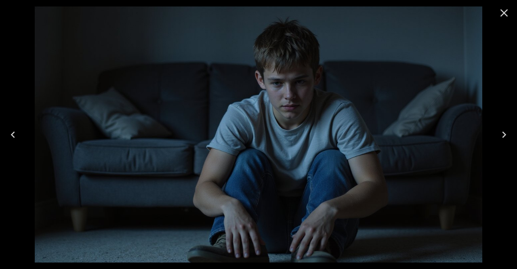
click at [21, 134] on button "Previous" at bounding box center [13, 134] width 26 height 32
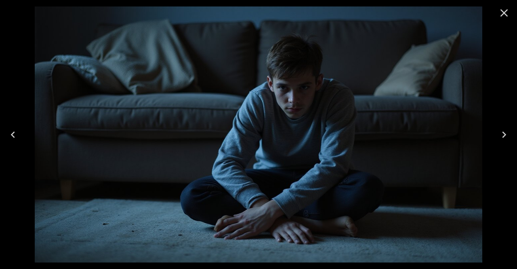
click at [21, 134] on button "Previous" at bounding box center [13, 134] width 26 height 32
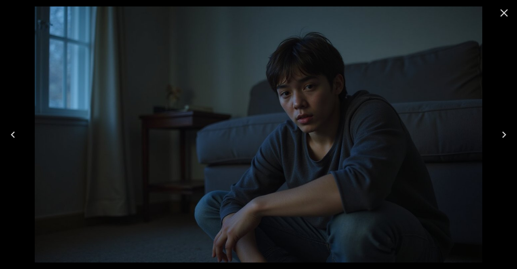
click at [509, 15] on icon "Close" at bounding box center [504, 12] width 13 height 13
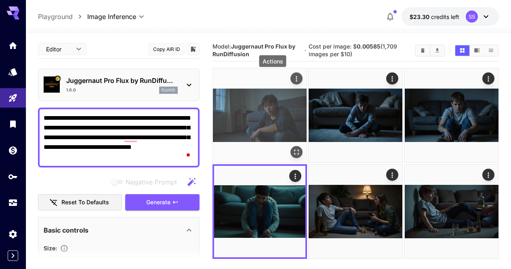
click at [296, 81] on icon "Actions" at bounding box center [296, 78] width 1 height 5
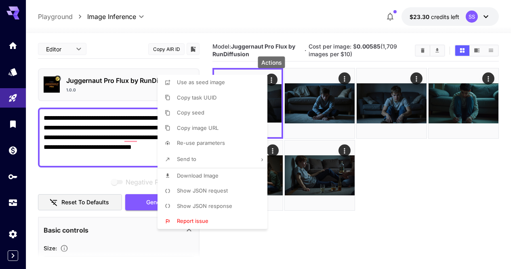
click at [223, 174] on li "Download Image" at bounding box center [215, 175] width 115 height 15
drag, startPoint x: 301, startPoint y: 157, endPoint x: 243, endPoint y: 54, distance: 118.0
click at [301, 155] on div at bounding box center [258, 134] width 517 height 269
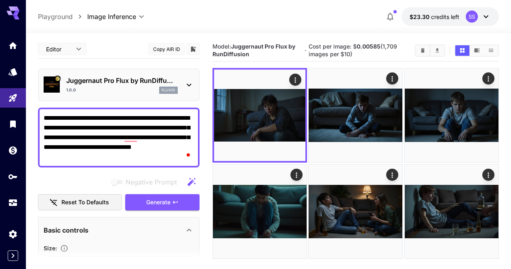
click at [424, 53] on icon "Clear Images" at bounding box center [423, 50] width 6 height 6
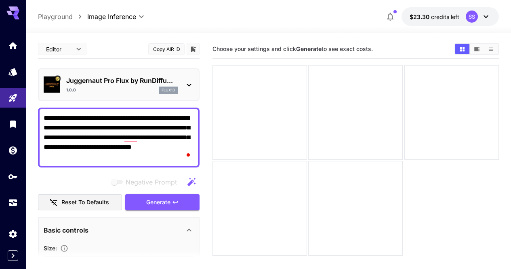
click at [127, 156] on textarea "**********" at bounding box center [119, 137] width 150 height 49
paste textarea "**********"
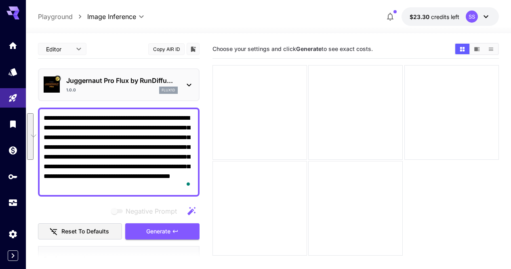
drag, startPoint x: 117, startPoint y: 146, endPoint x: 191, endPoint y: 189, distance: 85.5
click at [191, 189] on textarea "**********" at bounding box center [119, 152] width 150 height 78
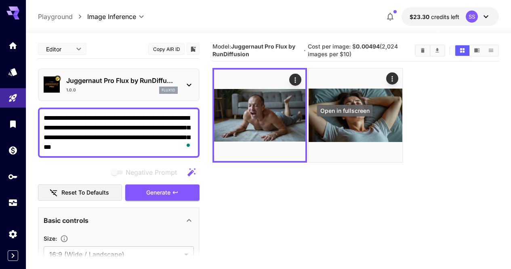
click at [0, 0] on icon "Open in fullscreen" at bounding box center [0, 0] width 0 height 0
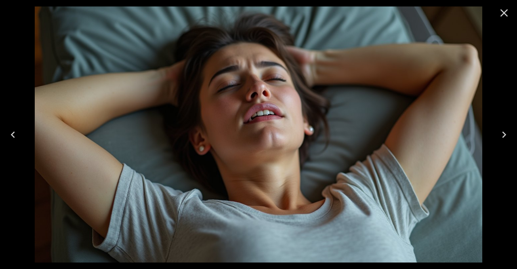
click at [8, 136] on icon "Previous" at bounding box center [12, 134] width 13 height 13
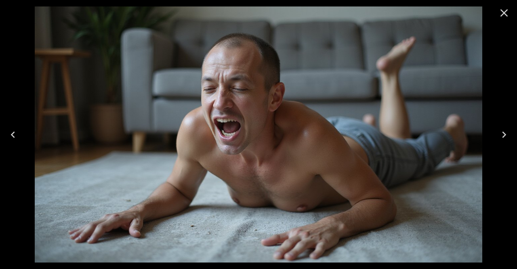
click at [497, 16] on button "Close" at bounding box center [504, 12] width 19 height 19
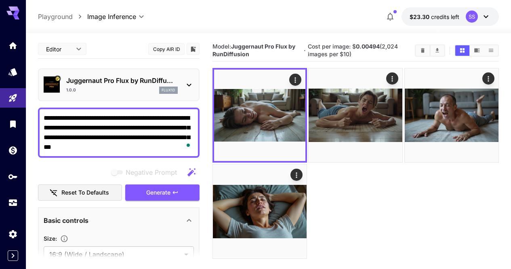
click at [136, 130] on textarea "**********" at bounding box center [119, 132] width 150 height 39
paste textarea "**********"
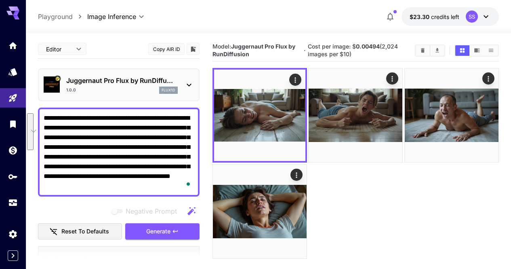
drag, startPoint x: 118, startPoint y: 147, endPoint x: 103, endPoint y: 176, distance: 32.7
click at [103, 176] on textarea "**********" at bounding box center [119, 152] width 150 height 78
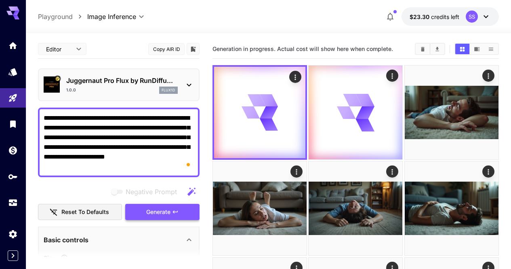
click at [190, 212] on button "Generate" at bounding box center [162, 212] width 74 height 17
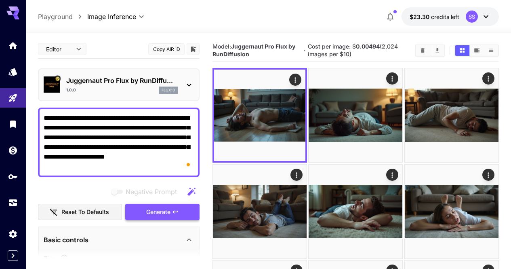
click at [186, 208] on button "Generate" at bounding box center [162, 212] width 74 height 17
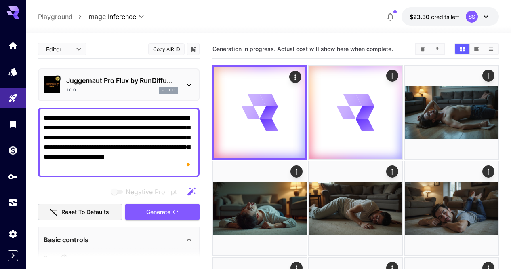
click at [167, 159] on textarea "**********" at bounding box center [119, 142] width 150 height 58
paste textarea "**********"
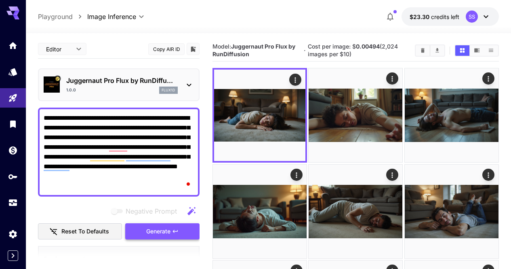
type textarea "**********"
click at [187, 236] on button "Generate" at bounding box center [162, 231] width 74 height 17
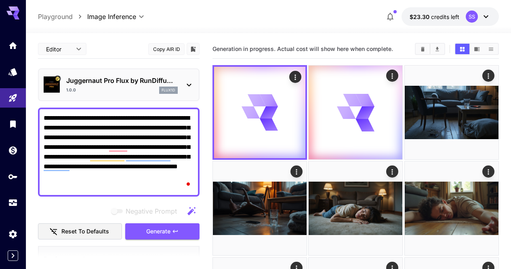
click at [129, 150] on textarea "**********" at bounding box center [119, 152] width 150 height 78
paste textarea "**********"
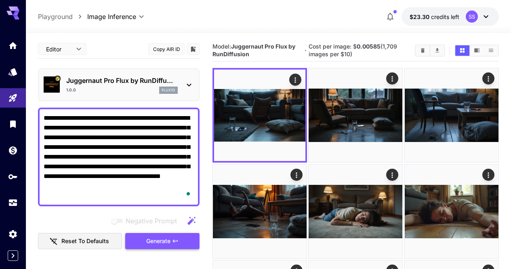
click at [176, 236] on button "Generate" at bounding box center [162, 241] width 74 height 17
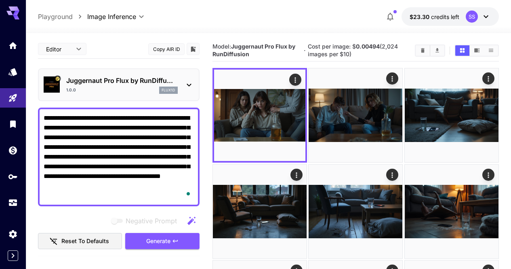
click at [162, 133] on textarea "**********" at bounding box center [119, 156] width 150 height 87
click at [158, 135] on textarea "**********" at bounding box center [119, 156] width 150 height 87
drag, startPoint x: 160, startPoint y: 133, endPoint x: 157, endPoint y: 199, distance: 66.3
click at [157, 199] on textarea "**********" at bounding box center [119, 156] width 150 height 87
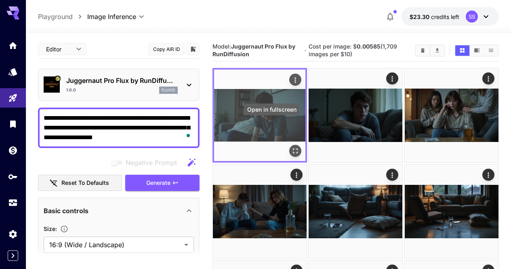
click at [291, 147] on icon "Open in fullscreen" at bounding box center [295, 151] width 8 height 8
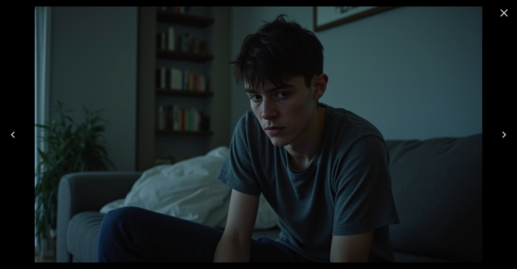
click at [506, 131] on icon "Next" at bounding box center [504, 134] width 13 height 13
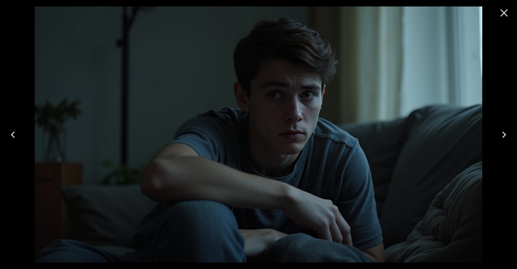
click at [505, 14] on icon "Close" at bounding box center [504, 12] width 13 height 13
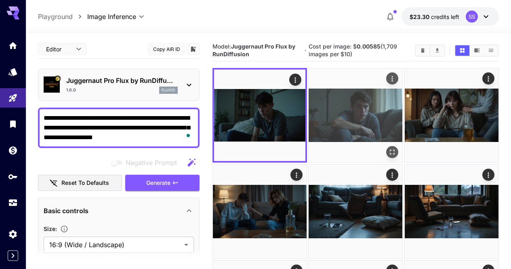
click at [389, 148] on icon "Open in fullscreen" at bounding box center [393, 152] width 8 height 8
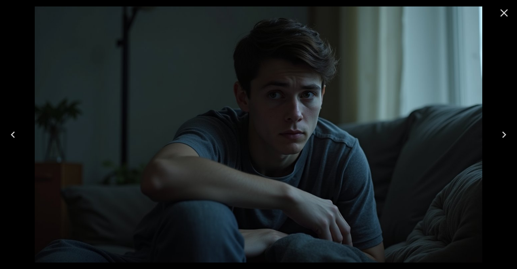
click at [502, 17] on icon "Close" at bounding box center [504, 12] width 13 height 13
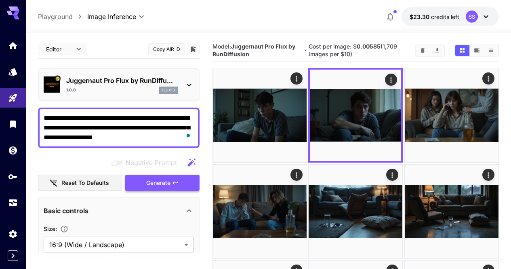
click at [195, 189] on button "Generate" at bounding box center [162, 183] width 74 height 17
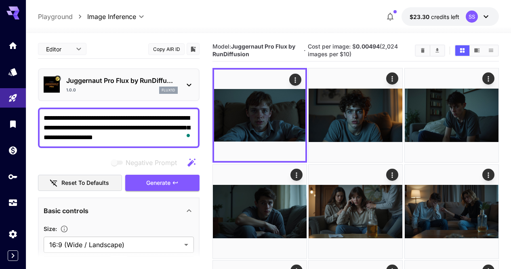
click at [153, 130] on textarea "**********" at bounding box center [119, 127] width 150 height 29
paste textarea "**********"
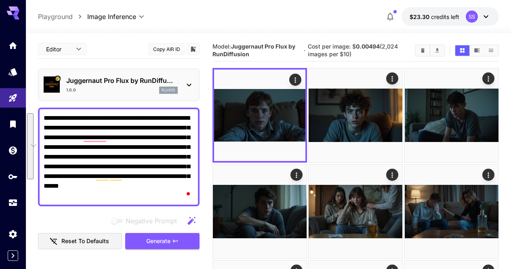
drag, startPoint x: 173, startPoint y: 193, endPoint x: 135, endPoint y: 139, distance: 65.7
click at [135, 139] on textarea "**********" at bounding box center [119, 156] width 150 height 87
click at [133, 140] on textarea "**********" at bounding box center [119, 156] width 150 height 87
drag, startPoint x: 131, startPoint y: 137, endPoint x: 169, endPoint y: 198, distance: 71.9
click at [169, 198] on textarea "**********" at bounding box center [119, 156] width 150 height 87
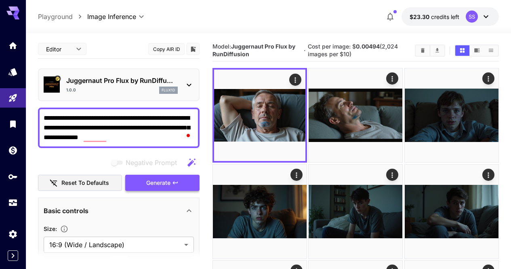
click at [182, 186] on button "Generate" at bounding box center [162, 183] width 74 height 17
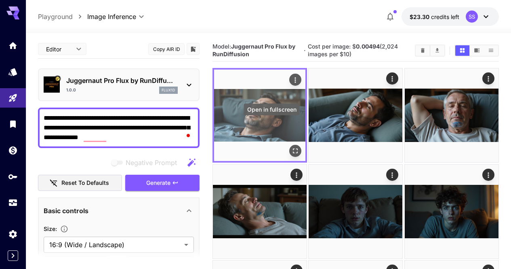
click at [291, 147] on icon "Open in fullscreen" at bounding box center [295, 151] width 8 height 8
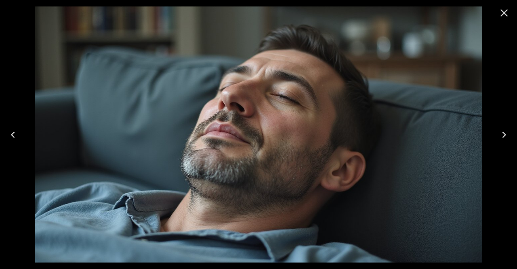
click at [509, 26] on div at bounding box center [258, 134] width 517 height 269
click at [506, 11] on icon "Close" at bounding box center [505, 13] width 8 height 8
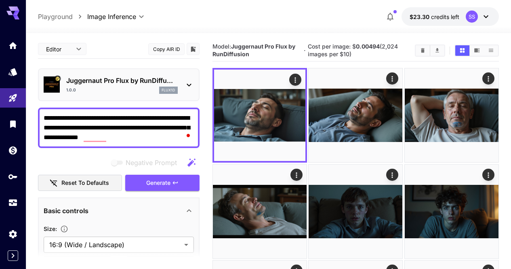
click at [160, 139] on textarea "**********" at bounding box center [119, 127] width 150 height 29
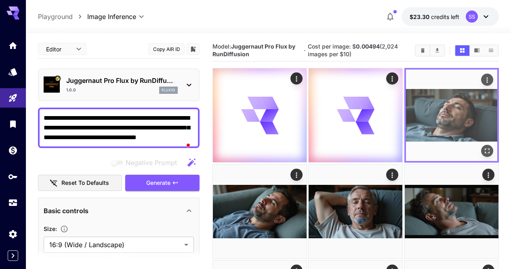
type textarea "**********"
click at [483, 80] on icon "Actions" at bounding box center [487, 80] width 8 height 8
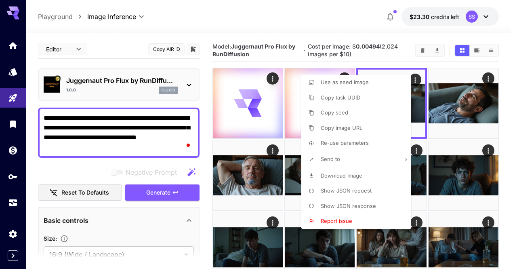
drag, startPoint x: 367, startPoint y: 174, endPoint x: 378, endPoint y: 174, distance: 11.3
click at [367, 174] on li "Download Image" at bounding box center [359, 175] width 115 height 15
click at [448, 168] on div at bounding box center [258, 134] width 517 height 269
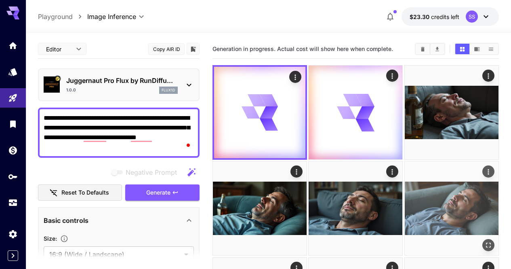
click at [405, 161] on img at bounding box center [452, 208] width 94 height 94
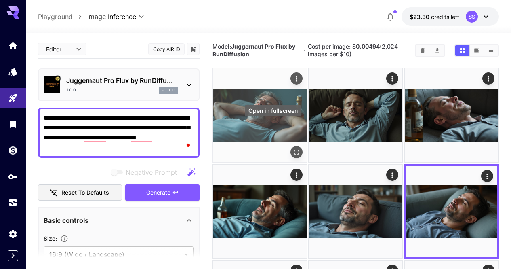
click at [293, 148] on icon "Open in fullscreen" at bounding box center [297, 152] width 8 height 8
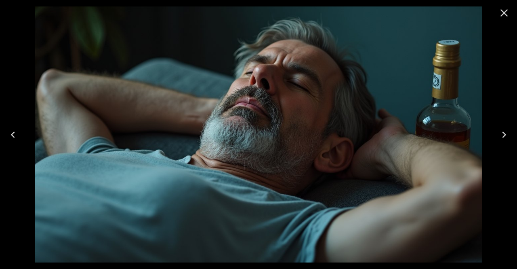
click at [498, 11] on button "Close" at bounding box center [504, 12] width 19 height 19
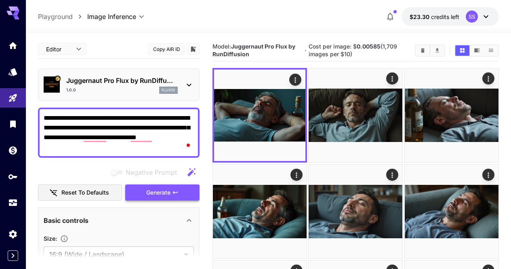
click at [175, 192] on icon "button" at bounding box center [175, 192] width 5 height 3
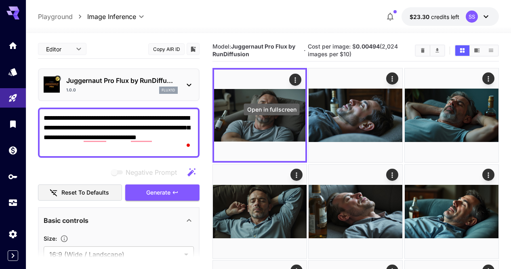
click at [0, 0] on icon "Open in fullscreen" at bounding box center [0, 0] width 0 height 0
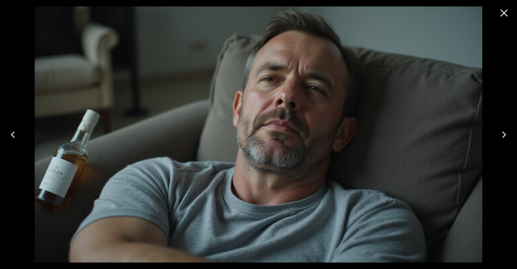
click at [506, 134] on icon "Next" at bounding box center [504, 134] width 4 height 6
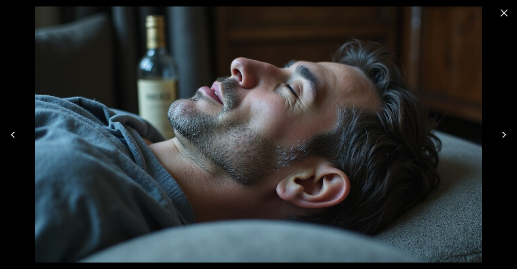
click at [506, 134] on icon "Next" at bounding box center [504, 134] width 4 height 6
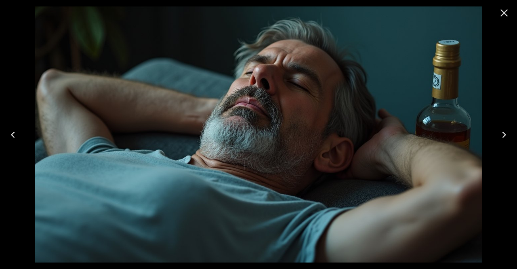
click at [506, 134] on icon "Next" at bounding box center [504, 134] width 4 height 6
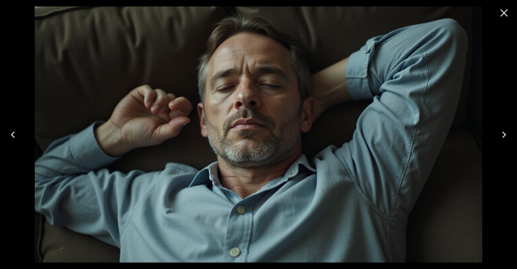
click at [506, 134] on icon "Next" at bounding box center [504, 134] width 4 height 6
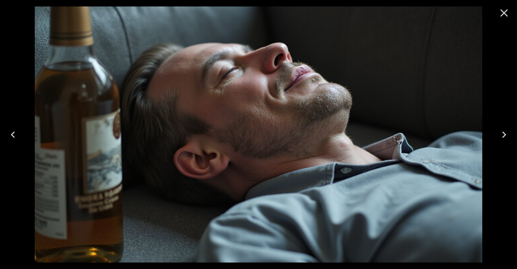
click at [507, 15] on icon "Close" at bounding box center [505, 13] width 8 height 8
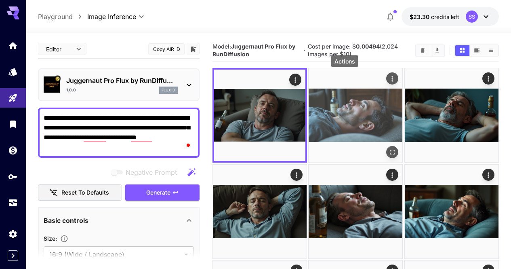
click at [389, 82] on icon "Actions" at bounding box center [393, 79] width 8 height 8
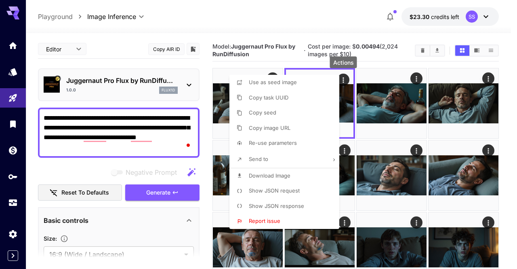
click at [310, 175] on li "Download Image" at bounding box center [287, 175] width 115 height 15
click at [435, 141] on div at bounding box center [258, 134] width 517 height 269
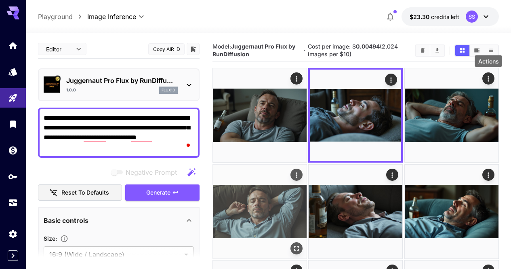
click at [301, 171] on icon "Actions" at bounding box center [297, 175] width 8 height 8
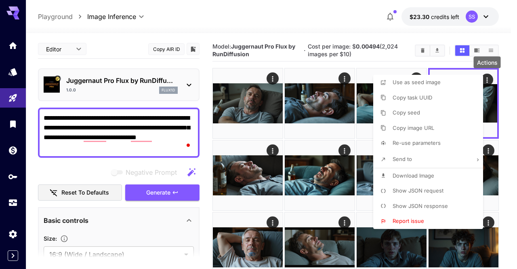
drag, startPoint x: 447, startPoint y: 172, endPoint x: 320, endPoint y: 174, distance: 126.9
click at [447, 173] on li "Download Image" at bounding box center [430, 175] width 115 height 15
click at [309, 173] on div at bounding box center [258, 134] width 517 height 269
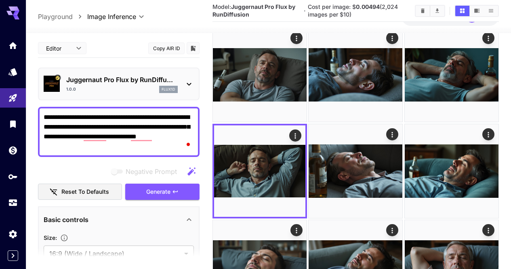
scroll to position [81, 0]
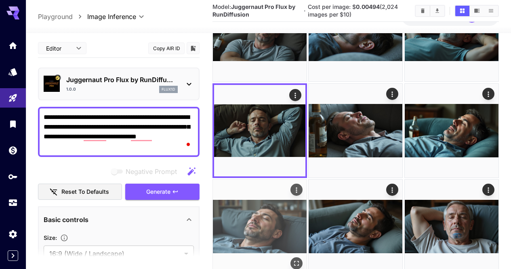
click at [301, 186] on icon "Actions" at bounding box center [297, 190] width 8 height 8
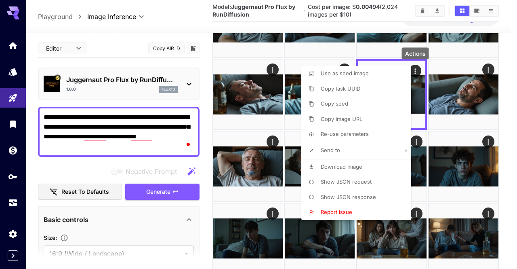
click at [353, 169] on span "Download Image" at bounding box center [342, 166] width 42 height 6
drag, startPoint x: 448, startPoint y: 140, endPoint x: 464, endPoint y: 117, distance: 27.8
click at [448, 140] on div at bounding box center [258, 134] width 517 height 269
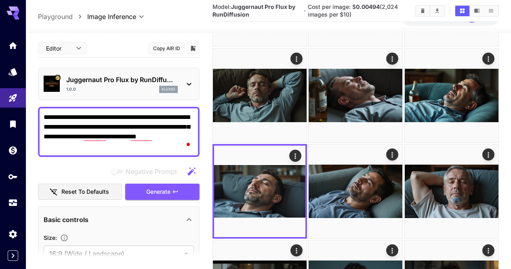
scroll to position [121, 0]
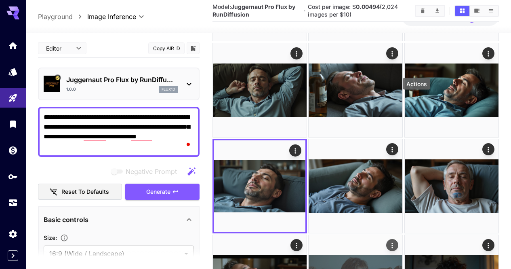
click at [397, 241] on icon "Actions" at bounding box center [393, 245] width 8 height 8
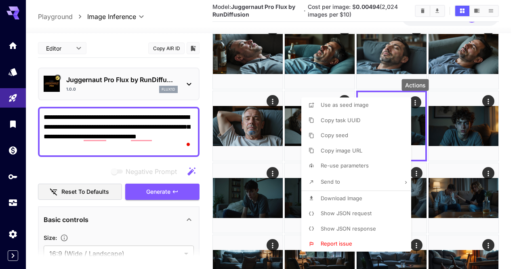
click at [369, 192] on li "Download Image" at bounding box center [359, 198] width 115 height 15
click at [477, 158] on div at bounding box center [258, 134] width 517 height 269
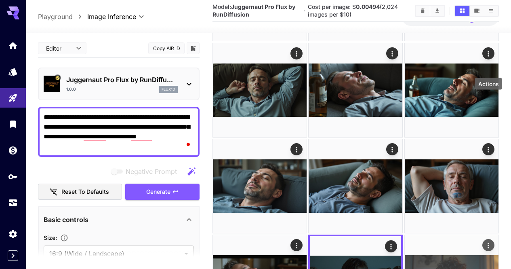
click at [487, 241] on icon "Actions" at bounding box center [489, 245] width 8 height 8
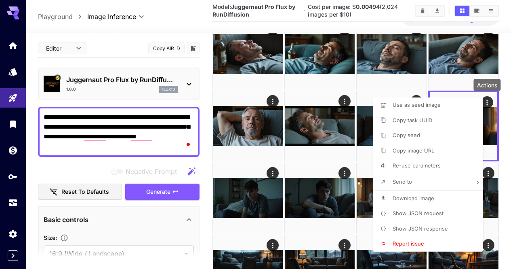
click at [413, 195] on span "Download Image" at bounding box center [414, 198] width 42 height 6
click at [281, 195] on div at bounding box center [258, 134] width 517 height 269
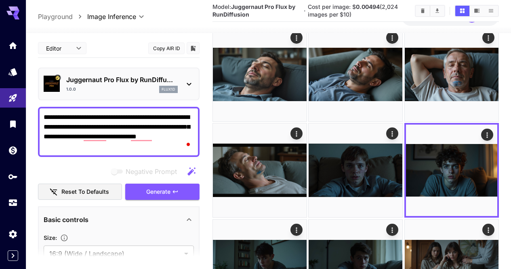
scroll to position [243, 0]
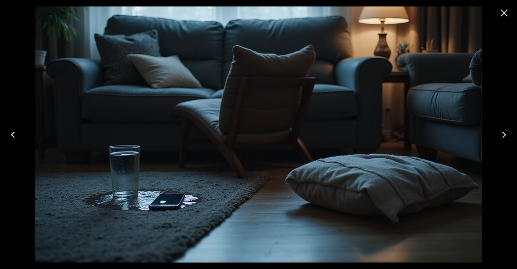
click at [509, 134] on icon "Next" at bounding box center [504, 134] width 13 height 13
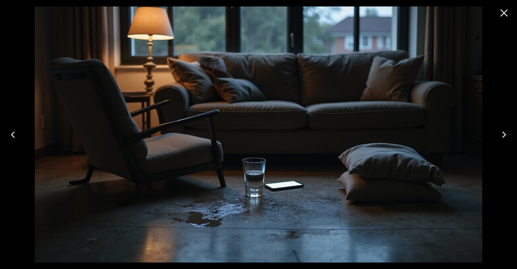
click at [509, 134] on icon "Next" at bounding box center [504, 134] width 13 height 13
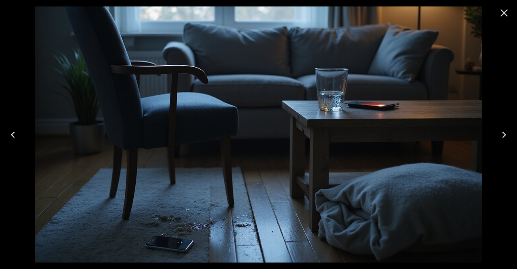
click at [504, 19] on icon "Close" at bounding box center [504, 12] width 13 height 13
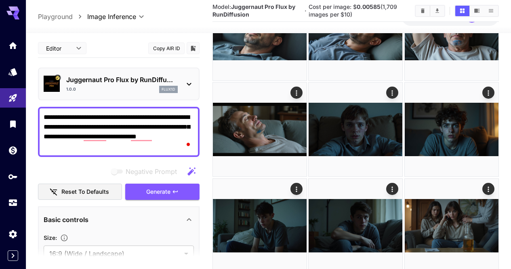
scroll to position [283, 0]
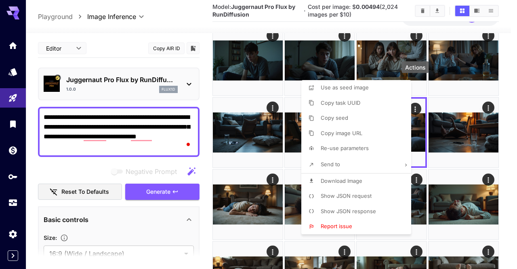
click at [384, 177] on li "Download Image" at bounding box center [359, 180] width 115 height 15
click at [459, 156] on div at bounding box center [258, 134] width 517 height 269
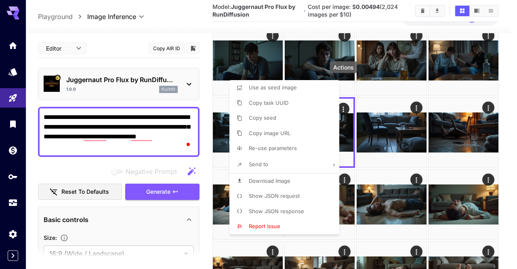
click at [300, 181] on li "Download Image" at bounding box center [287, 180] width 115 height 15
click at [398, 169] on div at bounding box center [258, 134] width 517 height 269
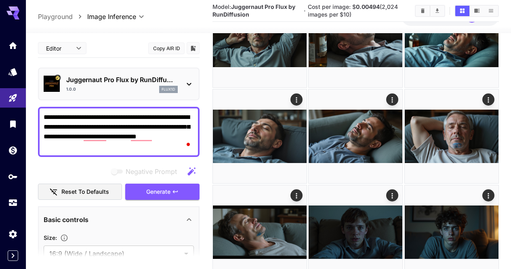
scroll to position [162, 0]
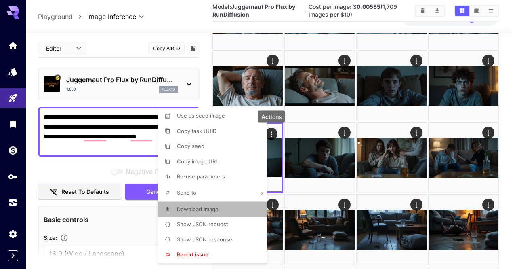
click at [238, 209] on li "Download Image" at bounding box center [215, 209] width 115 height 15
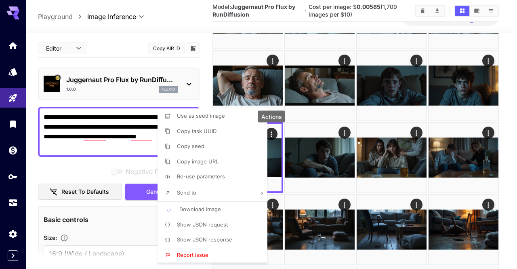
click at [351, 184] on div at bounding box center [258, 134] width 517 height 269
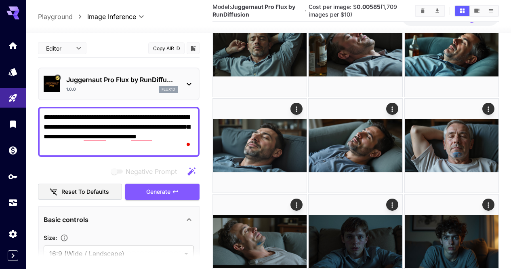
drag, startPoint x: 139, startPoint y: 109, endPoint x: 139, endPoint y: 115, distance: 6.5
click at [139, 115] on div "**********" at bounding box center [119, 132] width 162 height 50
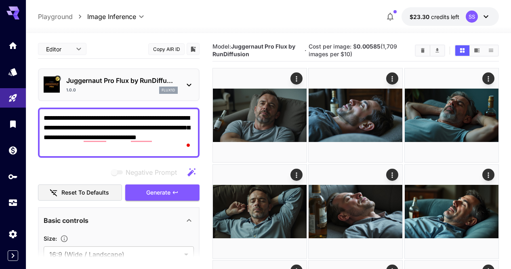
click at [422, 49] on icon "Clear Images" at bounding box center [423, 50] width 4 height 4
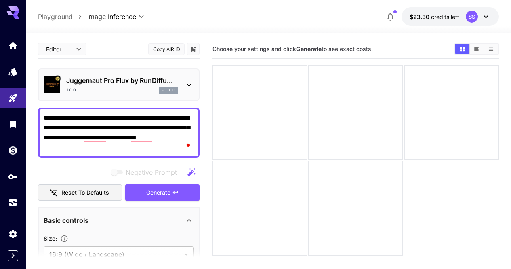
click at [156, 137] on textarea "**********" at bounding box center [119, 132] width 150 height 39
paste textarea "**********"
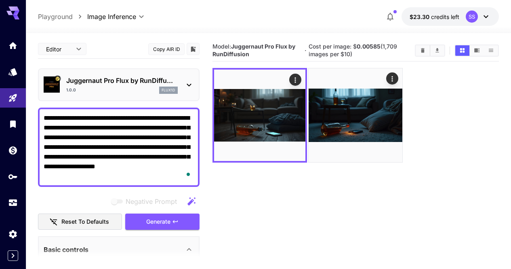
click at [162, 143] on textarea "**********" at bounding box center [119, 147] width 150 height 68
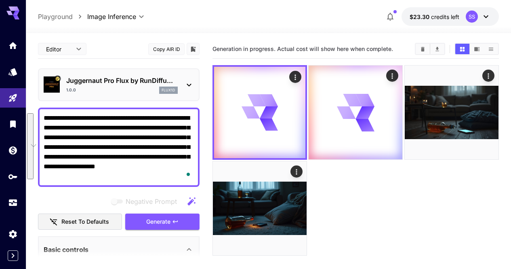
paste textarea "**********"
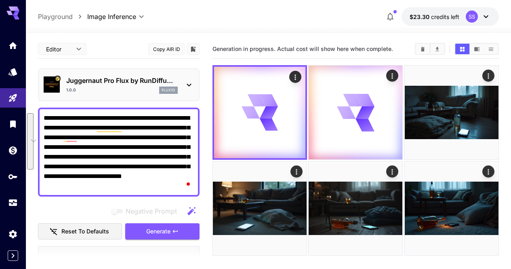
drag, startPoint x: 134, startPoint y: 186, endPoint x: 118, endPoint y: 134, distance: 54.2
click at [118, 134] on textarea "**********" at bounding box center [119, 152] width 150 height 78
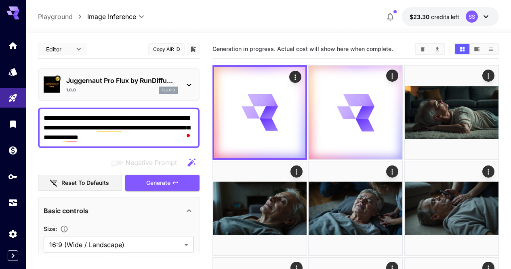
type textarea "**********"
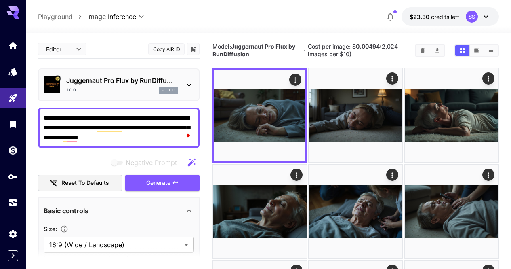
click at [148, 124] on textarea "**********" at bounding box center [119, 127] width 150 height 29
paste textarea "**********"
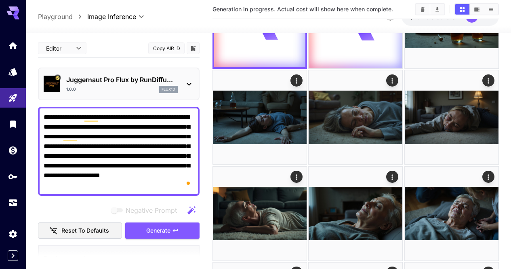
scroll to position [107, 0]
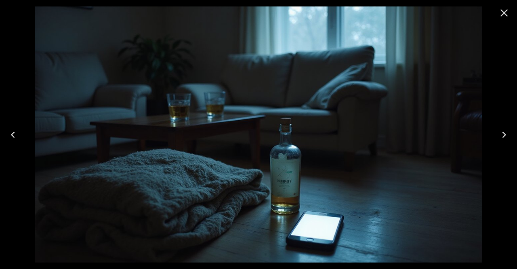
click at [506, 129] on icon "Next" at bounding box center [504, 134] width 13 height 13
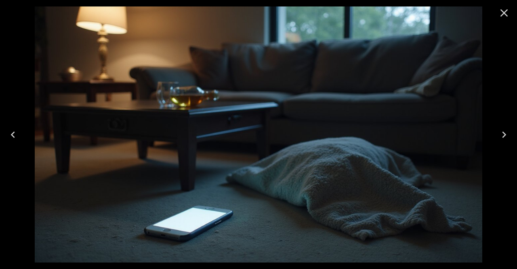
click at [506, 129] on icon "Next" at bounding box center [504, 134] width 13 height 13
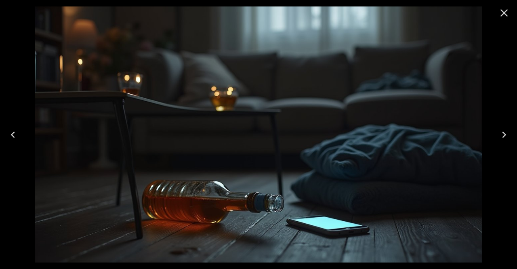
click at [503, 17] on icon "Close" at bounding box center [504, 12] width 13 height 13
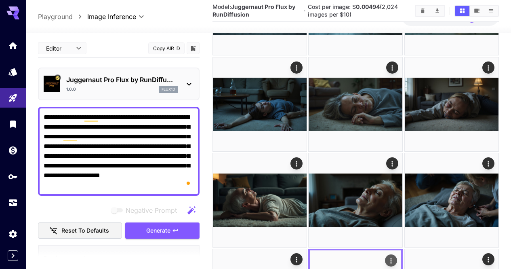
scroll to position [110, 0]
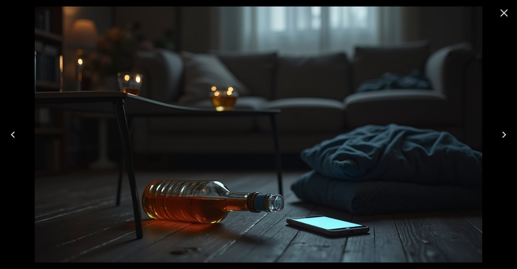
click at [499, 139] on icon "Next" at bounding box center [504, 134] width 13 height 13
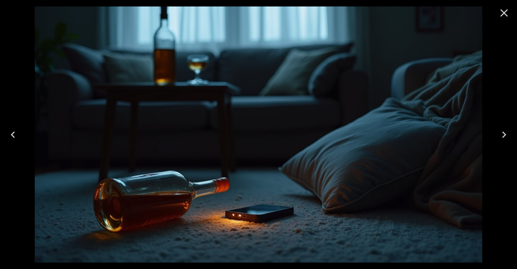
click at [509, 17] on icon "Close" at bounding box center [504, 12] width 13 height 13
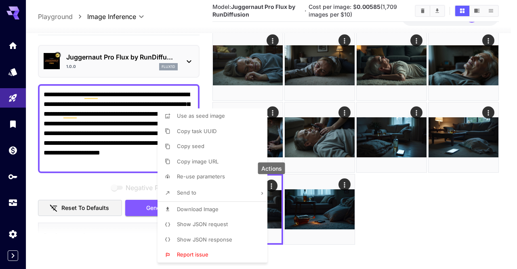
click at [227, 210] on li "Download Image" at bounding box center [215, 209] width 115 height 15
click at [398, 168] on div at bounding box center [258, 134] width 517 height 269
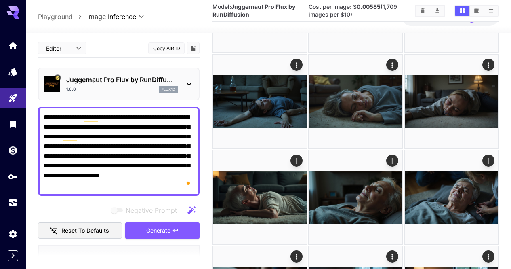
click at [394, 195] on div at bounding box center [356, 197] width 287 height 479
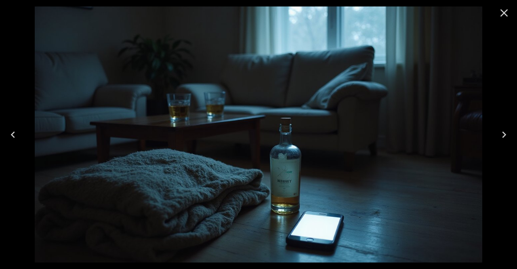
click at [502, 131] on icon "Next" at bounding box center [504, 134] width 13 height 13
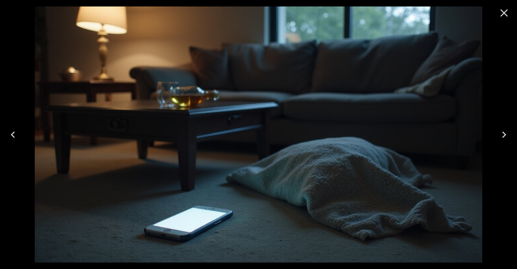
click at [504, 11] on icon "Close" at bounding box center [504, 12] width 13 height 13
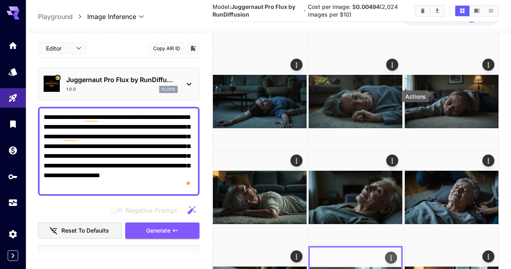
click at [396, 254] on icon "Actions" at bounding box center [392, 258] width 8 height 8
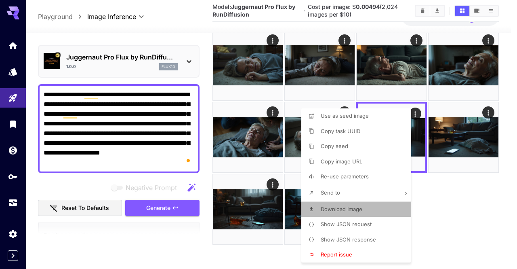
click at [355, 204] on li "Download Image" at bounding box center [359, 209] width 115 height 15
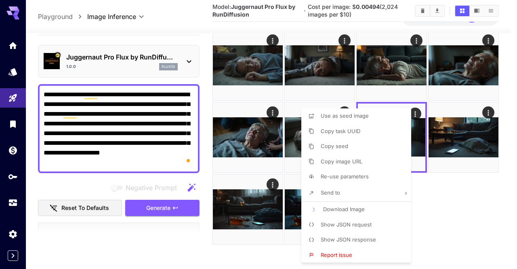
drag, startPoint x: 446, startPoint y: 200, endPoint x: 359, endPoint y: 163, distance: 94.7
click at [445, 200] on div at bounding box center [258, 134] width 517 height 269
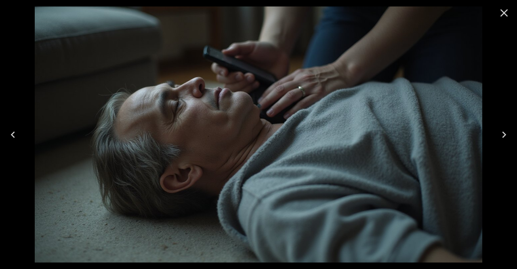
click at [503, 10] on icon "Close" at bounding box center [504, 12] width 13 height 13
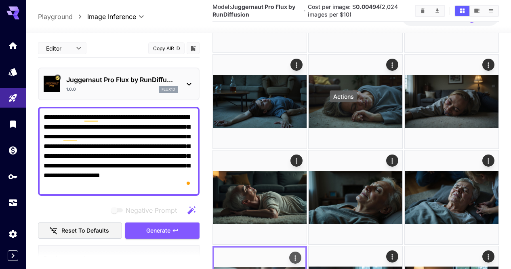
click at [300, 254] on icon "Actions" at bounding box center [295, 258] width 8 height 8
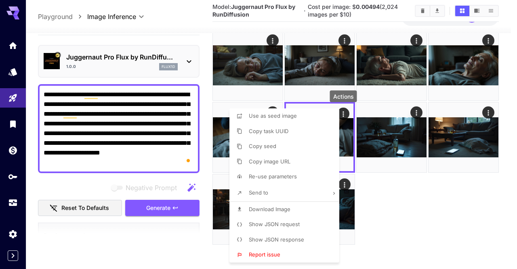
click at [292, 207] on li "Download Image" at bounding box center [287, 209] width 115 height 15
click at [419, 179] on div at bounding box center [258, 134] width 517 height 269
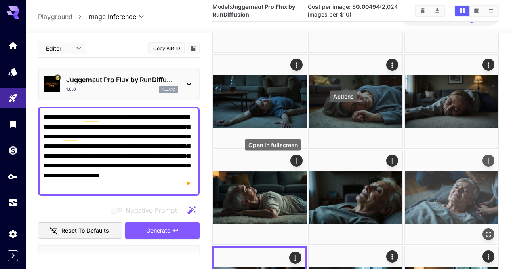
click at [485, 230] on icon "Open in fullscreen" at bounding box center [489, 234] width 8 height 8
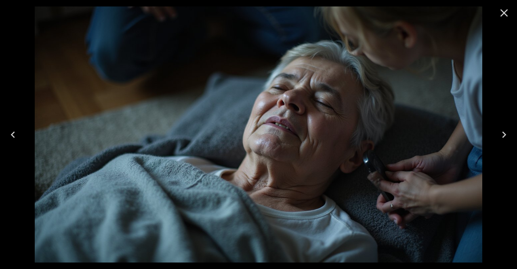
click at [10, 137] on icon "Previous" at bounding box center [12, 134] width 13 height 13
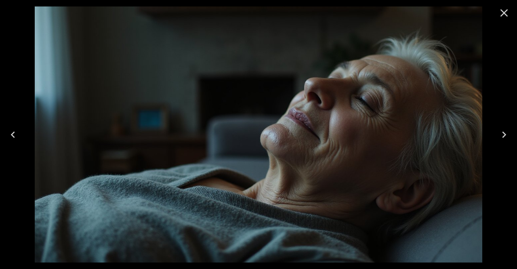
click at [10, 137] on icon "Previous" at bounding box center [12, 134] width 13 height 13
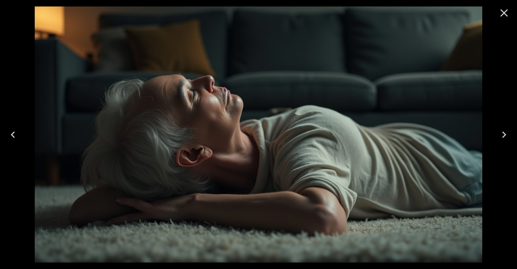
click at [10, 137] on icon "Previous" at bounding box center [12, 134] width 13 height 13
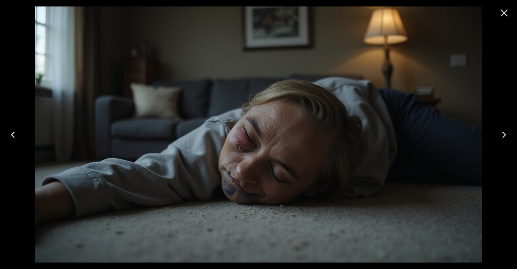
click at [10, 137] on icon "Previous" at bounding box center [12, 134] width 13 height 13
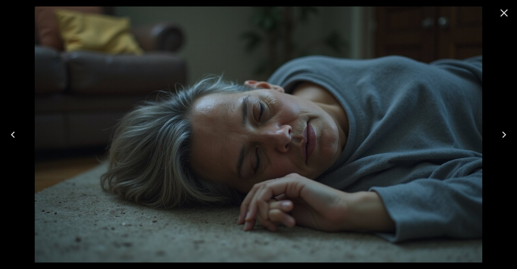
click at [10, 137] on icon "Previous" at bounding box center [12, 134] width 13 height 13
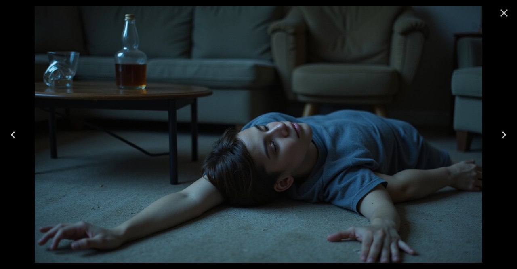
click at [10, 137] on icon "Previous" at bounding box center [12, 134] width 13 height 13
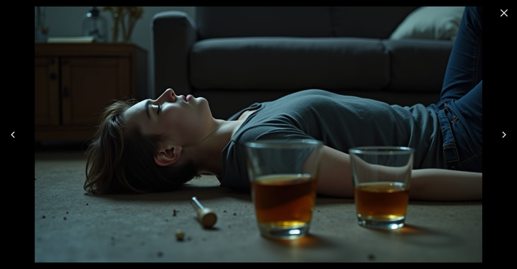
click at [10, 137] on icon "Previous" at bounding box center [12, 134] width 13 height 13
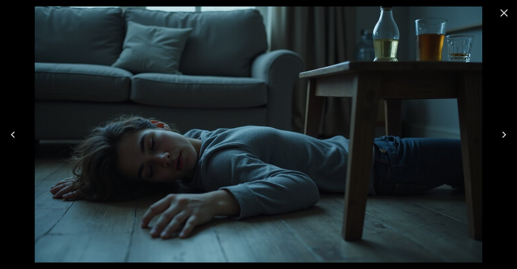
click at [10, 137] on icon "Previous" at bounding box center [12, 134] width 13 height 13
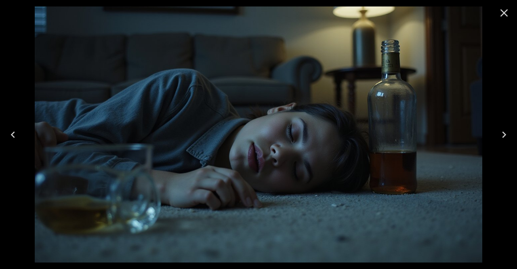
click at [508, 17] on icon "Close" at bounding box center [504, 12] width 13 height 13
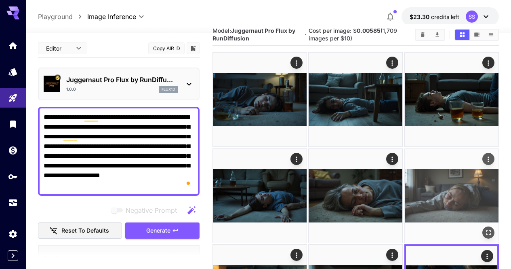
scroll to position [0, 0]
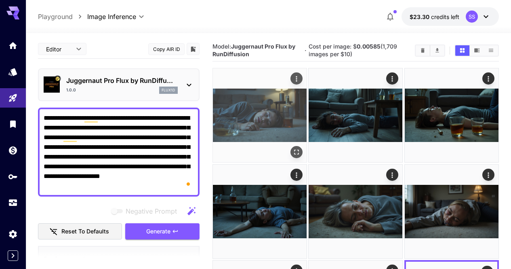
click at [293, 148] on icon "Open in fullscreen" at bounding box center [297, 152] width 8 height 8
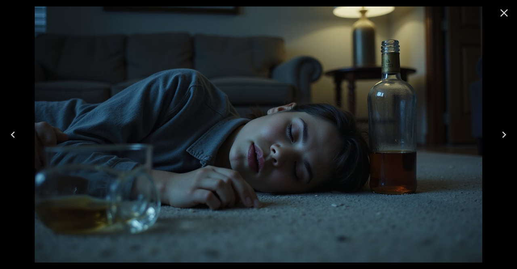
click at [504, 15] on icon "Close" at bounding box center [504, 12] width 13 height 13
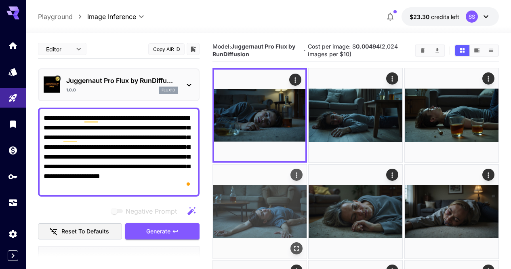
click at [186, 234] on button "Generate" at bounding box center [162, 231] width 74 height 17
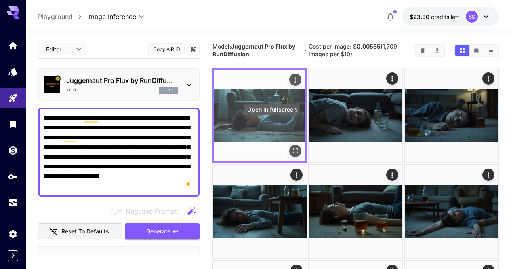
click at [289, 145] on button "Open in fullscreen" at bounding box center [295, 151] width 12 height 12
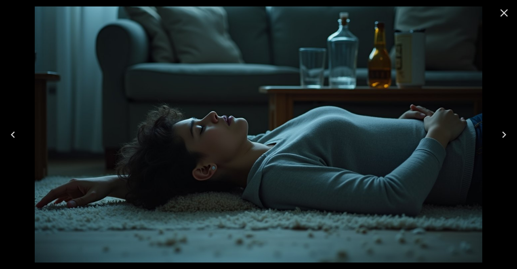
click at [505, 13] on icon "Close" at bounding box center [505, 13] width 8 height 8
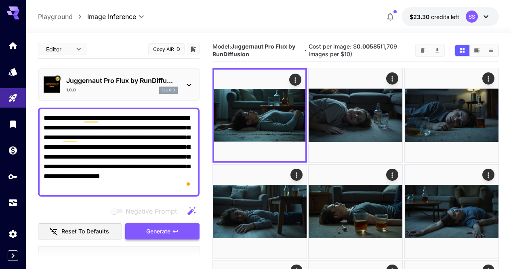
click at [192, 229] on button "Generate" at bounding box center [162, 231] width 74 height 17
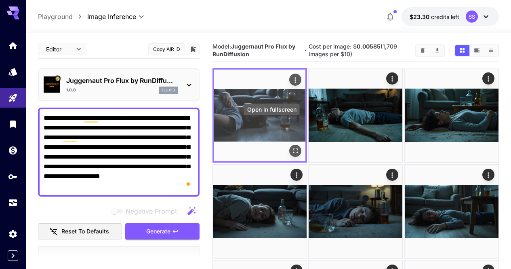
click at [291, 147] on icon "Open in fullscreen" at bounding box center [295, 151] width 8 height 8
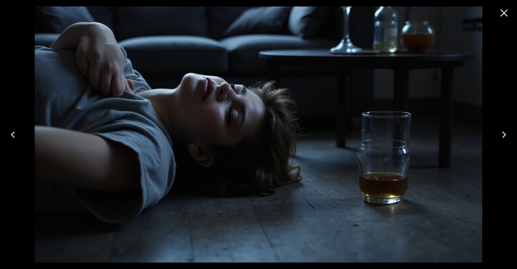
click at [502, 15] on icon "Close" at bounding box center [504, 12] width 13 height 13
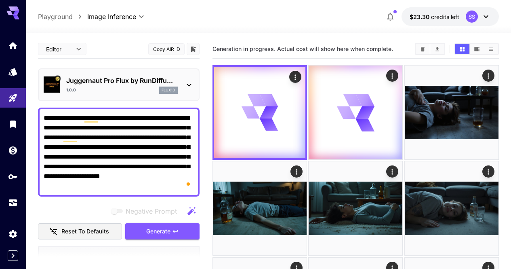
click at [175, 124] on textarea "**********" at bounding box center [119, 152] width 150 height 78
paste textarea "To enrich screen reader interactions, please activate Accessibility in Grammarl…"
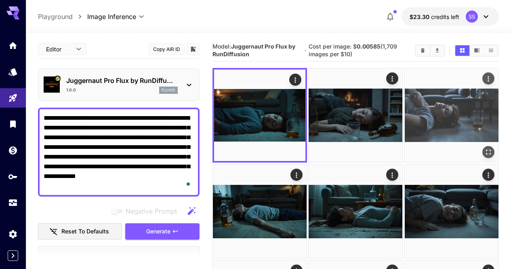
type textarea "**********"
click at [182, 231] on button "Generate" at bounding box center [162, 231] width 74 height 17
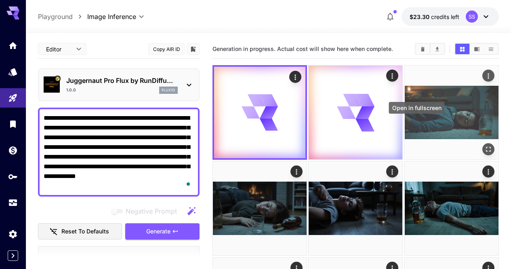
click at [485, 145] on icon "Open in fullscreen" at bounding box center [489, 149] width 8 height 8
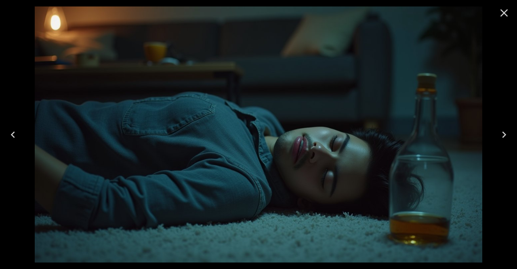
drag, startPoint x: 496, startPoint y: 15, endPoint x: 292, endPoint y: 103, distance: 222.3
click at [496, 14] on button "Close" at bounding box center [504, 12] width 19 height 19
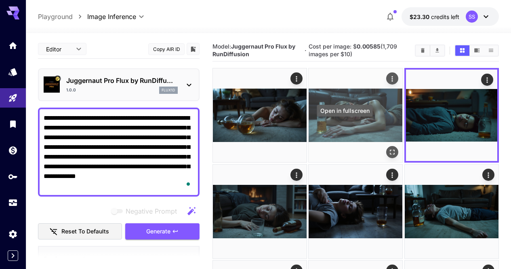
click at [389, 148] on icon "Open in fullscreen" at bounding box center [393, 152] width 8 height 8
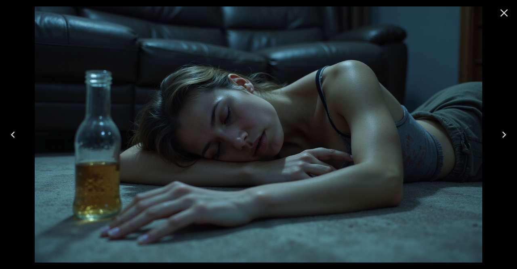
click at [504, 11] on icon "Close" at bounding box center [504, 12] width 13 height 13
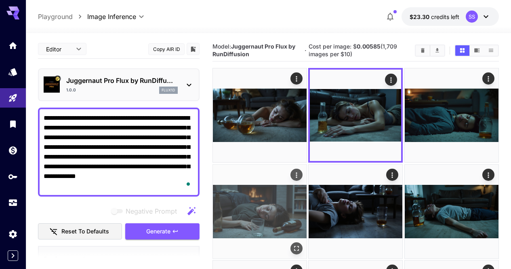
click at [158, 224] on button "Generate" at bounding box center [162, 231] width 74 height 17
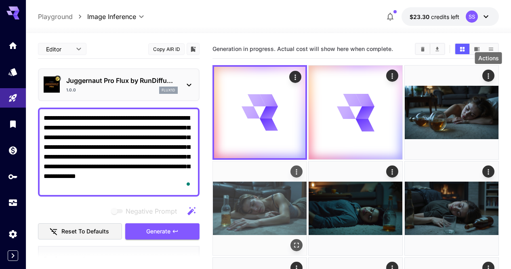
click at [301, 168] on icon "Actions" at bounding box center [297, 172] width 8 height 8
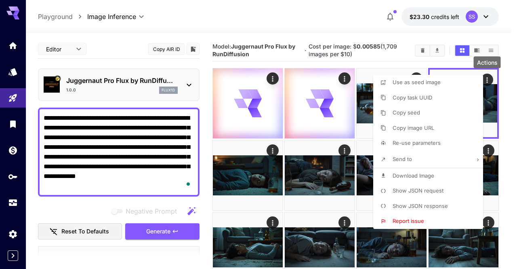
click at [412, 177] on span "Download Image" at bounding box center [414, 175] width 42 height 6
click at [326, 171] on div at bounding box center [258, 134] width 517 height 269
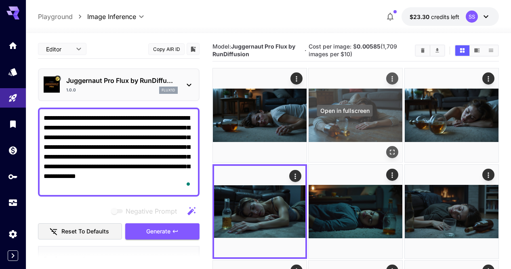
click at [389, 148] on icon "Open in fullscreen" at bounding box center [393, 152] width 8 height 8
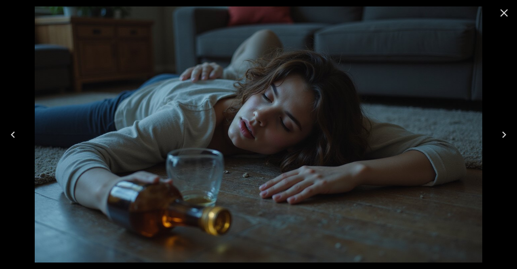
click at [16, 132] on icon "Previous" at bounding box center [12, 134] width 13 height 13
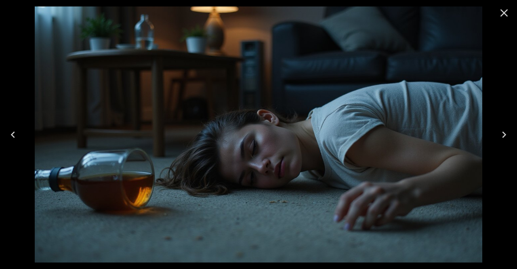
click at [509, 11] on icon "Close" at bounding box center [504, 12] width 13 height 13
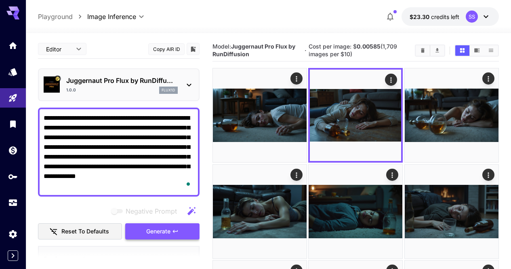
click at [188, 227] on button "Generate" at bounding box center [162, 231] width 74 height 17
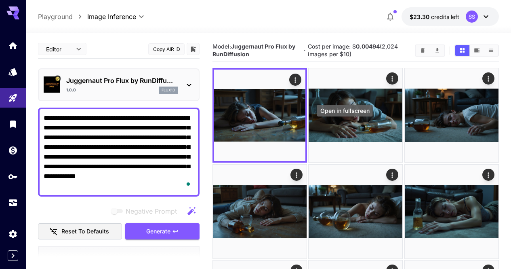
click at [0, 0] on icon "Open in fullscreen" at bounding box center [0, 0] width 0 height 0
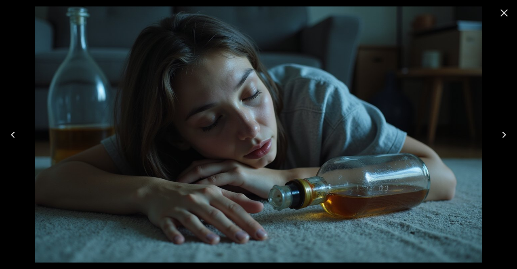
click at [8, 132] on icon "Previous" at bounding box center [12, 134] width 13 height 13
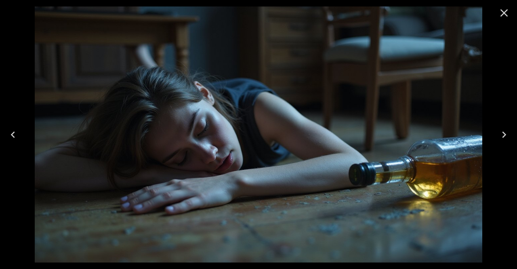
click at [503, 18] on icon "Close" at bounding box center [504, 12] width 13 height 13
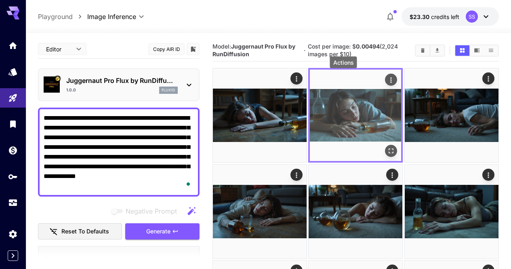
click at [391, 81] on icon "Actions" at bounding box center [391, 79] width 1 height 5
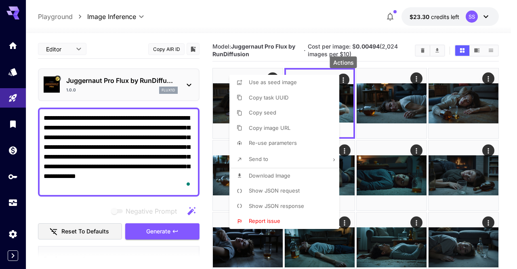
click at [289, 174] on span "Download Image" at bounding box center [270, 175] width 42 height 6
click at [340, 25] on div at bounding box center [258, 134] width 517 height 269
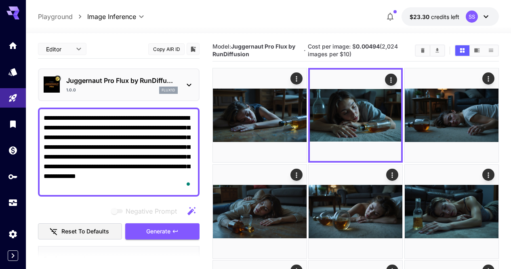
click at [422, 51] on icon "Clear Images" at bounding box center [423, 50] width 4 height 4
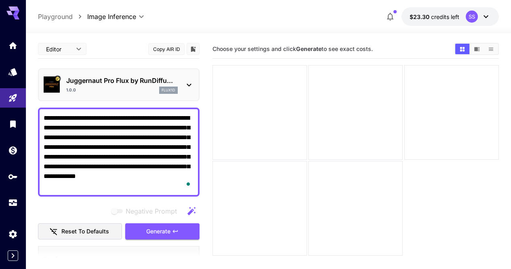
click at [182, 136] on textarea "**********" at bounding box center [119, 152] width 150 height 78
paste textarea "**********"
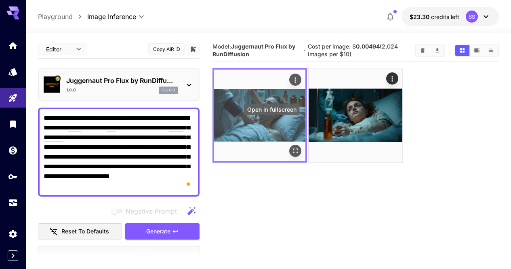
click at [291, 147] on icon "Open in fullscreen" at bounding box center [295, 151] width 8 height 8
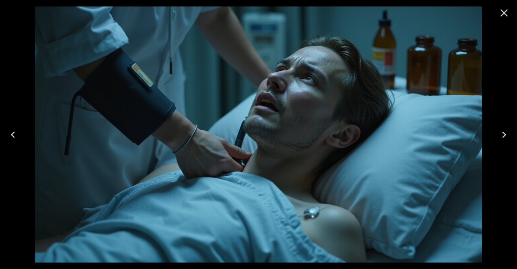
click at [503, 133] on icon "Next" at bounding box center [504, 134] width 13 height 13
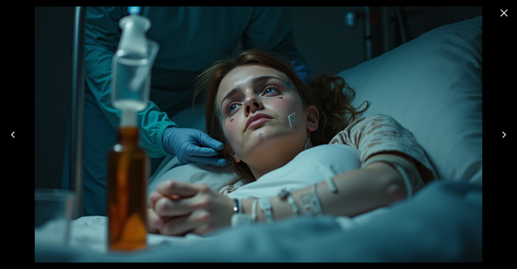
click at [498, 12] on icon "Close" at bounding box center [504, 12] width 13 height 13
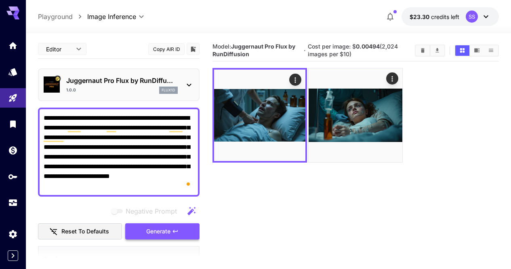
click at [190, 236] on button "Generate" at bounding box center [162, 231] width 74 height 17
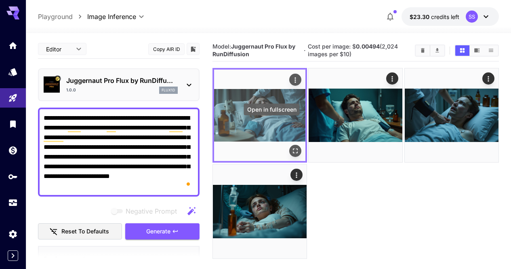
click at [289, 145] on button "Open in fullscreen" at bounding box center [295, 151] width 12 height 12
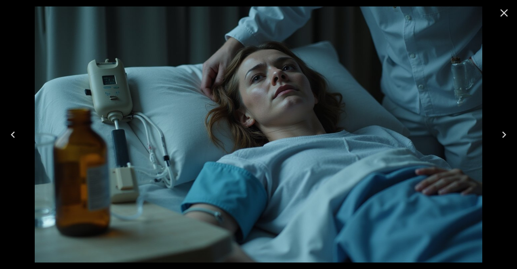
click at [502, 11] on icon "Close" at bounding box center [505, 13] width 8 height 8
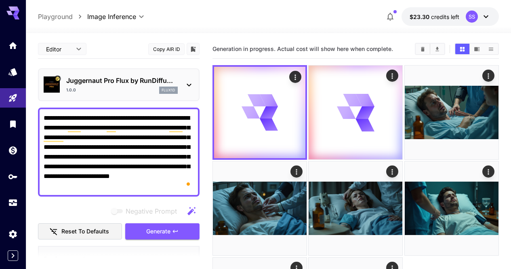
click at [156, 162] on textarea "**********" at bounding box center [119, 152] width 150 height 78
paste textarea "To enrich screen reader interactions, please activate Accessibility in Grammarl…"
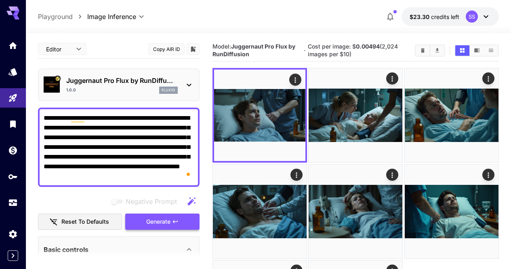
type textarea "**********"
click at [184, 221] on button "Generate" at bounding box center [162, 221] width 74 height 17
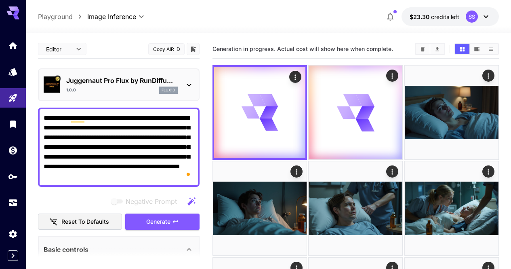
click at [136, 149] on textarea "**********" at bounding box center [119, 147] width 150 height 68
paste textarea "**********"
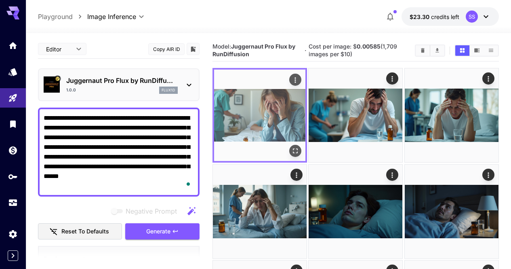
type textarea "**********"
click at [291, 147] on icon "Open in fullscreen" at bounding box center [295, 151] width 8 height 8
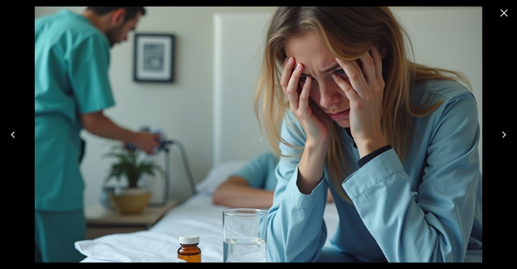
click at [506, 23] on div at bounding box center [504, 13] width 26 height 26
click at [504, 9] on icon "Close" at bounding box center [504, 12] width 13 height 13
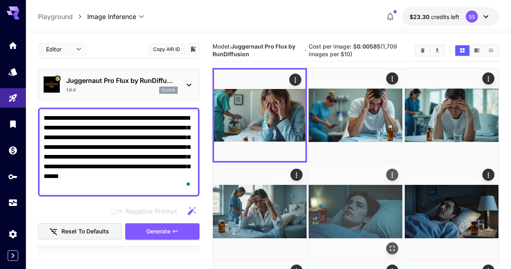
click at [186, 229] on button "Generate" at bounding box center [162, 231] width 74 height 17
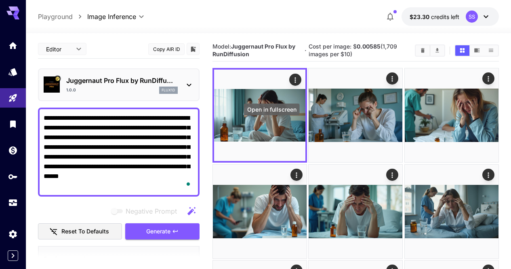
click at [0, 0] on icon "Open in fullscreen" at bounding box center [0, 0] width 0 height 0
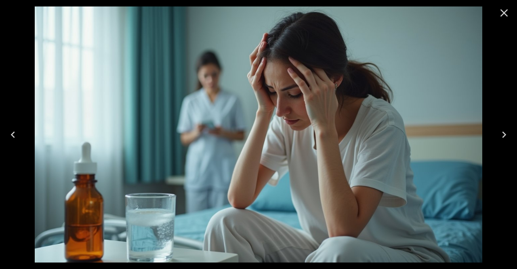
click at [506, 136] on icon "Next" at bounding box center [504, 134] width 13 height 13
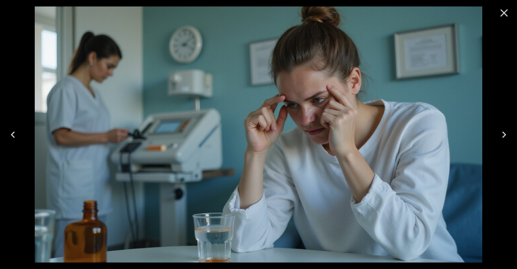
click at [503, 134] on icon "Next" at bounding box center [504, 134] width 13 height 13
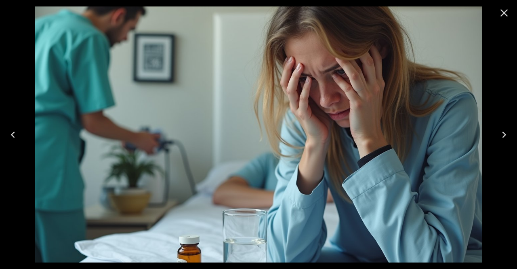
click at [503, 134] on icon "Next" at bounding box center [504, 134] width 13 height 13
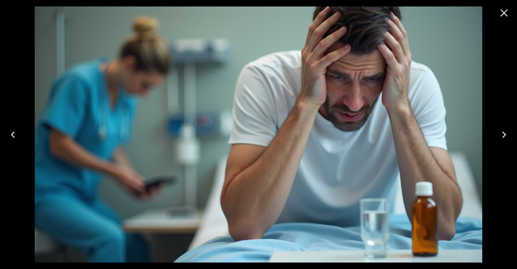
click at [503, 134] on icon "Next" at bounding box center [504, 134] width 13 height 13
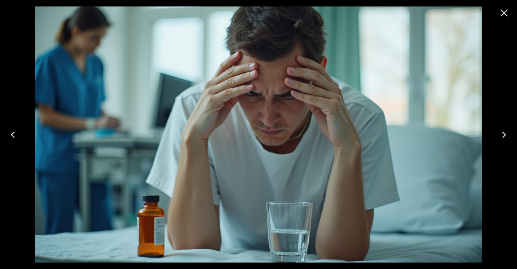
click at [503, 134] on icon "Next" at bounding box center [504, 134] width 13 height 13
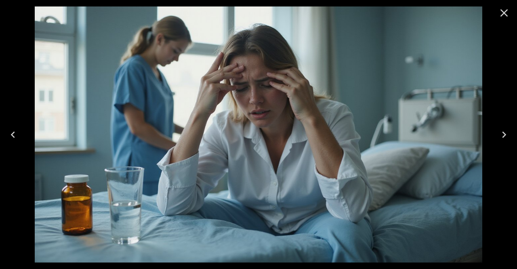
click at [503, 134] on icon "Next" at bounding box center [504, 134] width 13 height 13
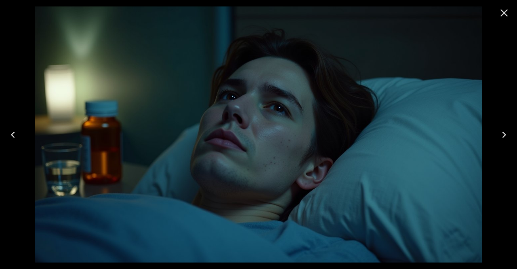
click at [503, 134] on icon "Next" at bounding box center [504, 134] width 13 height 13
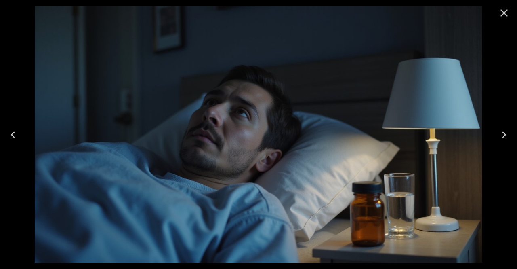
click at [503, 134] on icon "Next" at bounding box center [504, 134] width 13 height 13
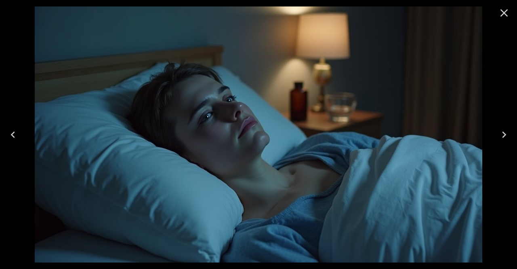
click at [503, 134] on icon "Next" at bounding box center [504, 134] width 13 height 13
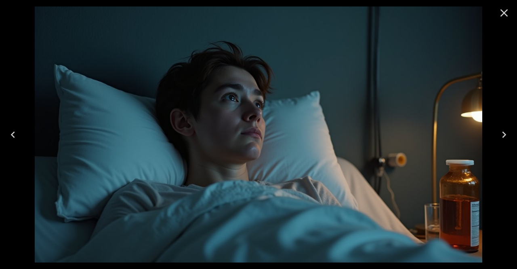
click at [503, 134] on icon "Next" at bounding box center [504, 134] width 13 height 13
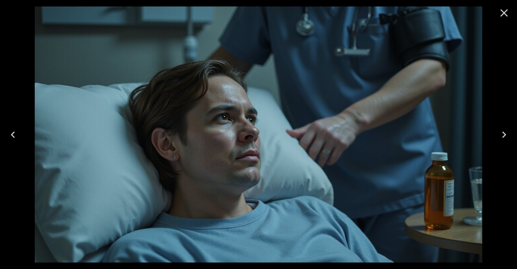
click at [503, 134] on icon "Next" at bounding box center [504, 134] width 13 height 13
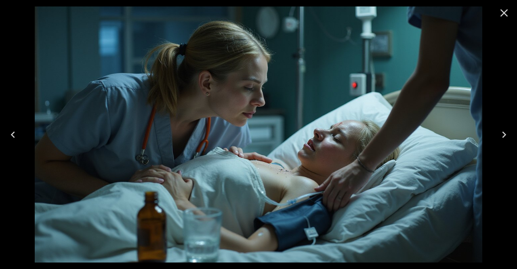
click at [503, 134] on icon "Next" at bounding box center [504, 134] width 13 height 13
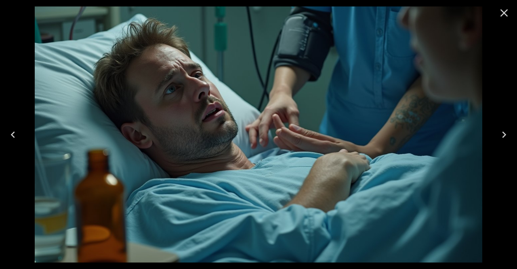
click at [11, 128] on button "Previous" at bounding box center [13, 134] width 26 height 32
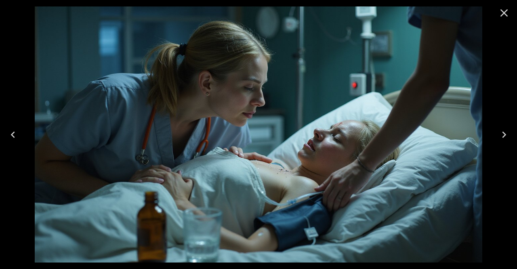
click at [507, 133] on icon "Next" at bounding box center [504, 134] width 13 height 13
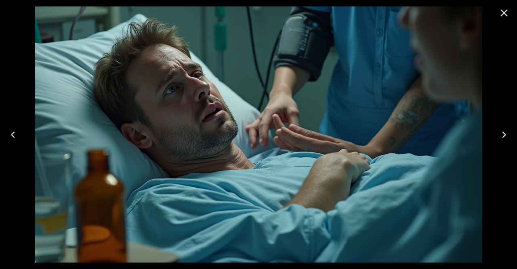
click at [507, 133] on icon "Next" at bounding box center [504, 134] width 13 height 13
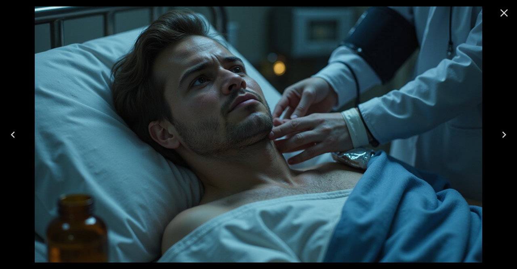
click at [507, 133] on icon "Next" at bounding box center [504, 134] width 13 height 13
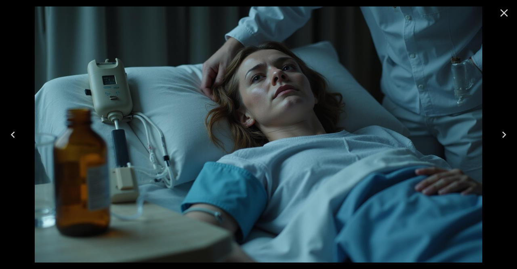
click at [507, 133] on icon "Next" at bounding box center [504, 134] width 13 height 13
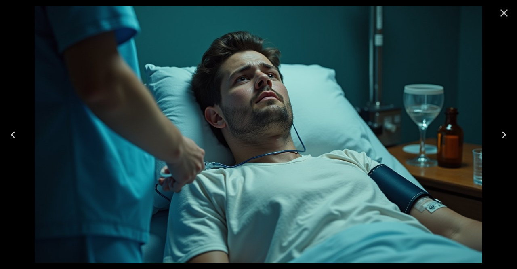
click at [507, 133] on icon "Next" at bounding box center [504, 134] width 13 height 13
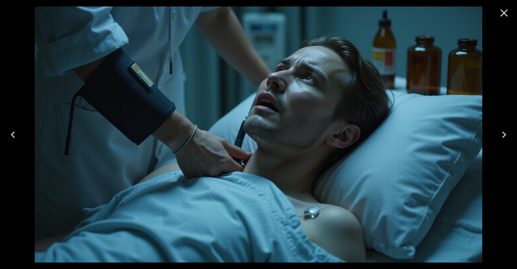
click at [507, 133] on icon "Next" at bounding box center [504, 134] width 13 height 13
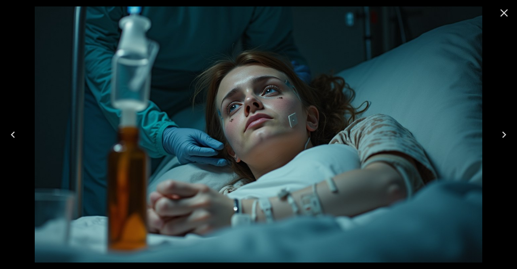
click at [507, 133] on icon "Next" at bounding box center [504, 134] width 13 height 13
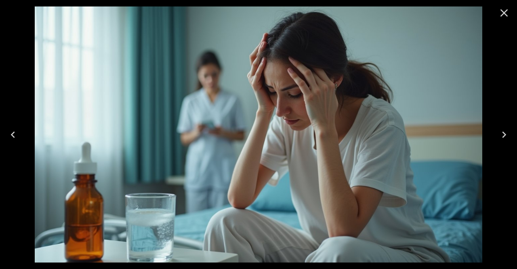
click at [507, 133] on icon "Next" at bounding box center [504, 134] width 13 height 13
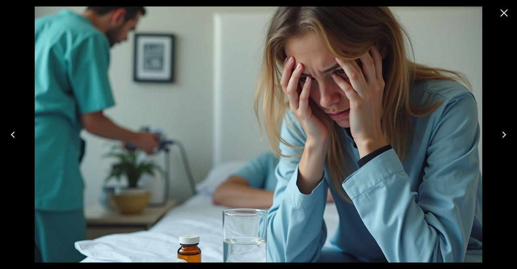
click at [502, 12] on icon "Close" at bounding box center [504, 12] width 13 height 13
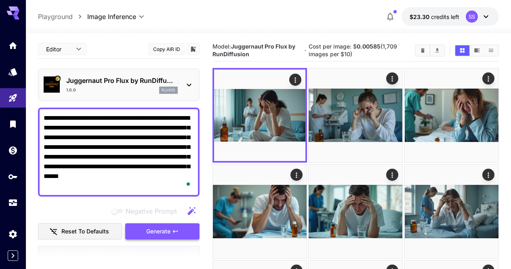
click at [158, 237] on button "Generate" at bounding box center [162, 231] width 74 height 17
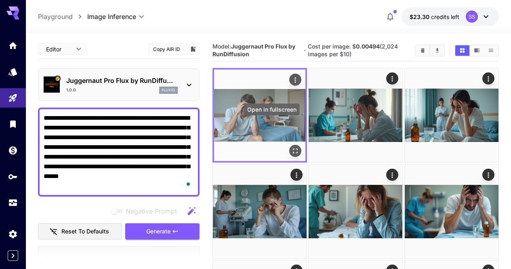
click at [291, 147] on icon "Open in fullscreen" at bounding box center [295, 151] width 8 height 8
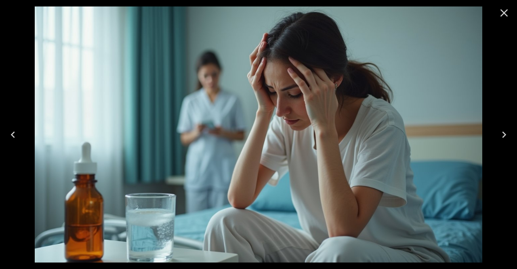
click at [506, 4] on button "Close" at bounding box center [504, 12] width 19 height 19
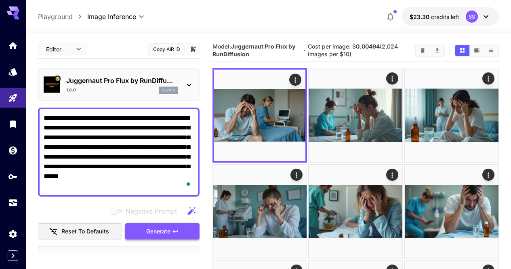
click at [188, 230] on button "Generate" at bounding box center [162, 231] width 74 height 17
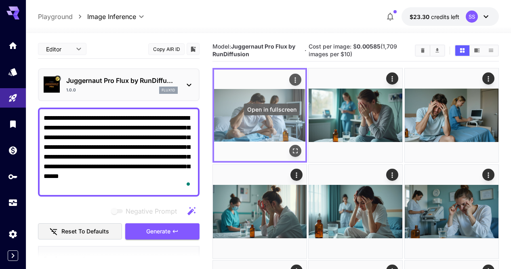
click at [291, 147] on icon "Open in fullscreen" at bounding box center [295, 151] width 8 height 8
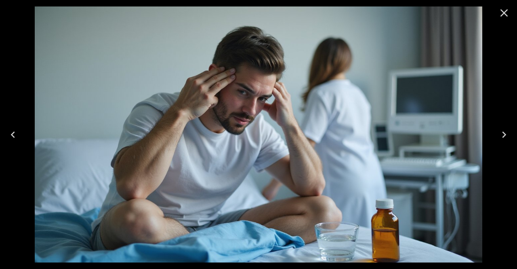
click at [501, 129] on icon "Next" at bounding box center [504, 134] width 13 height 13
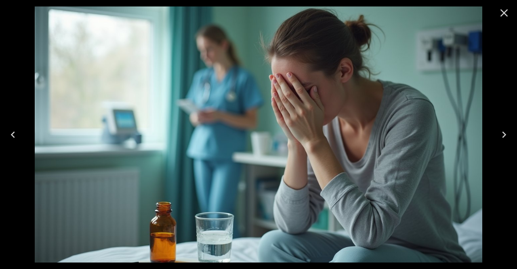
click at [506, 16] on icon "Close" at bounding box center [504, 12] width 13 height 13
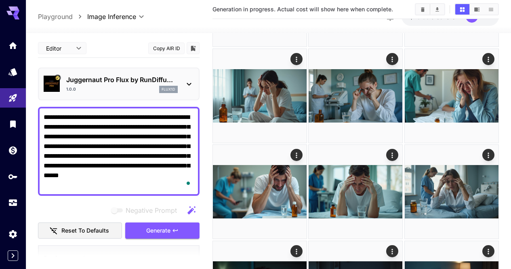
scroll to position [251, 0]
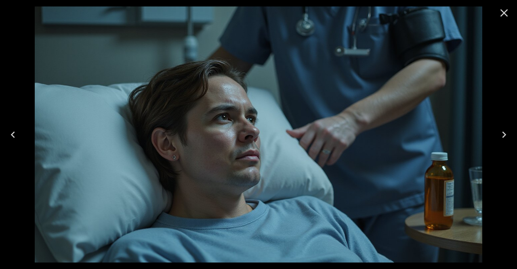
click at [510, 15] on icon "Close" at bounding box center [504, 12] width 13 height 13
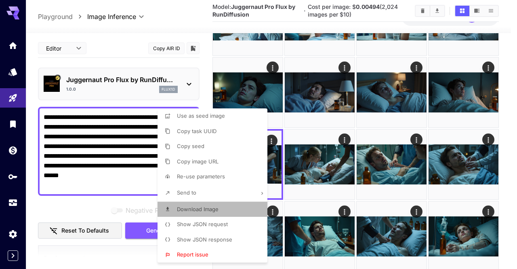
click at [226, 209] on li "Download Image" at bounding box center [215, 209] width 115 height 15
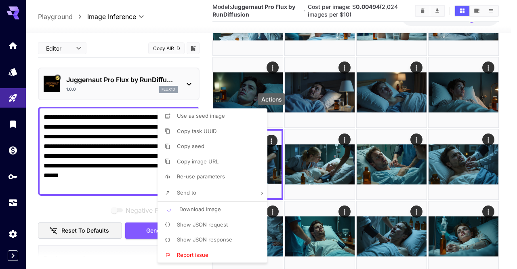
click at [370, 211] on div at bounding box center [258, 134] width 517 height 269
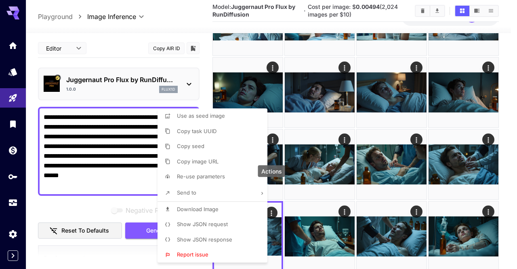
click at [228, 210] on li "Download Image" at bounding box center [215, 209] width 115 height 15
click at [338, 206] on div at bounding box center [258, 134] width 517 height 269
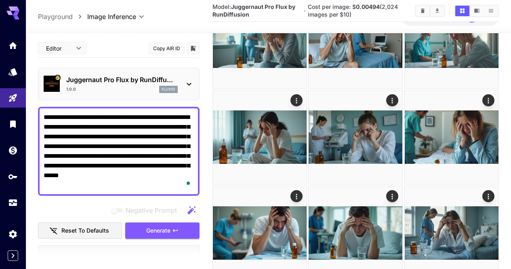
scroll to position [170, 0]
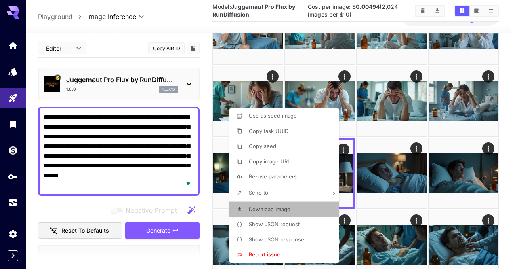
click at [314, 207] on li "Download Image" at bounding box center [287, 209] width 115 height 15
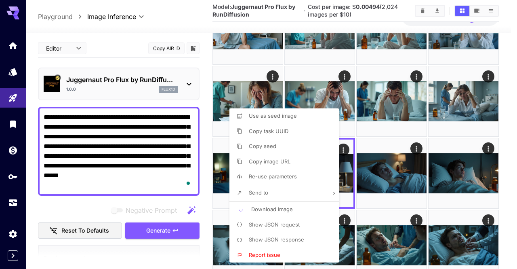
click at [397, 189] on div at bounding box center [258, 134] width 517 height 269
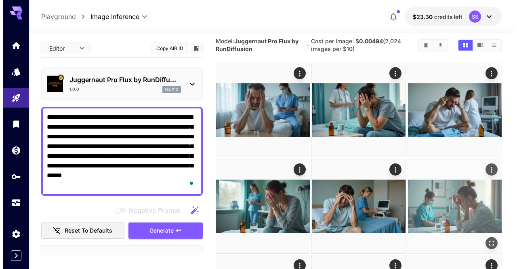
scroll to position [0, 0]
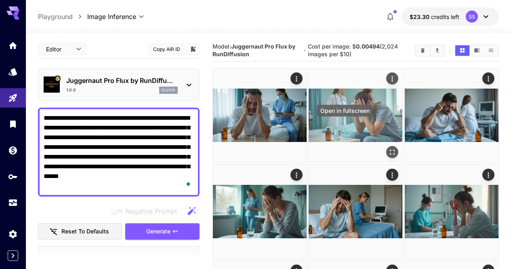
click at [387, 146] on button "Open in fullscreen" at bounding box center [393, 152] width 12 height 12
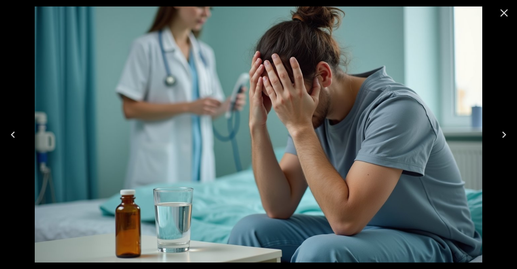
click at [506, 13] on icon "Close" at bounding box center [504, 12] width 13 height 13
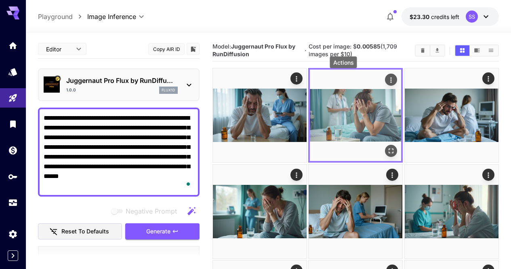
click at [388, 78] on icon "Actions" at bounding box center [392, 80] width 8 height 8
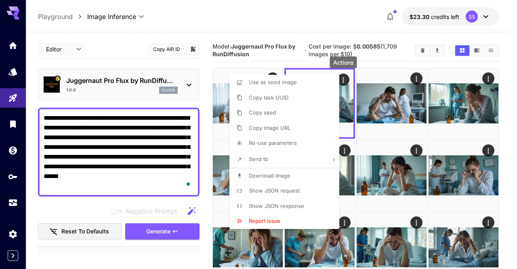
click at [299, 177] on li "Download Image" at bounding box center [287, 175] width 115 height 15
